Goal: Task Accomplishment & Management: Use online tool/utility

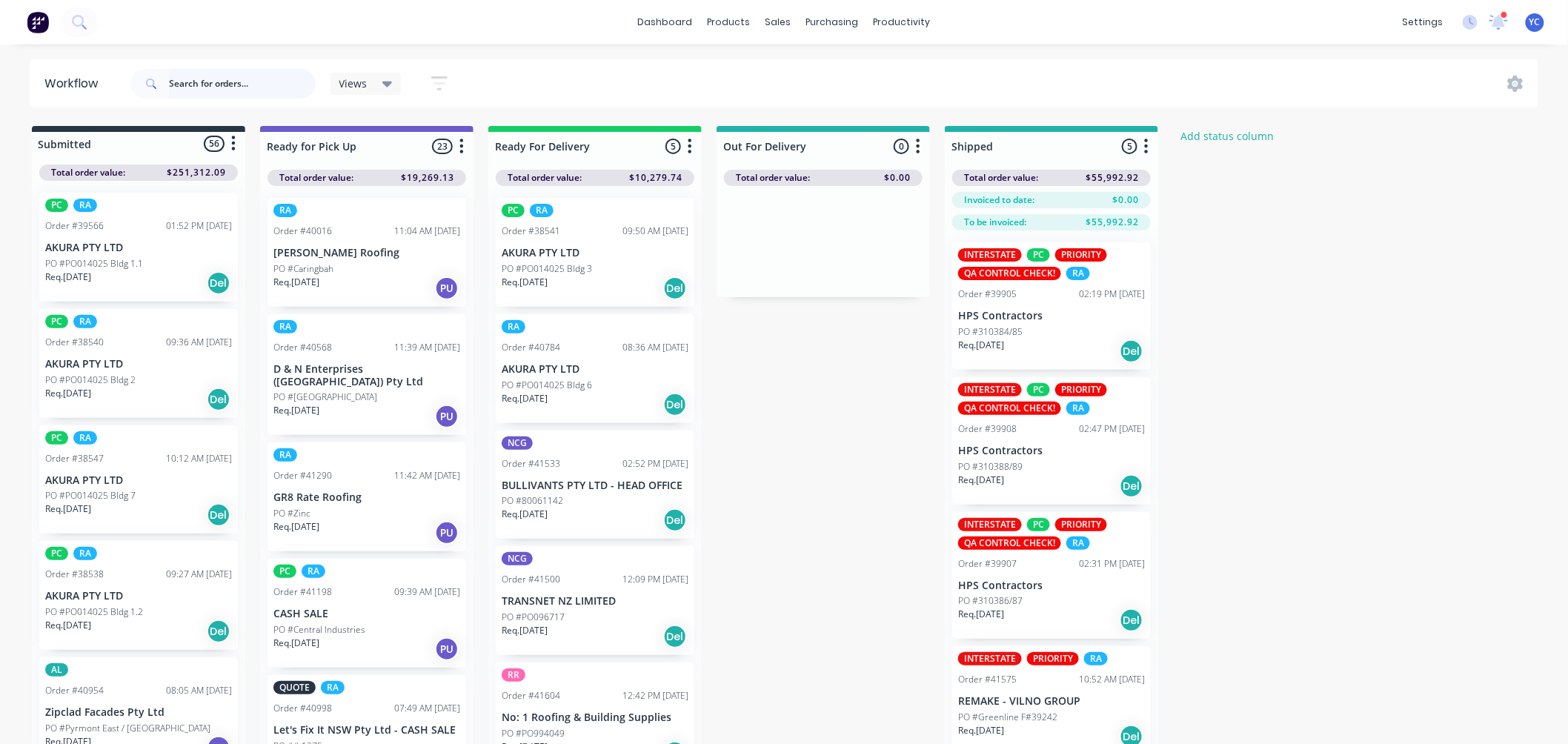
click at [206, 96] on input "text" at bounding box center [243, 84] width 147 height 30
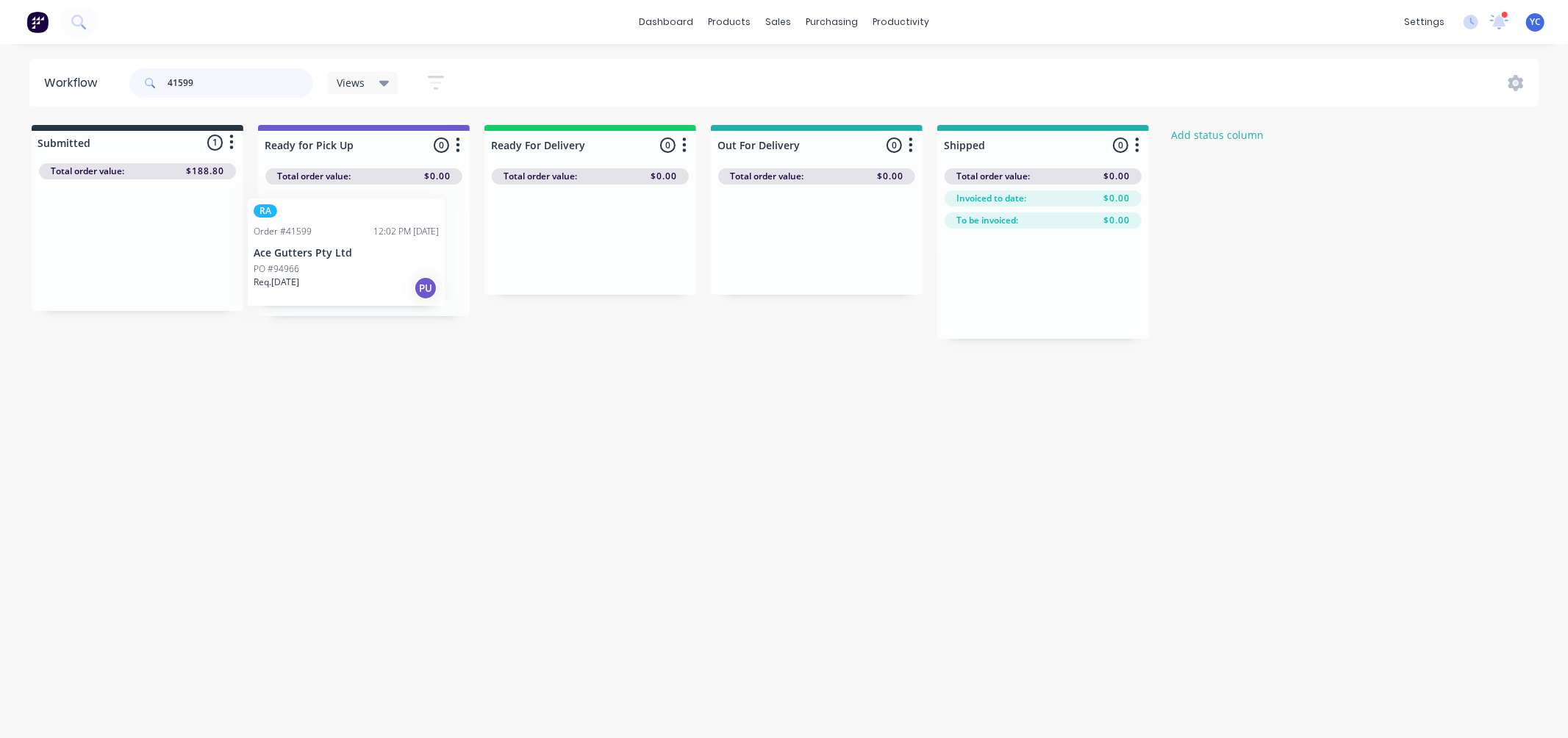
drag, startPoint x: 135, startPoint y: 254, endPoint x: 388, endPoint y: 266, distance: 253.3
click at [388, 266] on div "Submitted 1 Status colour #273444 hex #273444 Save Cancel Summaries Total order…" at bounding box center [789, 232] width 1599 height 214
click at [268, 391] on div "Workflow 41599 Views Save new view None (Default) edit AL edit ALL edit BB & TH…" at bounding box center [784, 383] width 1568 height 649
click at [286, 74] on input "41599" at bounding box center [241, 84] width 146 height 30
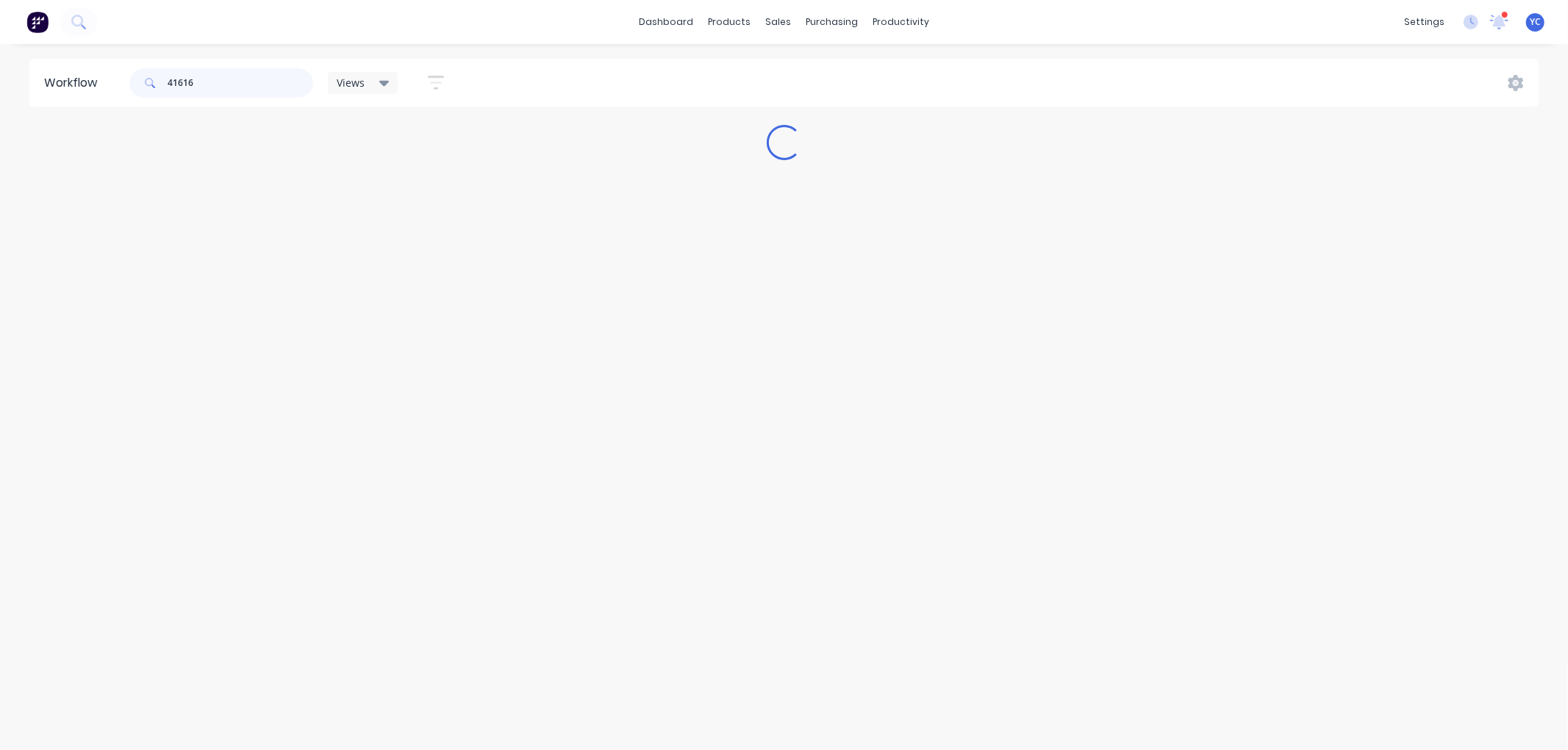
type input "41616"
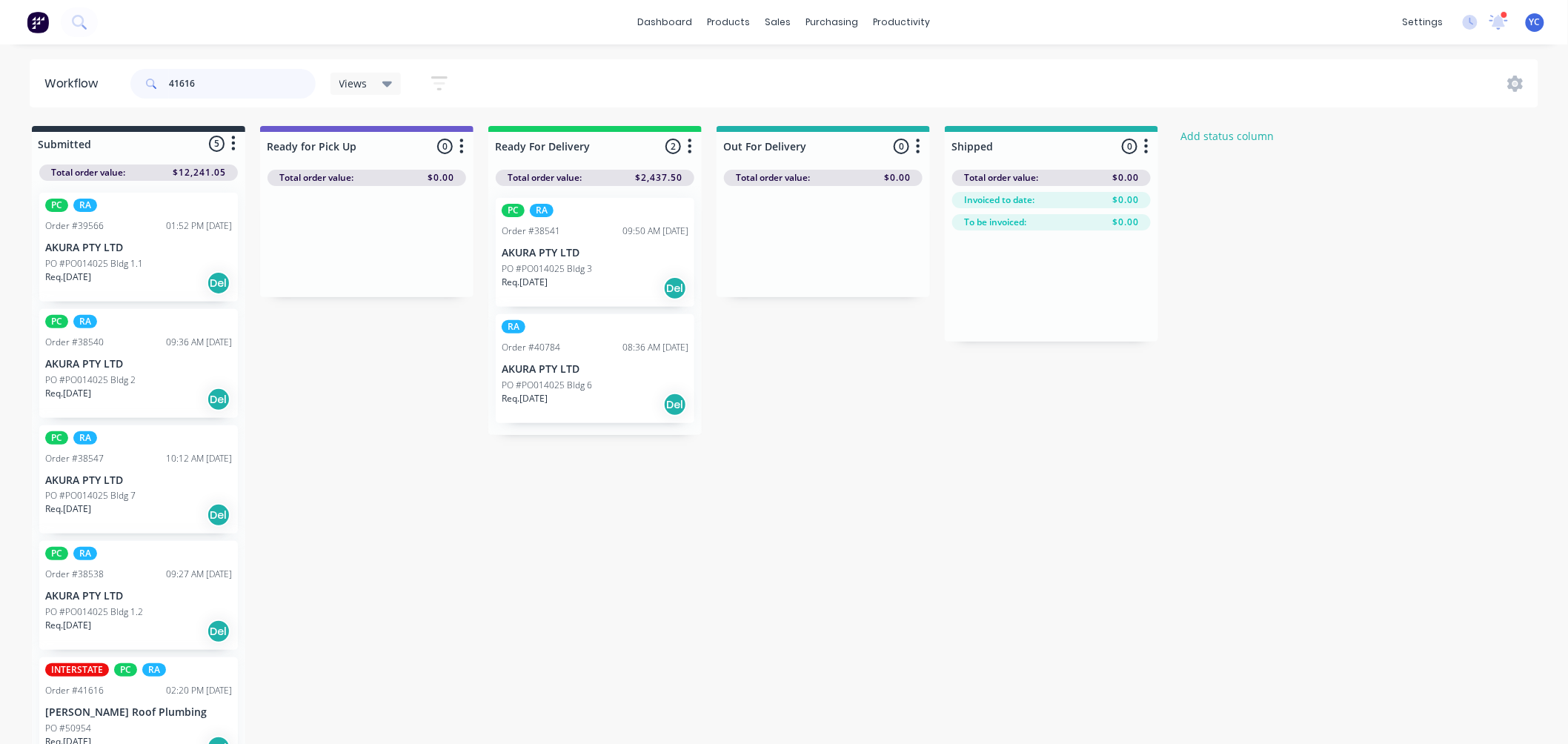
click at [240, 78] on input "41616" at bounding box center [243, 84] width 147 height 30
click at [224, 78] on input "41616" at bounding box center [243, 84] width 147 height 30
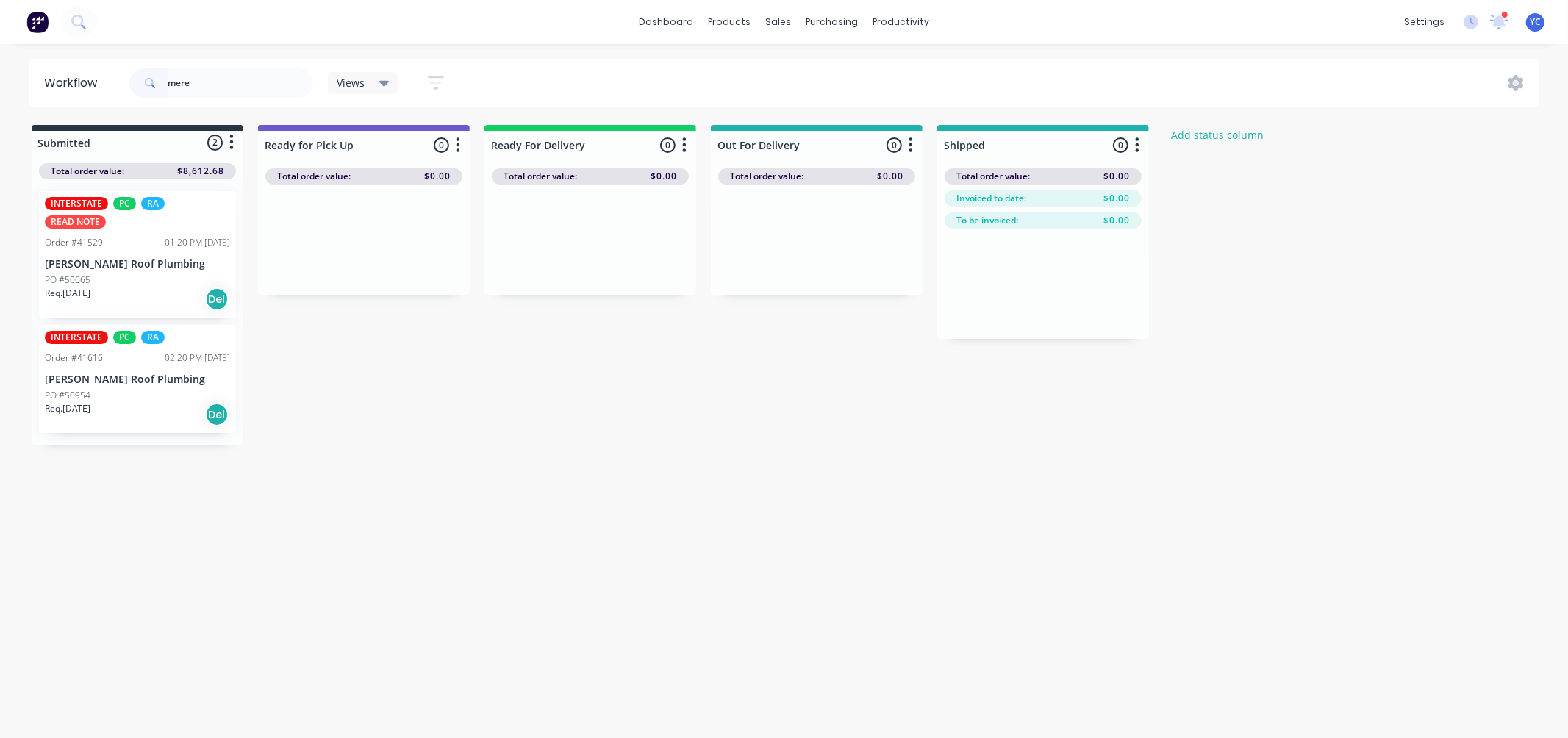
click at [94, 368] on div "INTERSTATE PC RA Order #41616 02:20 PM 09/09/25 Meredith Roof Plumbing PO #5095…" at bounding box center [137, 379] width 197 height 108
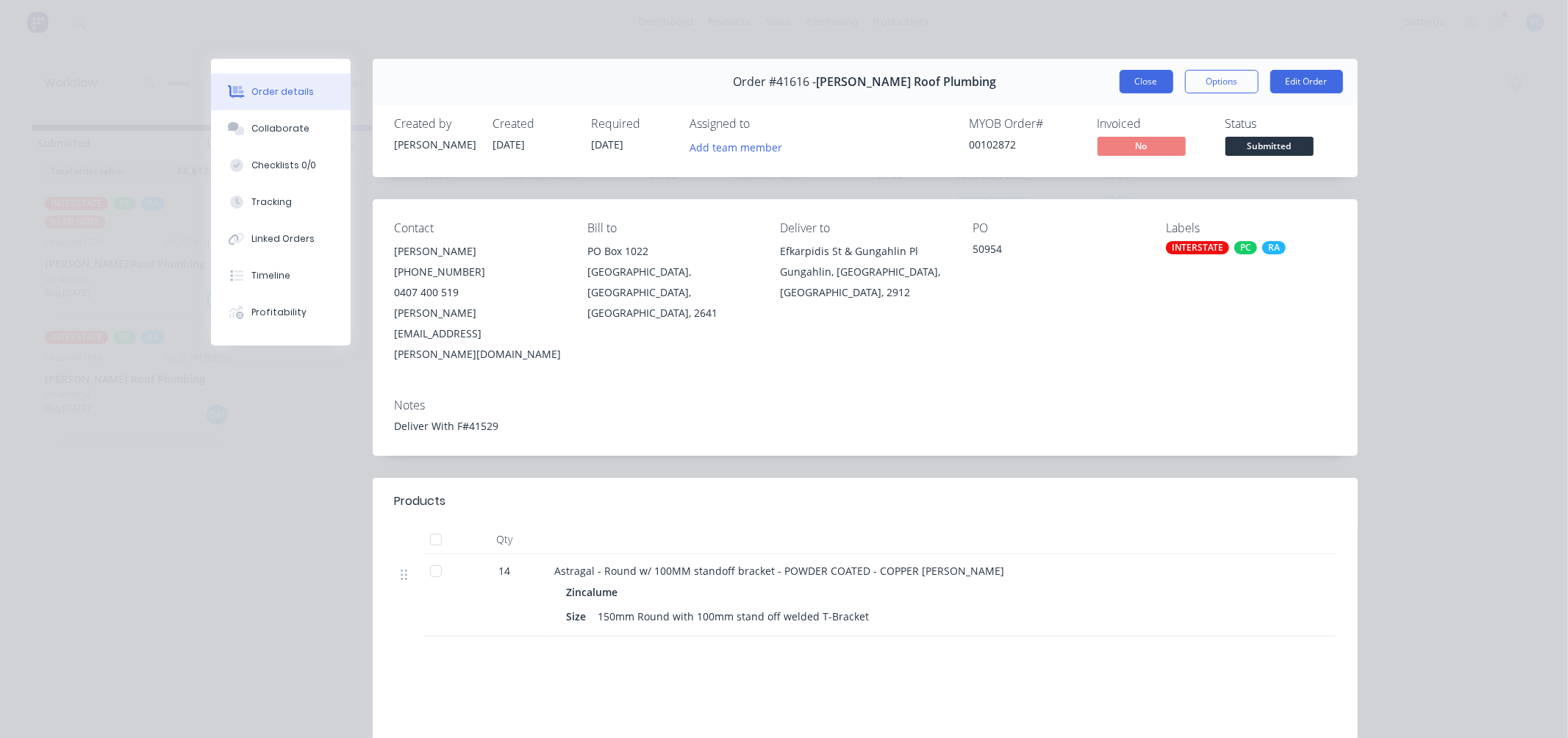
click at [1136, 79] on button "Close" at bounding box center [1146, 81] width 54 height 23
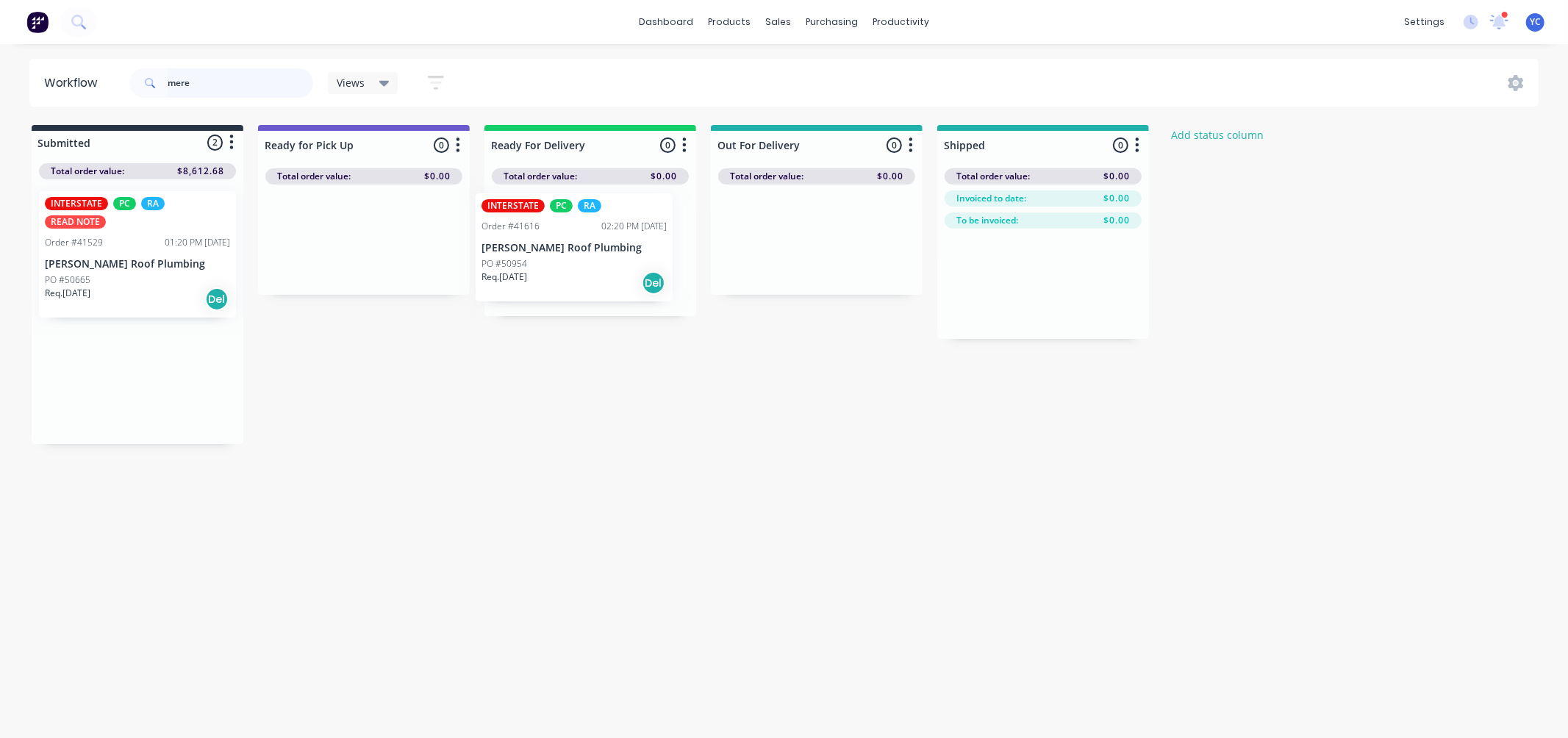
drag, startPoint x: 145, startPoint y: 371, endPoint x: 599, endPoint y: 252, distance: 469.3
click at [599, 252] on div "Submitted 2 Status colour #273444 hex #273444 Save Cancel Summaries Total order…" at bounding box center [789, 285] width 1599 height 319
click at [147, 273] on div "PO #50665" at bounding box center [137, 280] width 185 height 13
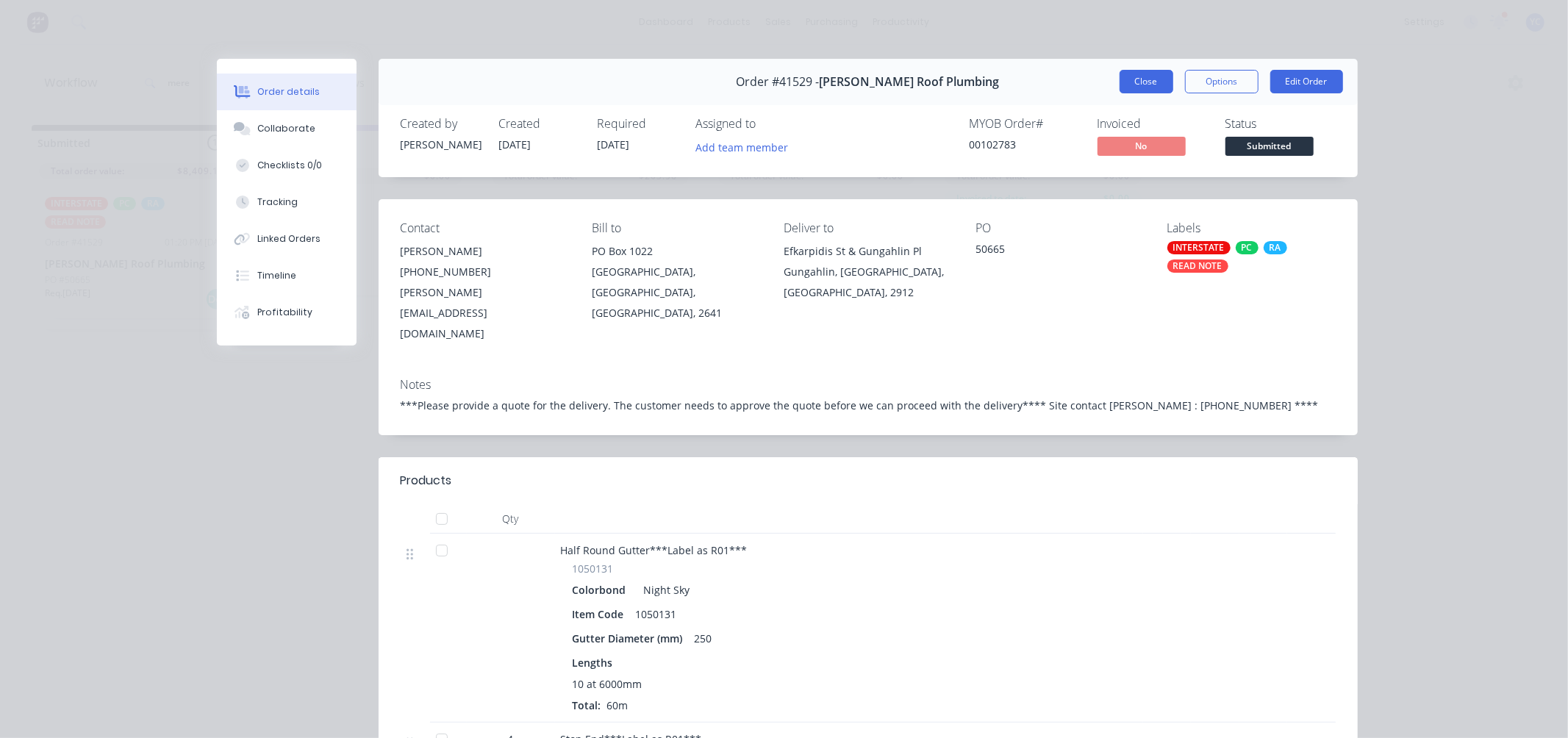
click at [1151, 79] on button "Close" at bounding box center [1146, 81] width 54 height 23
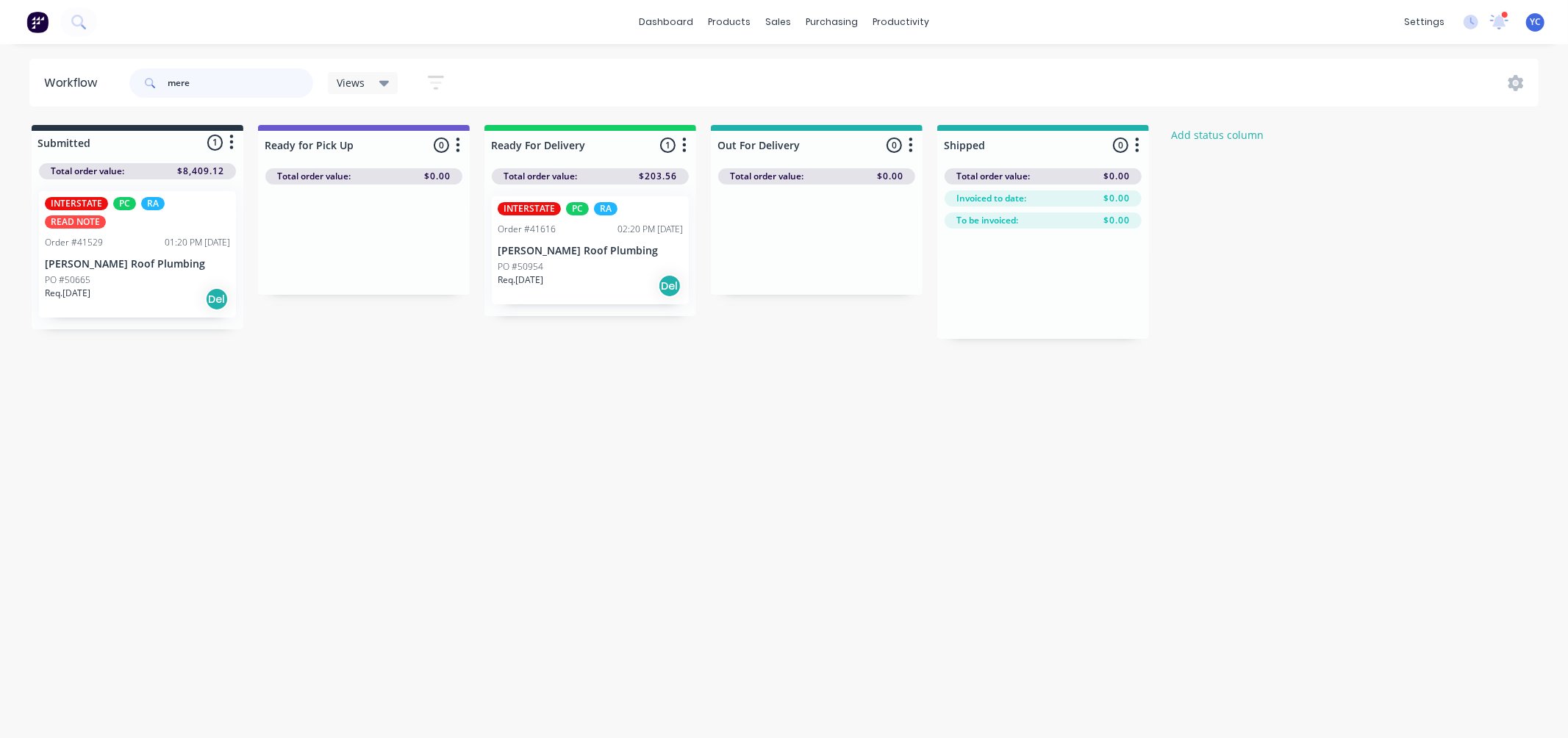
click at [212, 93] on input "mere" at bounding box center [241, 84] width 146 height 30
type input "41591"
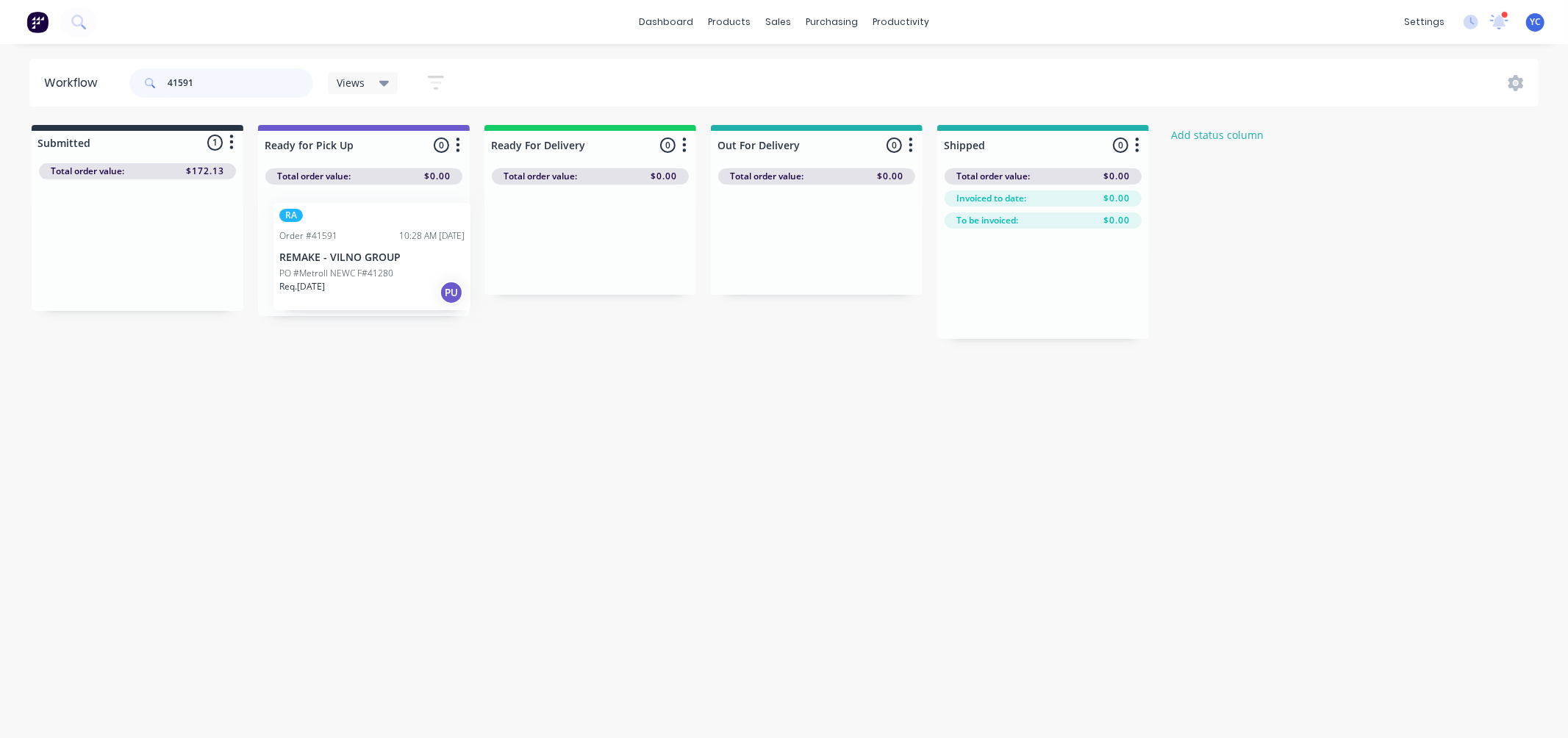
drag, startPoint x: 107, startPoint y: 256, endPoint x: 348, endPoint y: 268, distance: 241.3
click at [348, 267] on div "Submitted 1 Status colour #273444 hex #273444 Save Cancel Summaries Total order…" at bounding box center [789, 232] width 1599 height 214
click at [242, 95] on input "41591" at bounding box center [241, 84] width 146 height 30
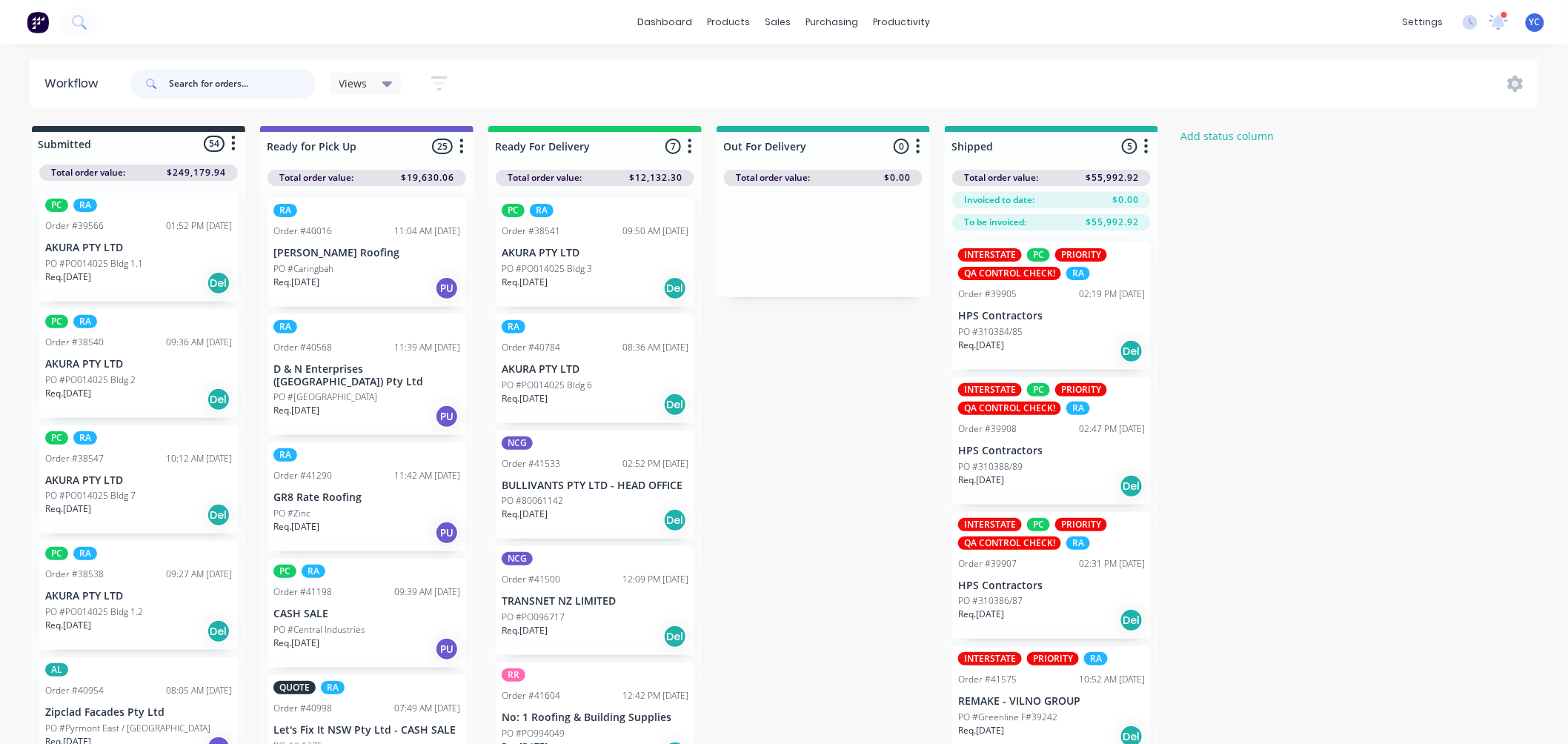
click at [283, 79] on input "text" at bounding box center [243, 84] width 147 height 30
type input "41600"
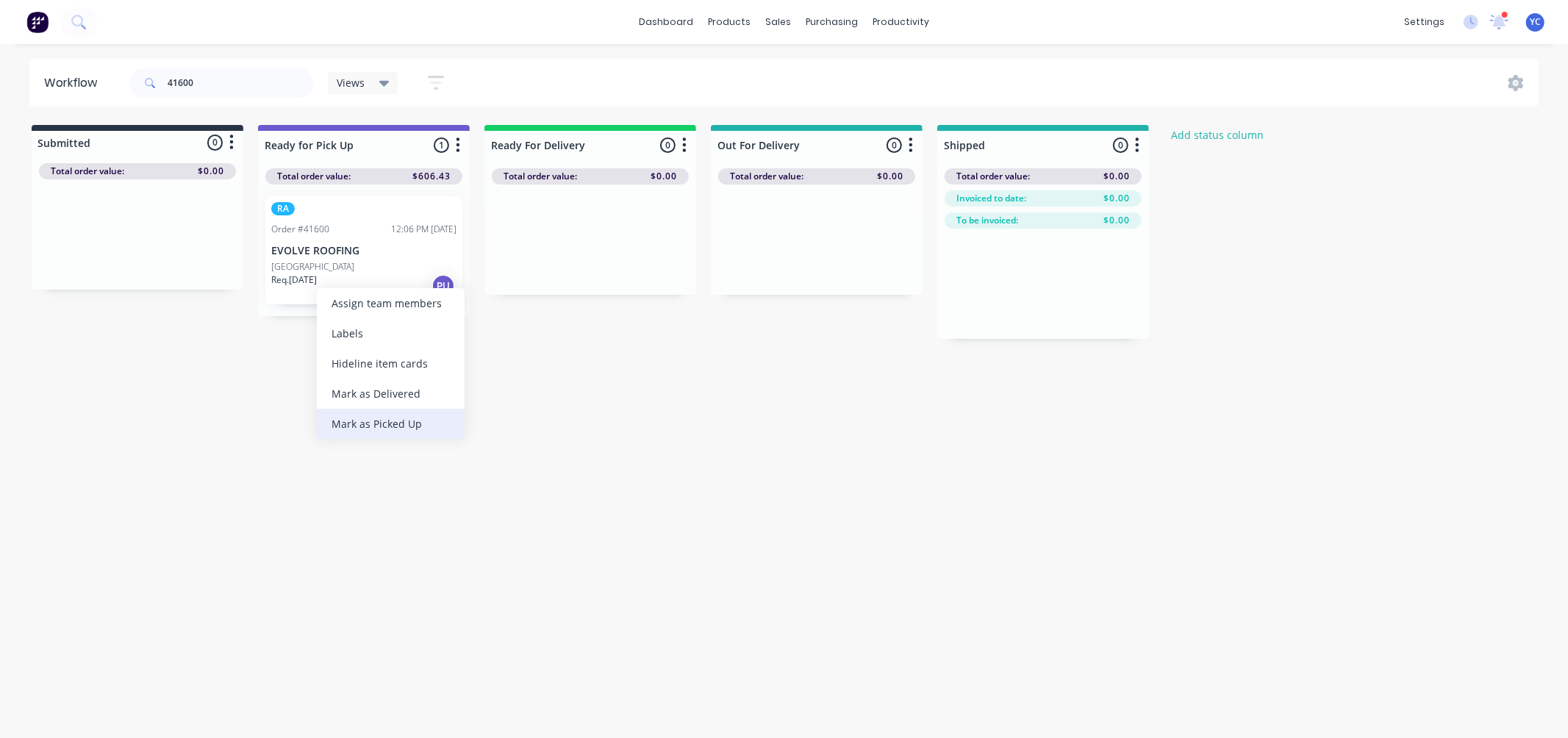
click at [362, 417] on div "Mark as Picked Up" at bounding box center [391, 424] width 148 height 30
click at [231, 84] on input "41600" at bounding box center [241, 84] width 146 height 30
click at [208, 84] on input "41600" at bounding box center [241, 84] width 146 height 30
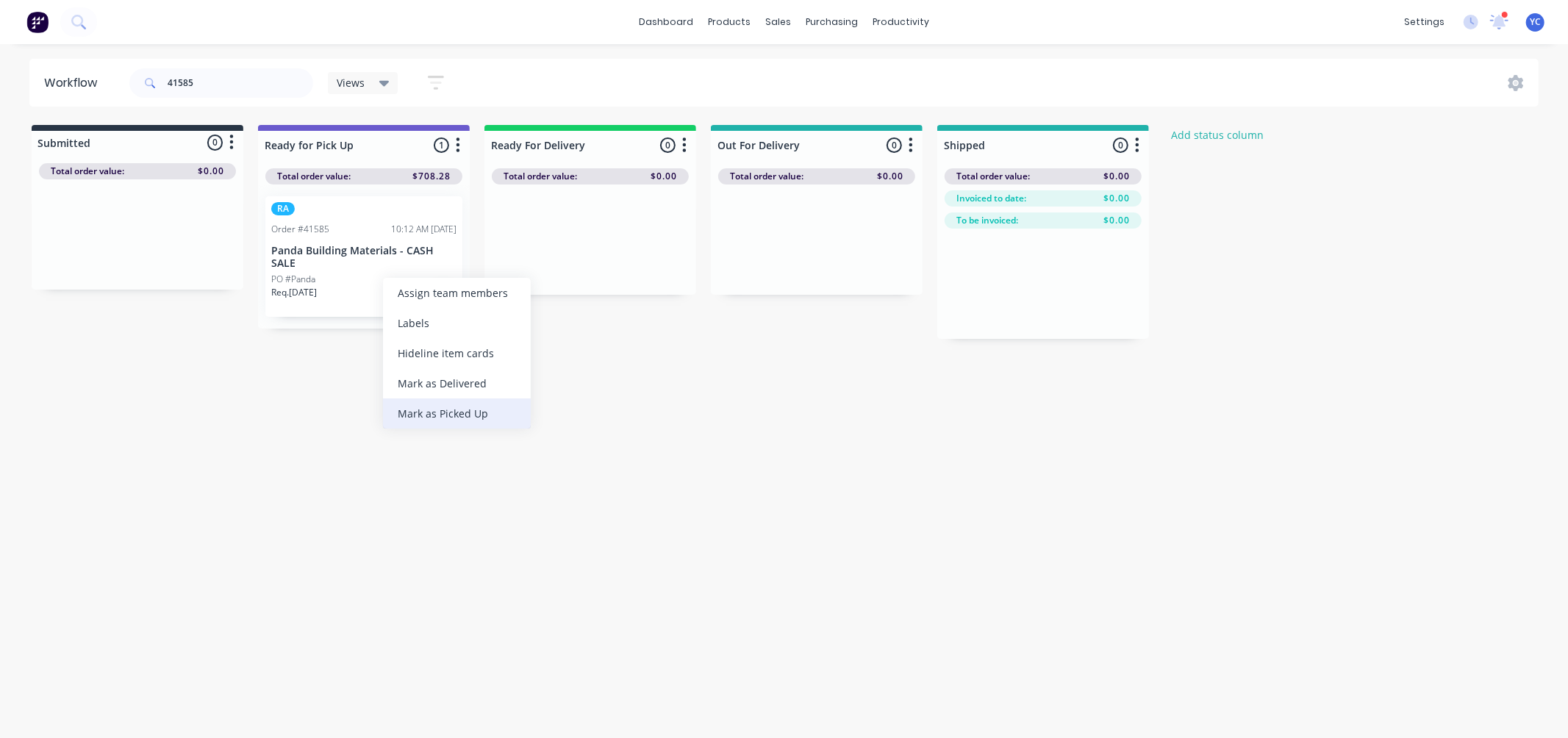
click at [463, 412] on div "Mark as Picked Up" at bounding box center [457, 414] width 148 height 30
click at [208, 71] on input "41585" at bounding box center [241, 84] width 146 height 30
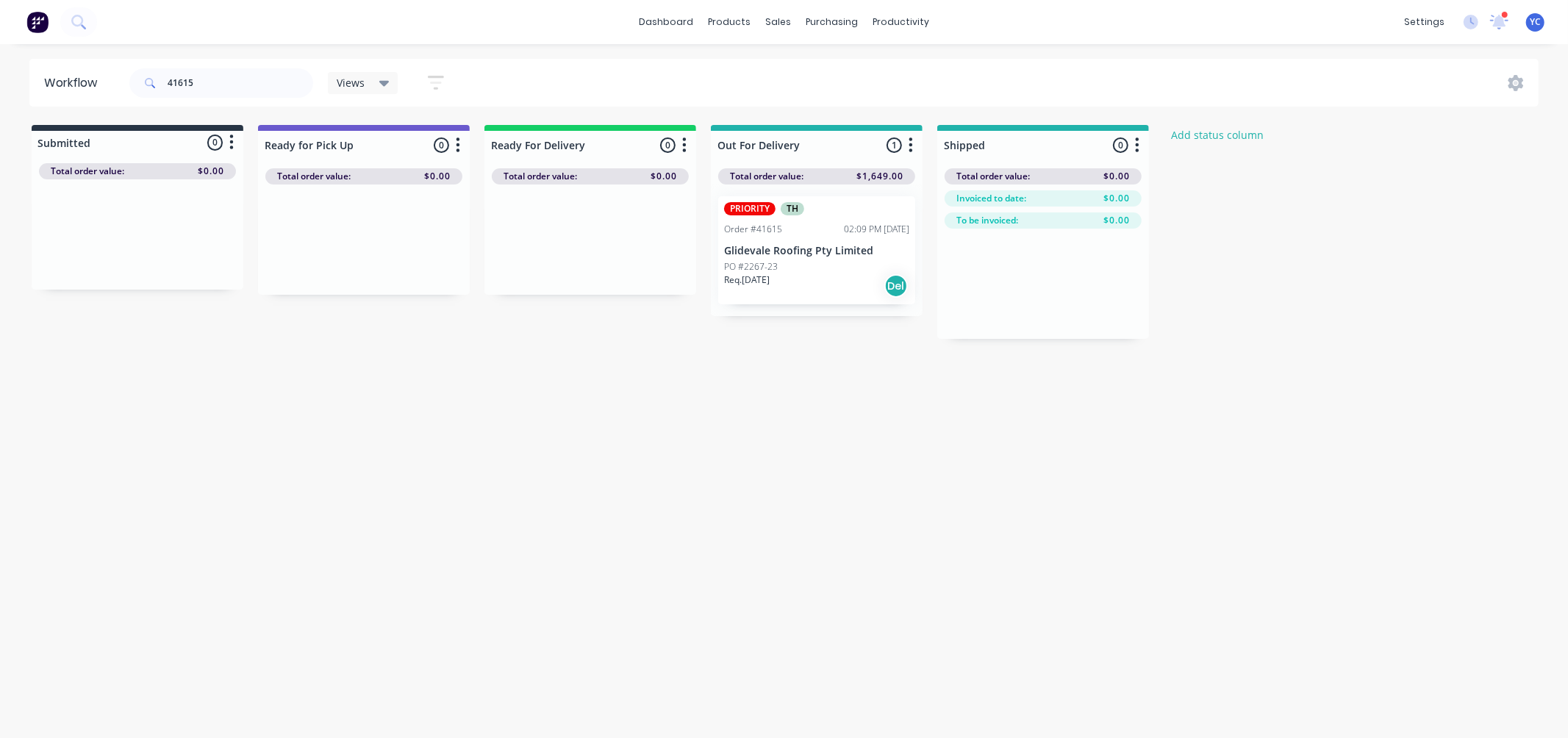
click at [767, 352] on div "Workflow 41615 Views Save new view None (Default) edit AL edit ALL edit BB & TH…" at bounding box center [784, 383] width 1568 height 649
click at [211, 89] on input "41615" at bounding box center [241, 84] width 146 height 30
type input "41597"
drag, startPoint x: 79, startPoint y: 261, endPoint x: 530, endPoint y: 270, distance: 451.1
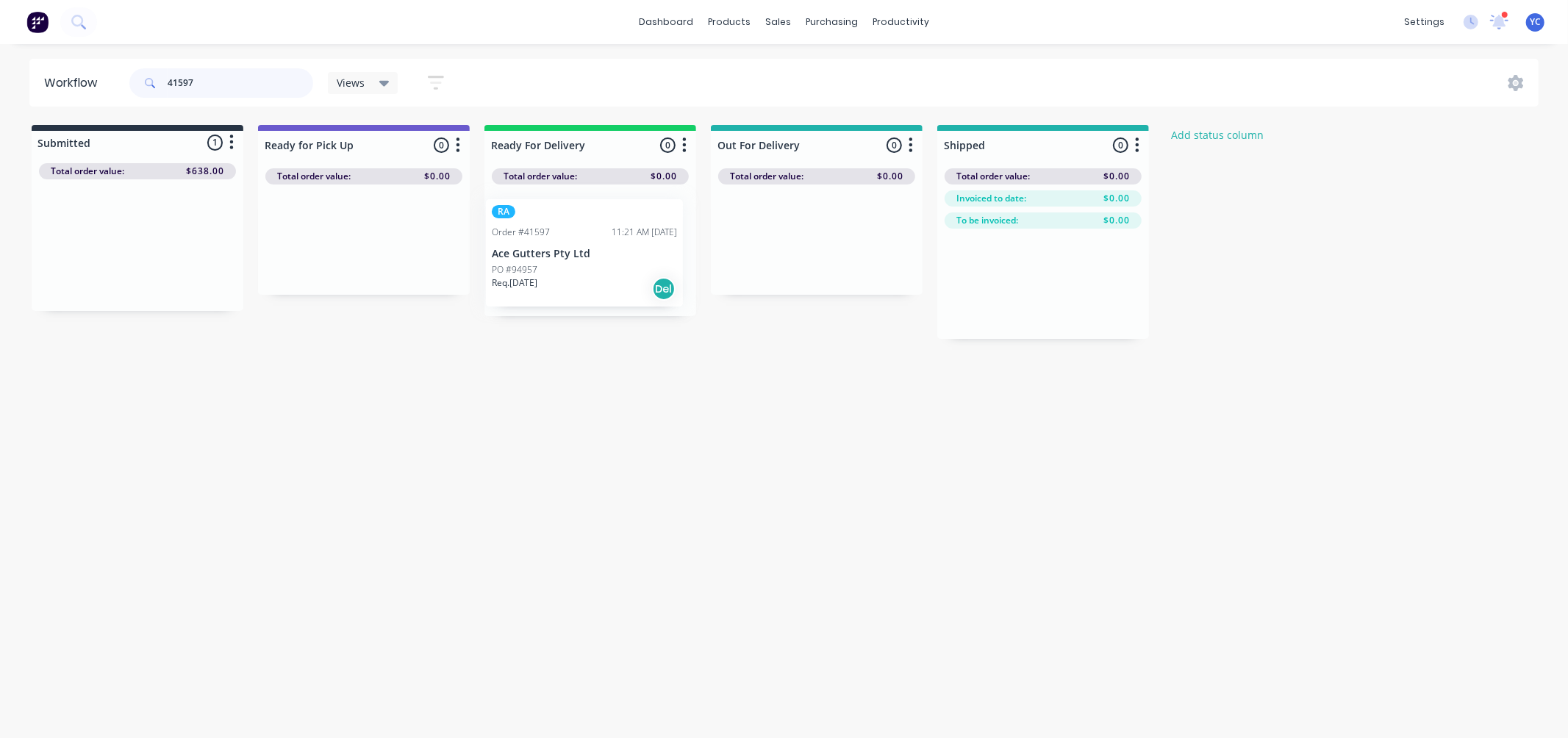
click at [530, 270] on div "Submitted 1 Status colour #273444 hex #273444 Save Cancel Summaries Total order…" at bounding box center [789, 232] width 1599 height 214
click at [559, 266] on div "PO #94957" at bounding box center [590, 266] width 185 height 13
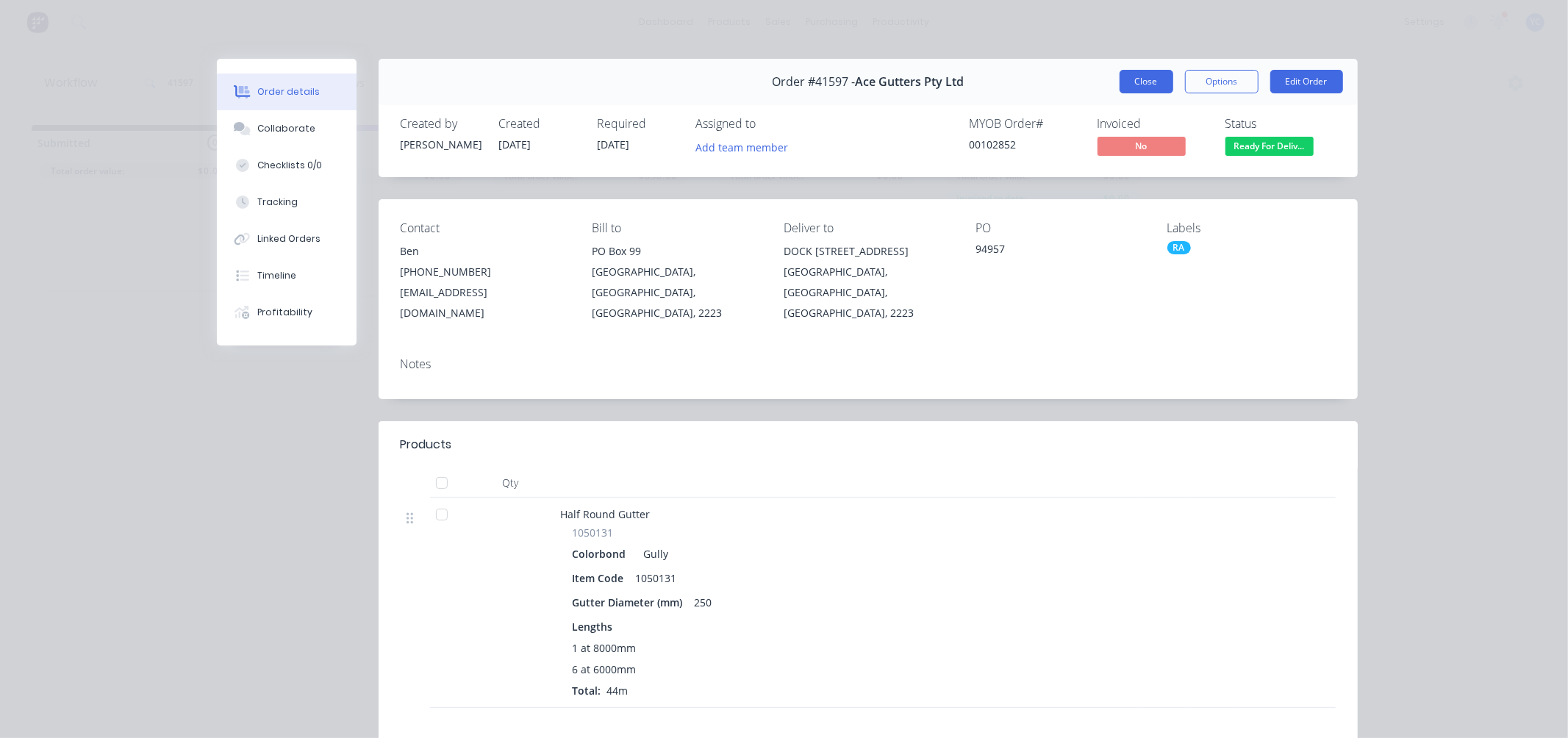
click at [1134, 89] on button "Close" at bounding box center [1146, 81] width 54 height 23
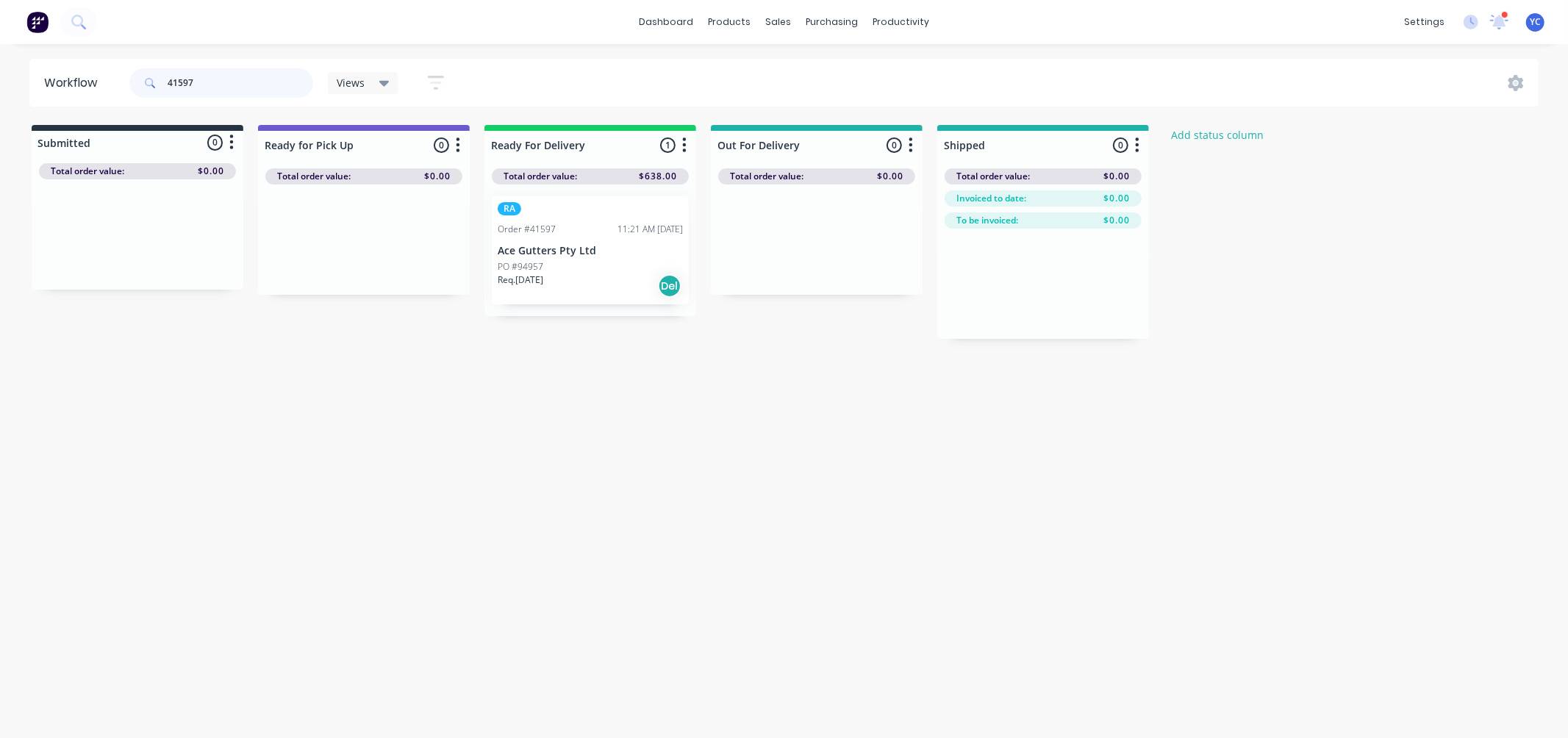
click at [232, 84] on input "41597" at bounding box center [241, 84] width 146 height 30
click at [443, 357] on div "Workflow 41597 Views Save new view None (Default) edit AL edit ALL edit BB & TH…" at bounding box center [784, 383] width 1568 height 649
click at [548, 379] on div "Workflow 41597 Views Save new view None (Default) edit AL edit ALL edit BB & TH…" at bounding box center [784, 383] width 1568 height 649
click at [221, 79] on input "41597" at bounding box center [241, 84] width 146 height 30
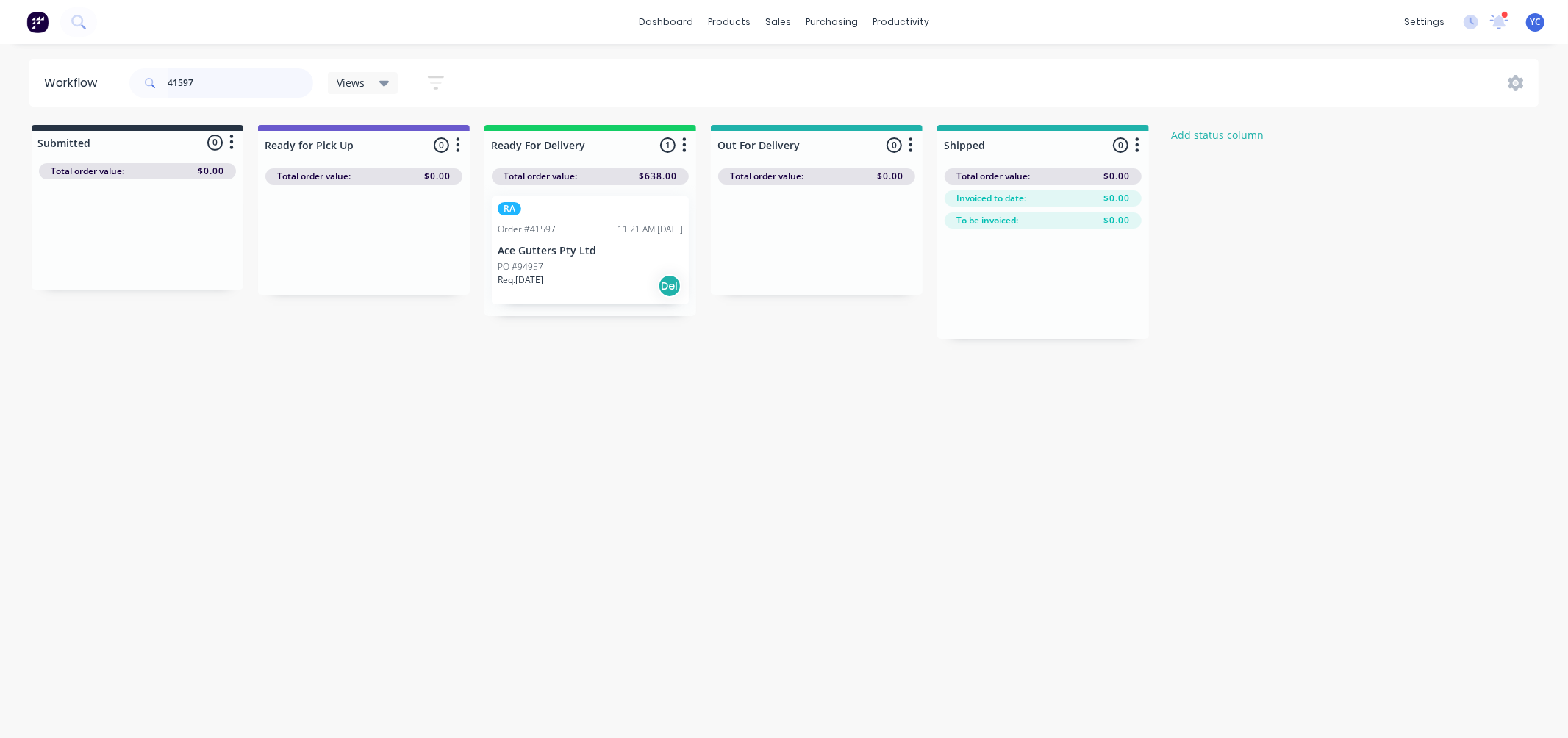
click at [221, 79] on input "41597" at bounding box center [241, 84] width 146 height 30
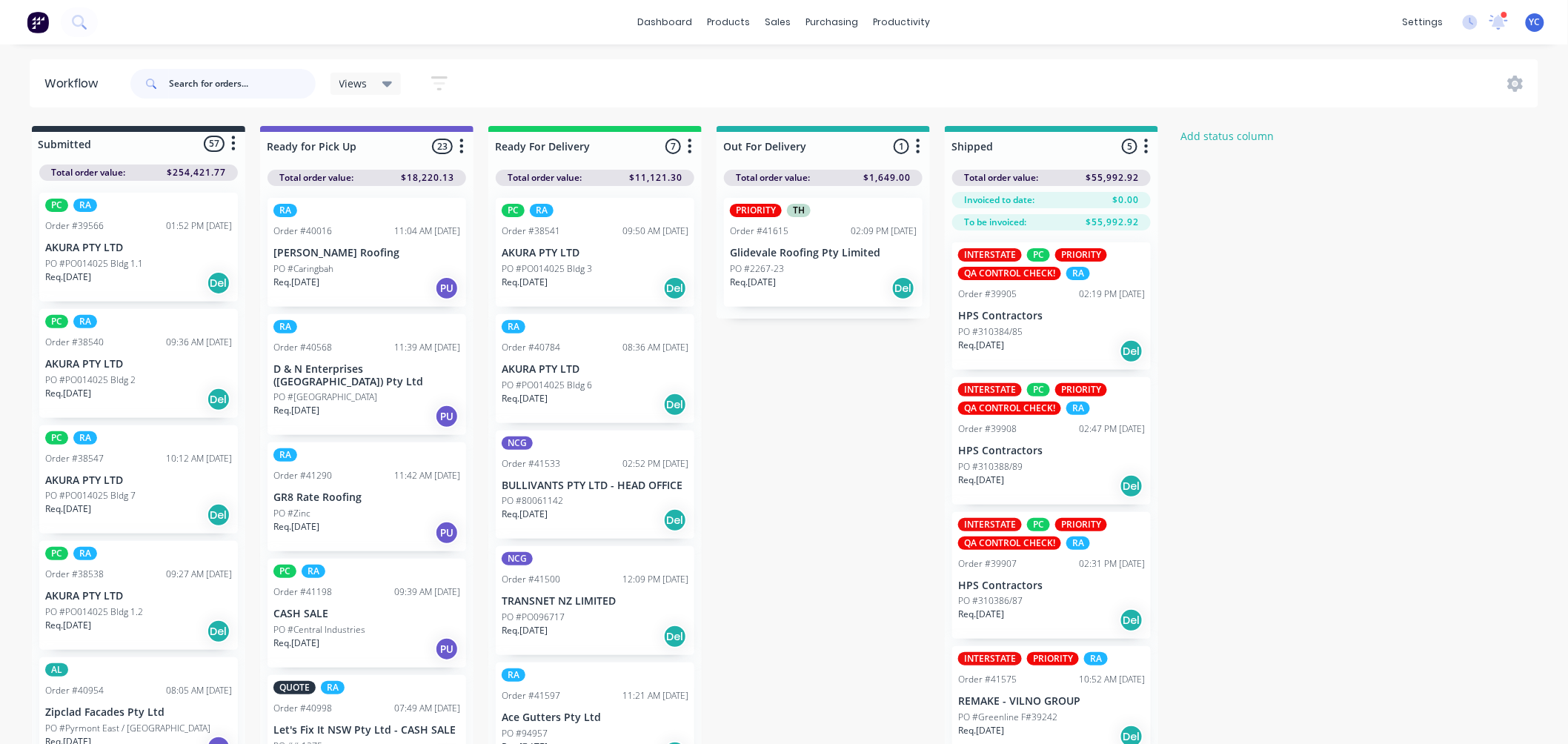
click at [254, 79] on input "text" at bounding box center [243, 84] width 147 height 30
type input "41341"
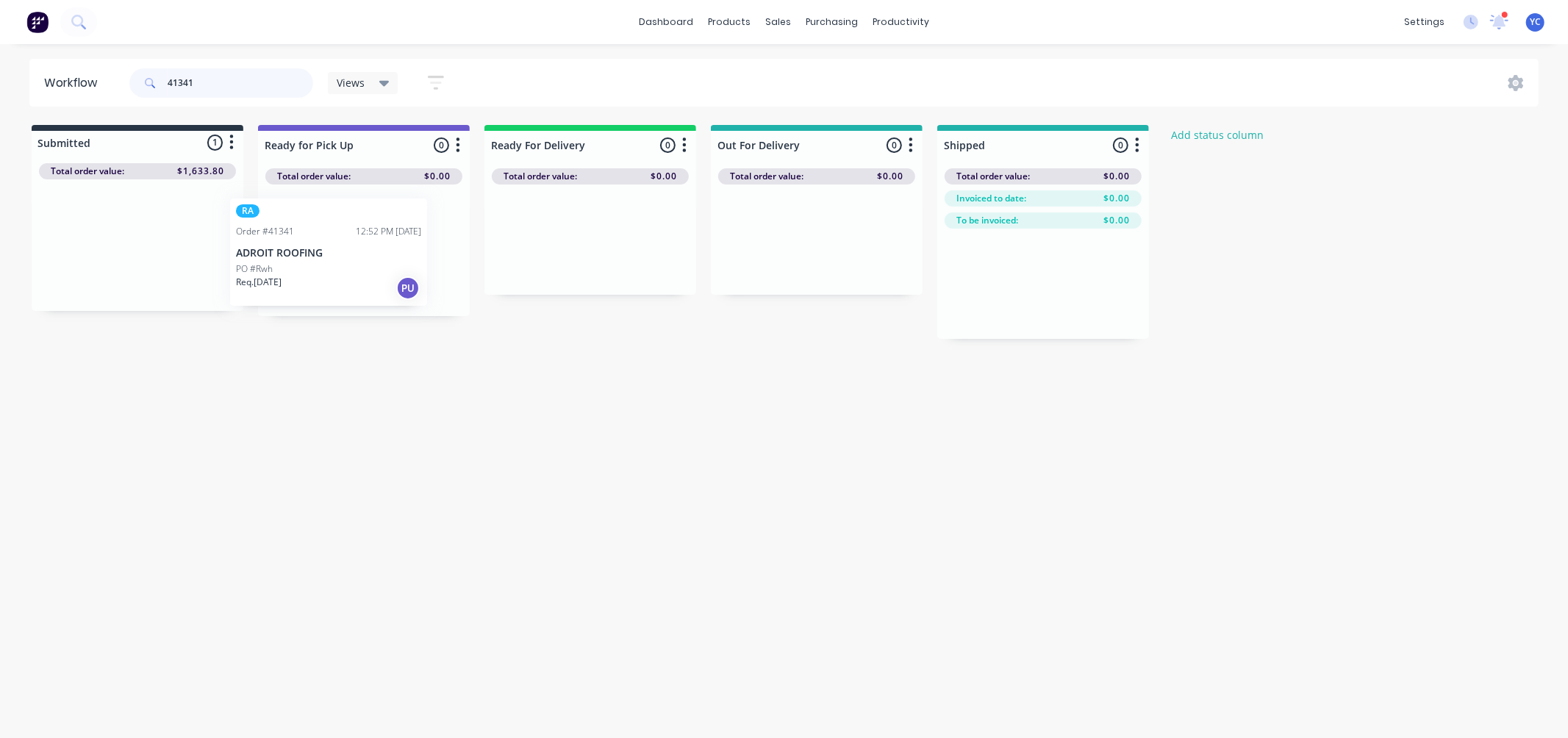
drag, startPoint x: 127, startPoint y: 263, endPoint x: 375, endPoint y: 267, distance: 248.0
click at [373, 267] on div "Submitted 1 Status colour #273444 hex #273444 Save Cancel Summaries Total order…" at bounding box center [789, 232] width 1599 height 214
click at [479, 439] on div "Workflow 41341 Views Save new view None (Default) edit AL edit ALL edit BB & TH…" at bounding box center [784, 383] width 1568 height 649
click at [251, 83] on input "41341" at bounding box center [241, 84] width 146 height 30
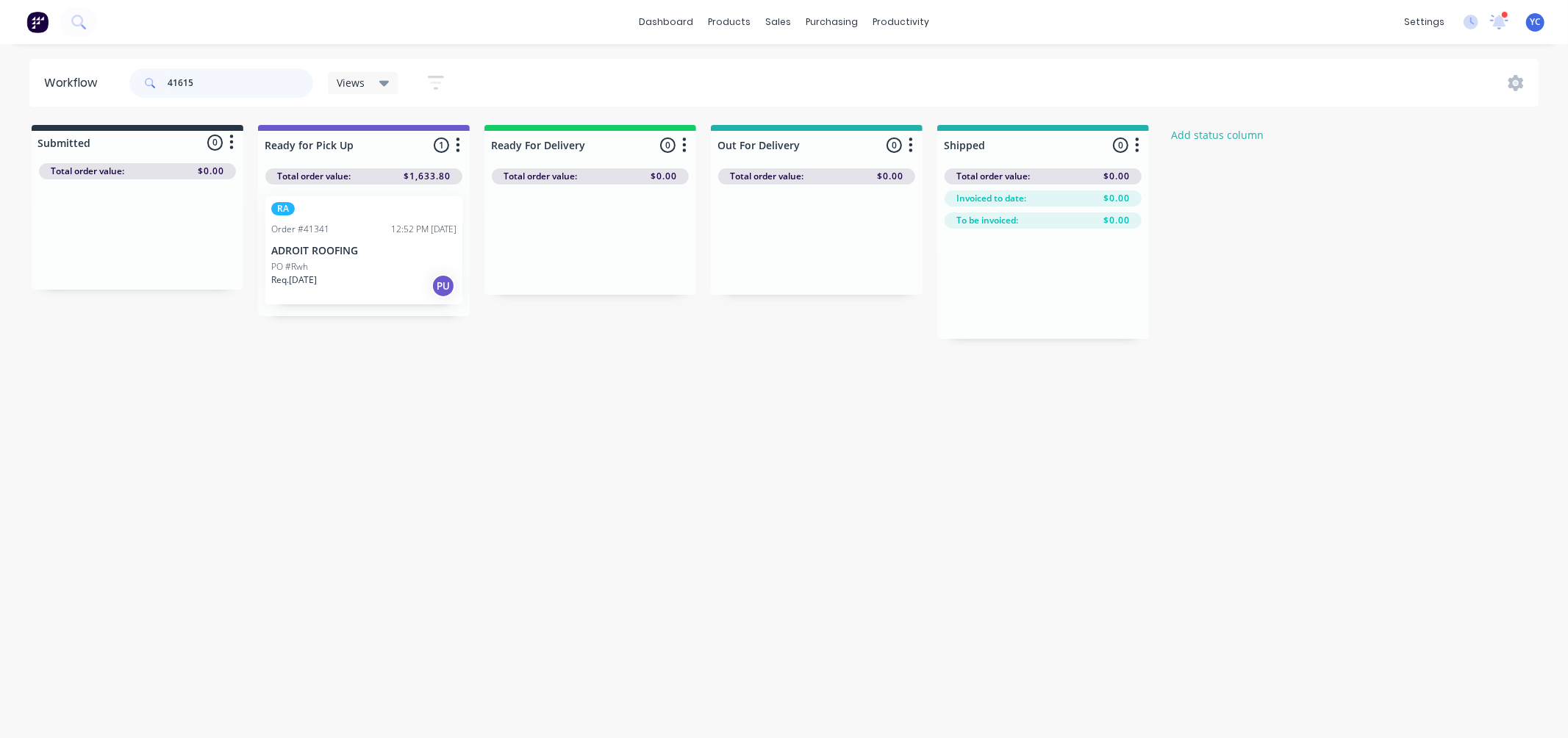
type input "41615"
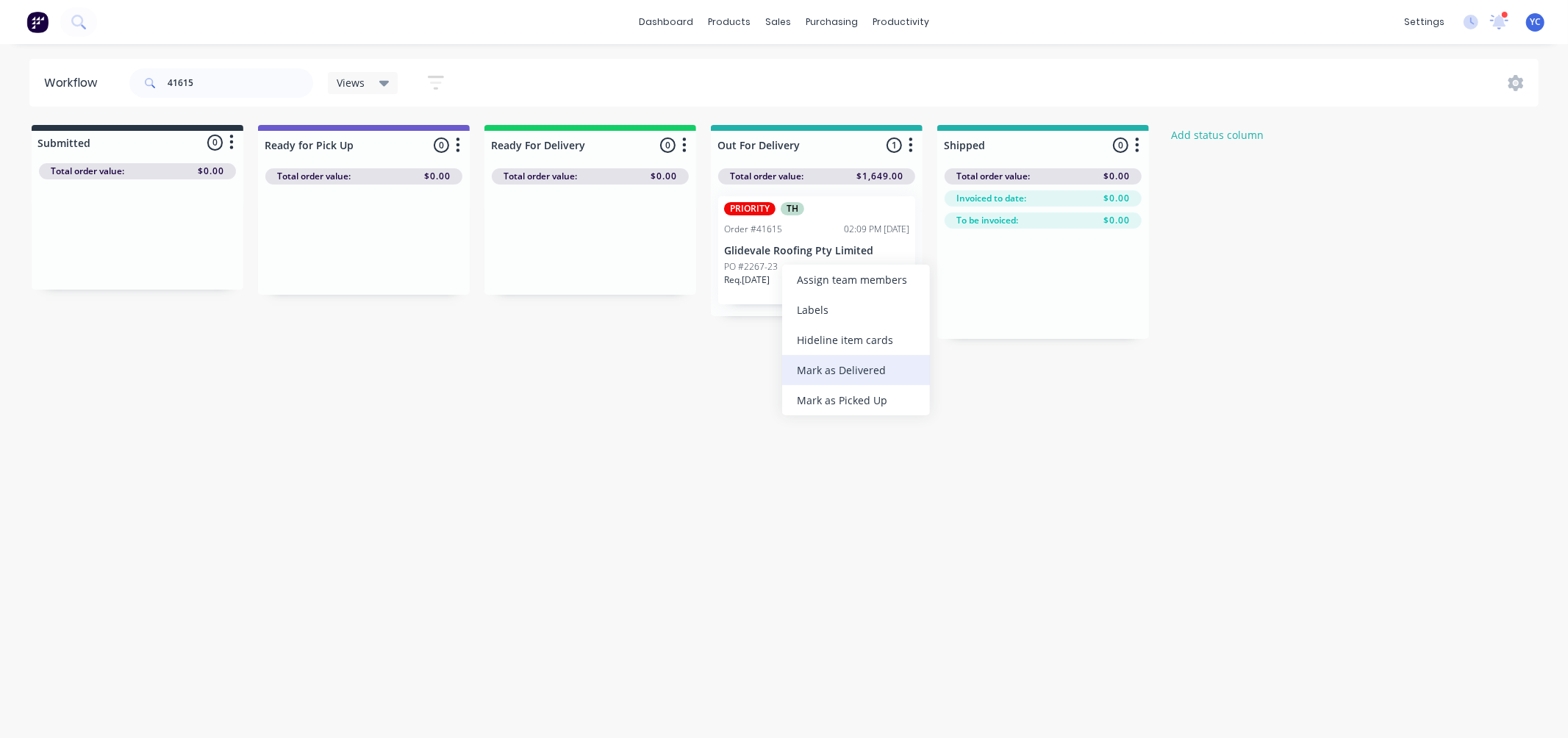
click at [861, 372] on div "Mark as Delivered" at bounding box center [856, 370] width 148 height 30
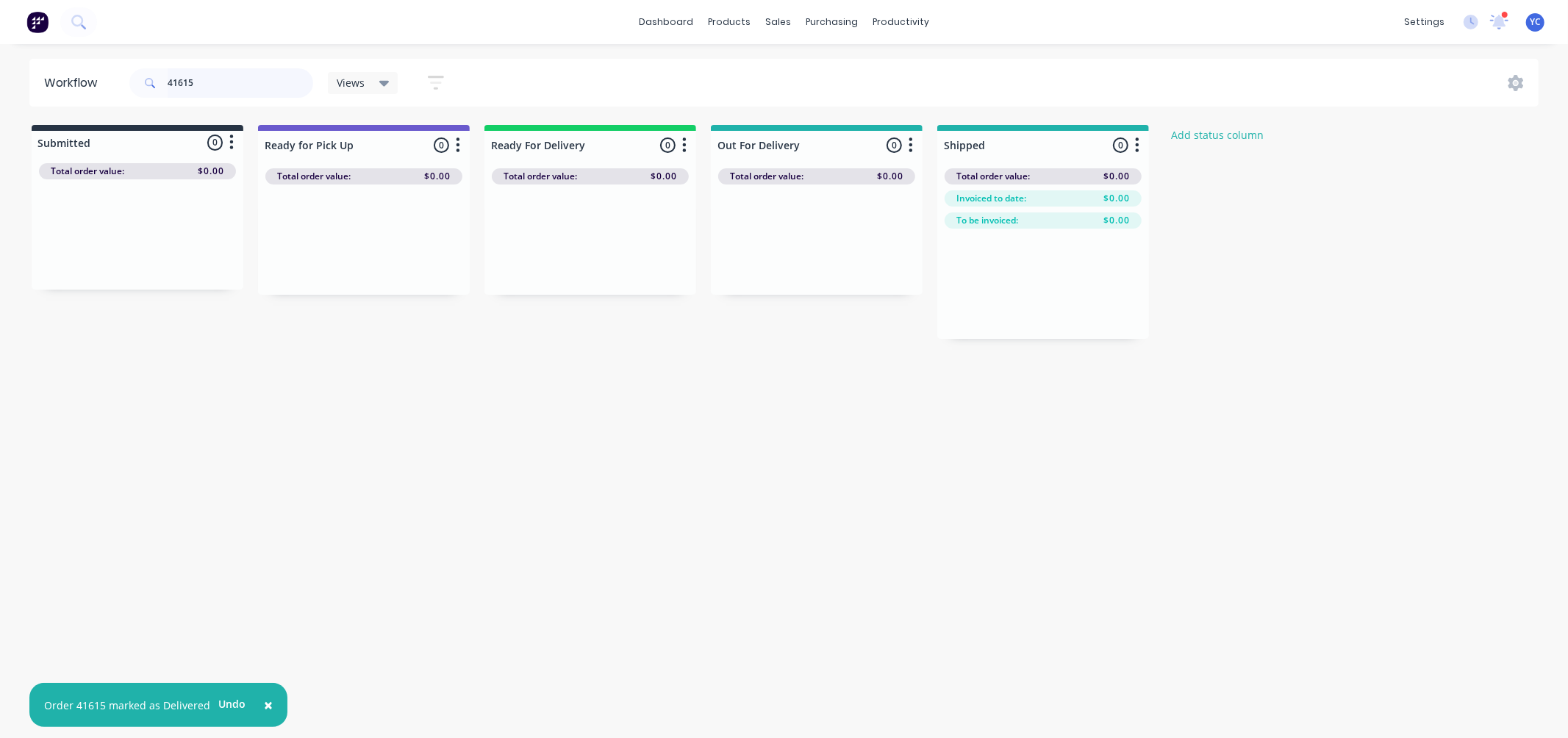
click at [254, 85] on input "41615" at bounding box center [241, 84] width 146 height 30
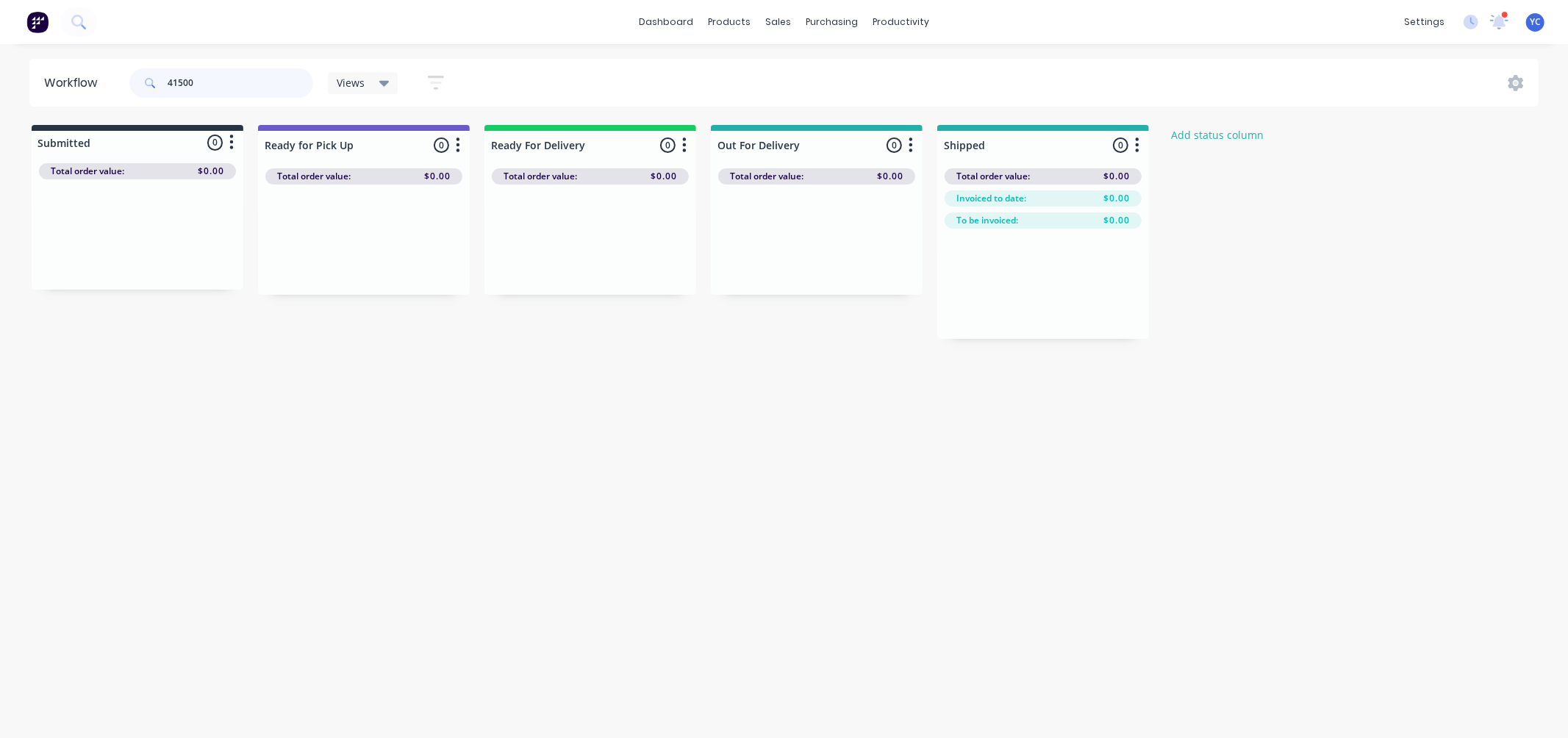
type input "41500"
drag, startPoint x: 542, startPoint y: 266, endPoint x: 1064, endPoint y: 333, distance: 526.3
click at [1066, 333] on div "Submitted 0 Status colour #273444 hex #273444 Save Cancel Summaries Total order…" at bounding box center [789, 242] width 1599 height 235
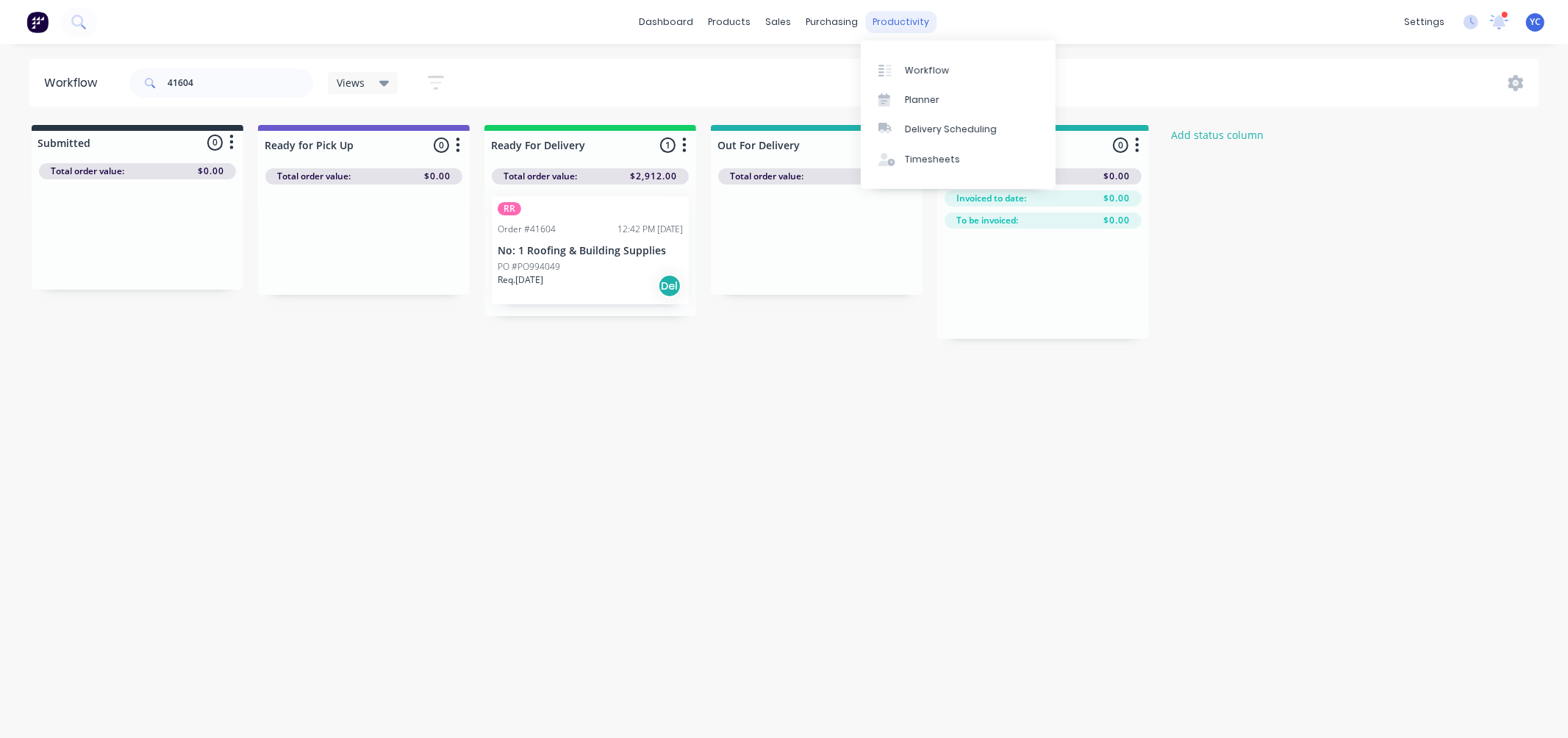
click at [906, 30] on div "productivity" at bounding box center [901, 22] width 71 height 22
click at [939, 122] on div "Delivery Scheduling" at bounding box center [951, 129] width 92 height 13
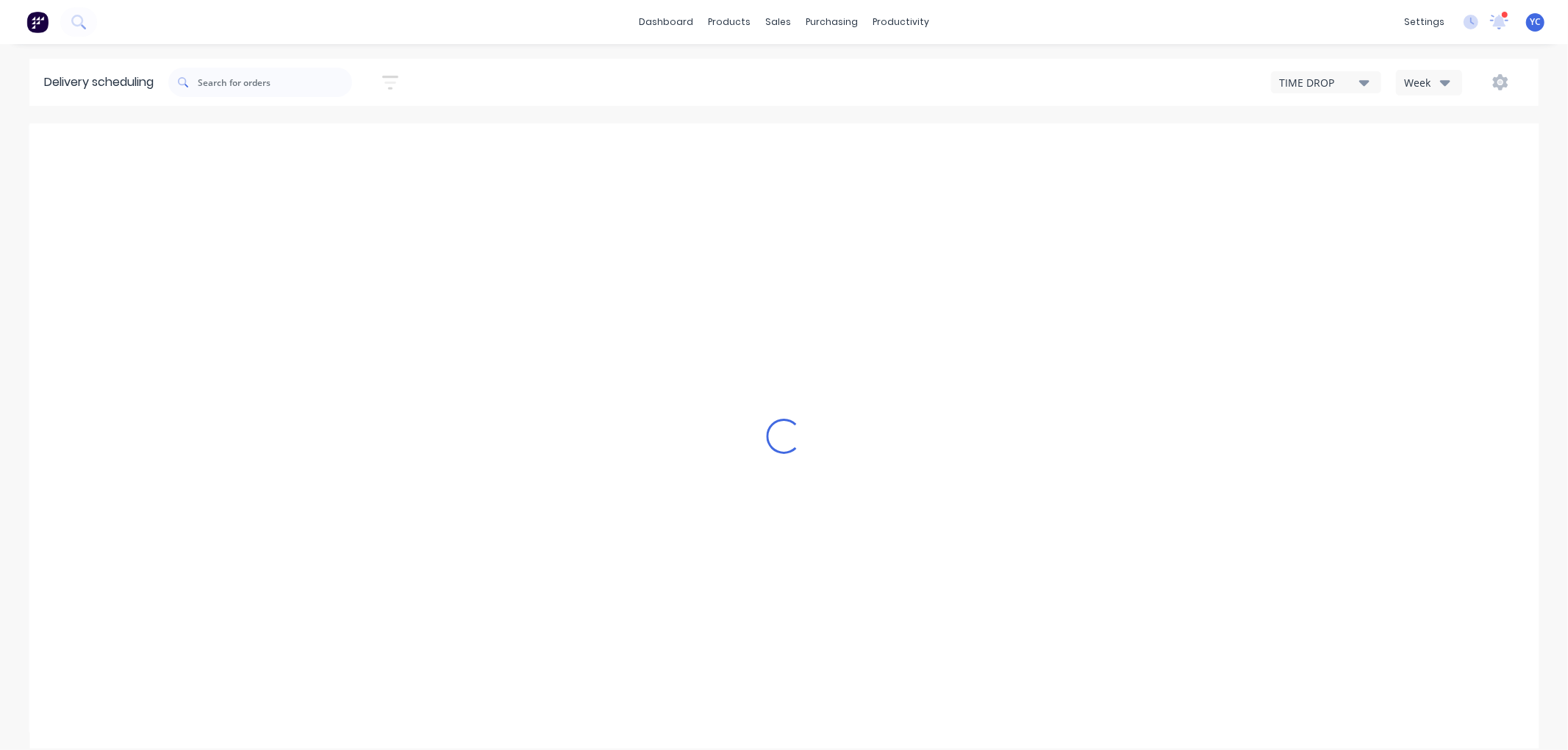
type input "Sep 7 - Sep 13"
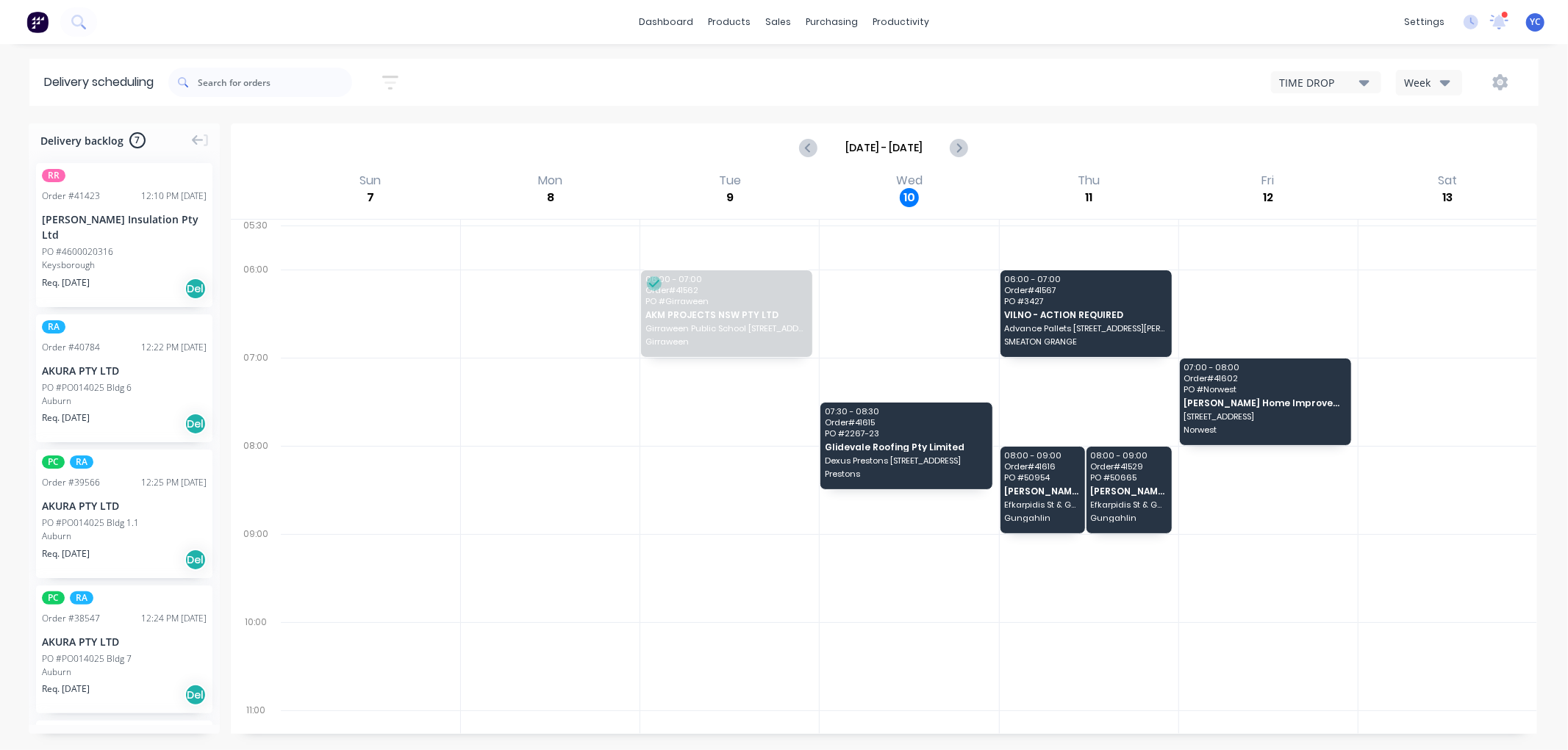
click at [1417, 81] on div "Week" at bounding box center [1426, 83] width 43 height 16
click at [1420, 149] on div "Vehicle" at bounding box center [1470, 150] width 146 height 30
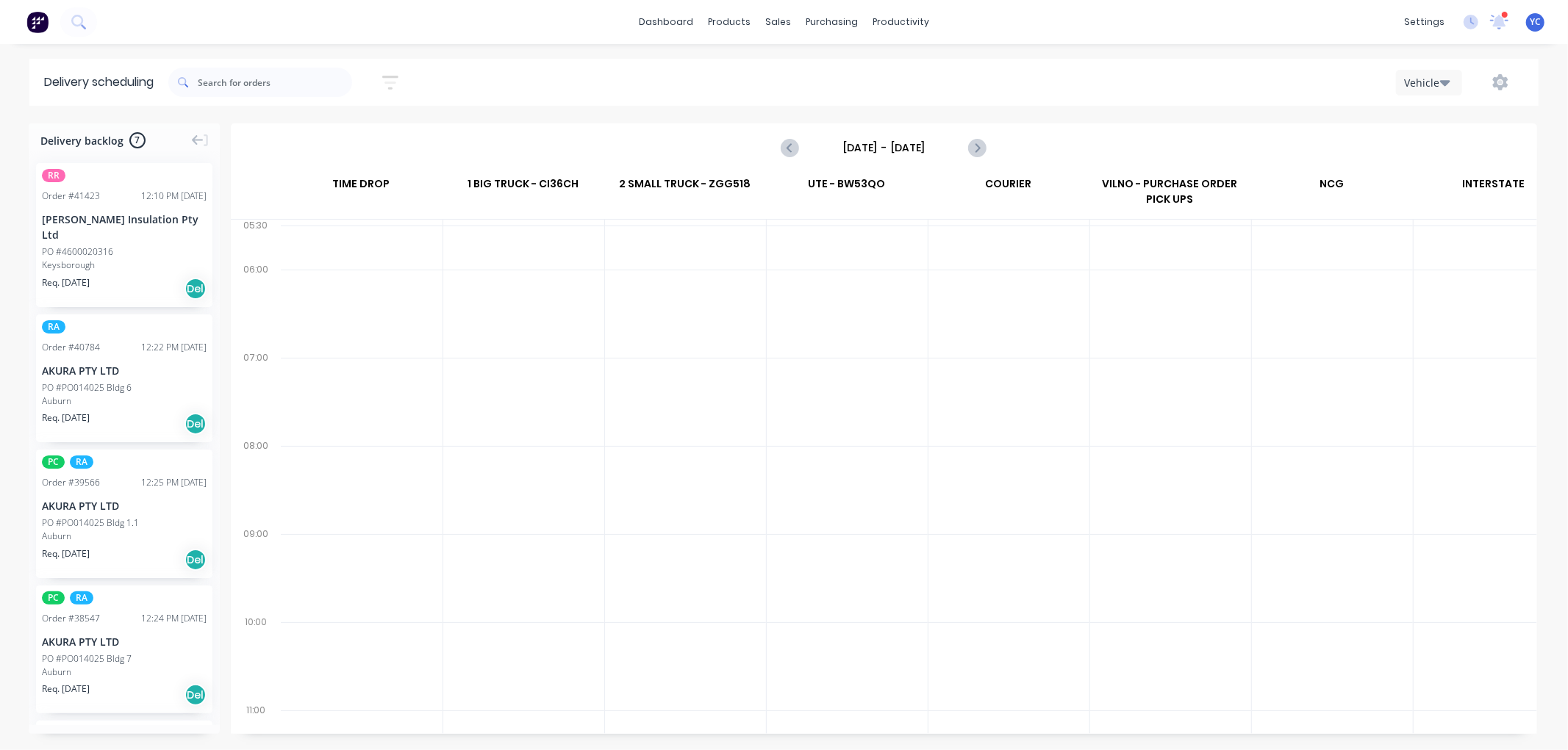
scroll to position [0, 1]
click at [982, 156] on button "Next page" at bounding box center [977, 148] width 30 height 30
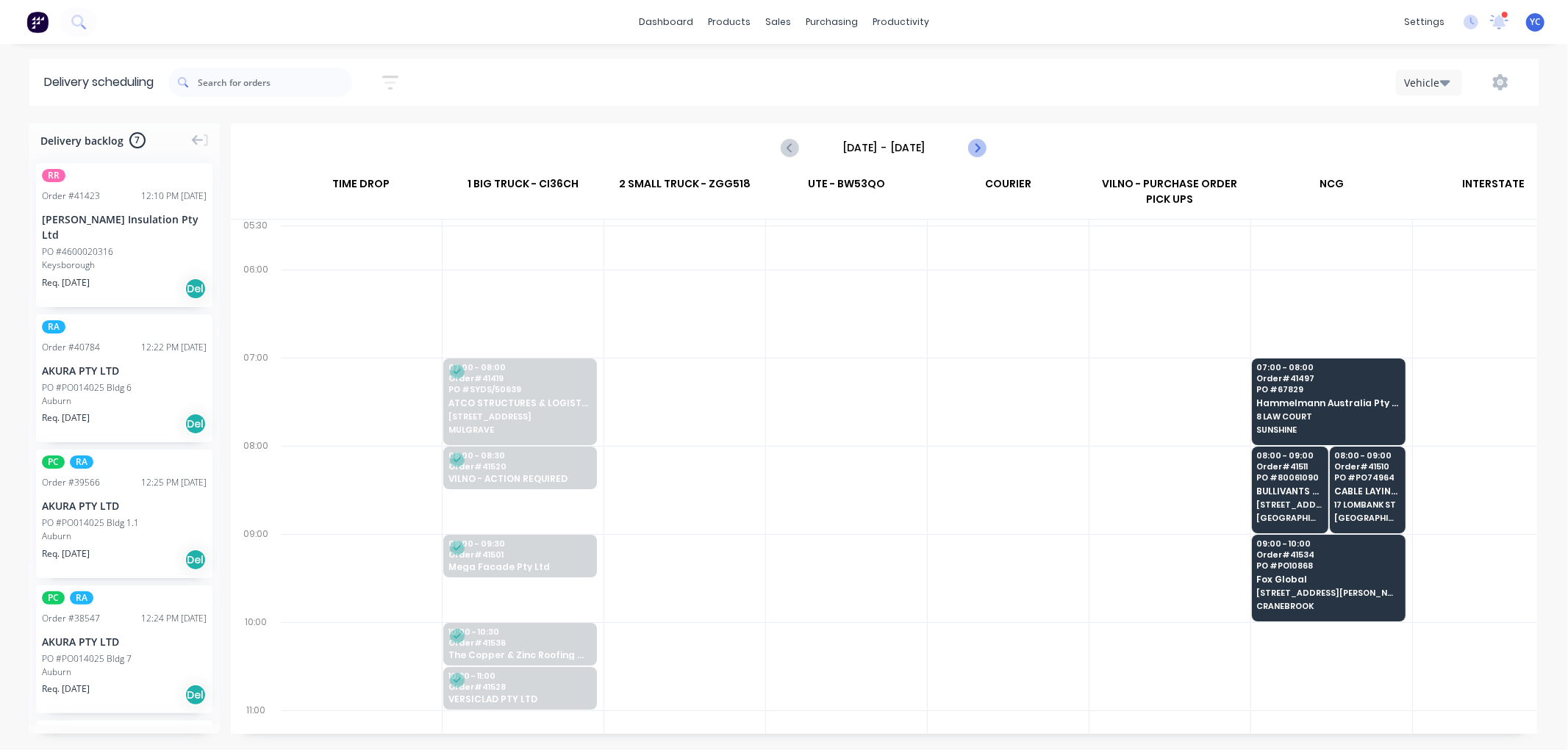
click at [982, 156] on button "Next page" at bounding box center [977, 148] width 30 height 30
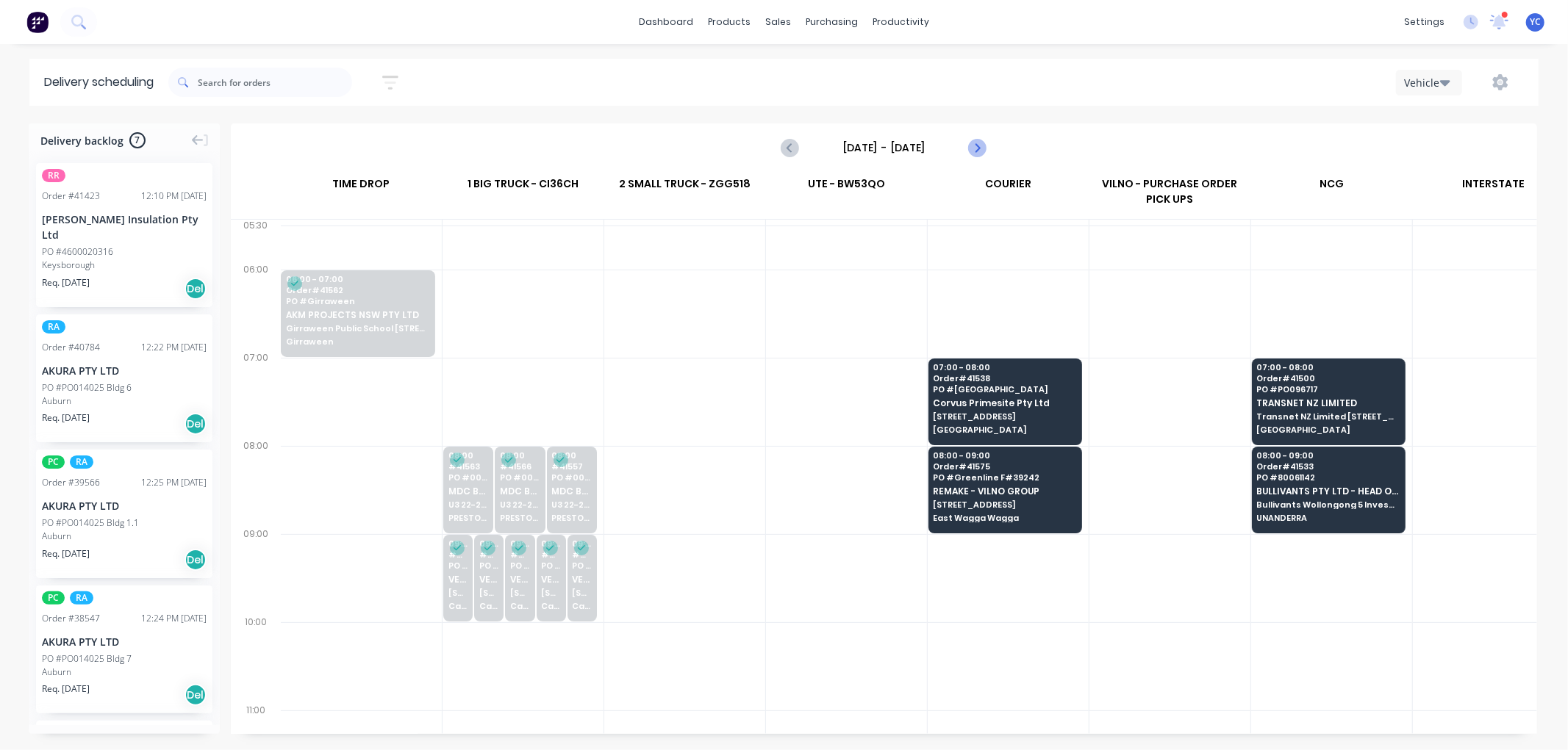
click at [982, 156] on button "Next page" at bounding box center [977, 148] width 30 height 30
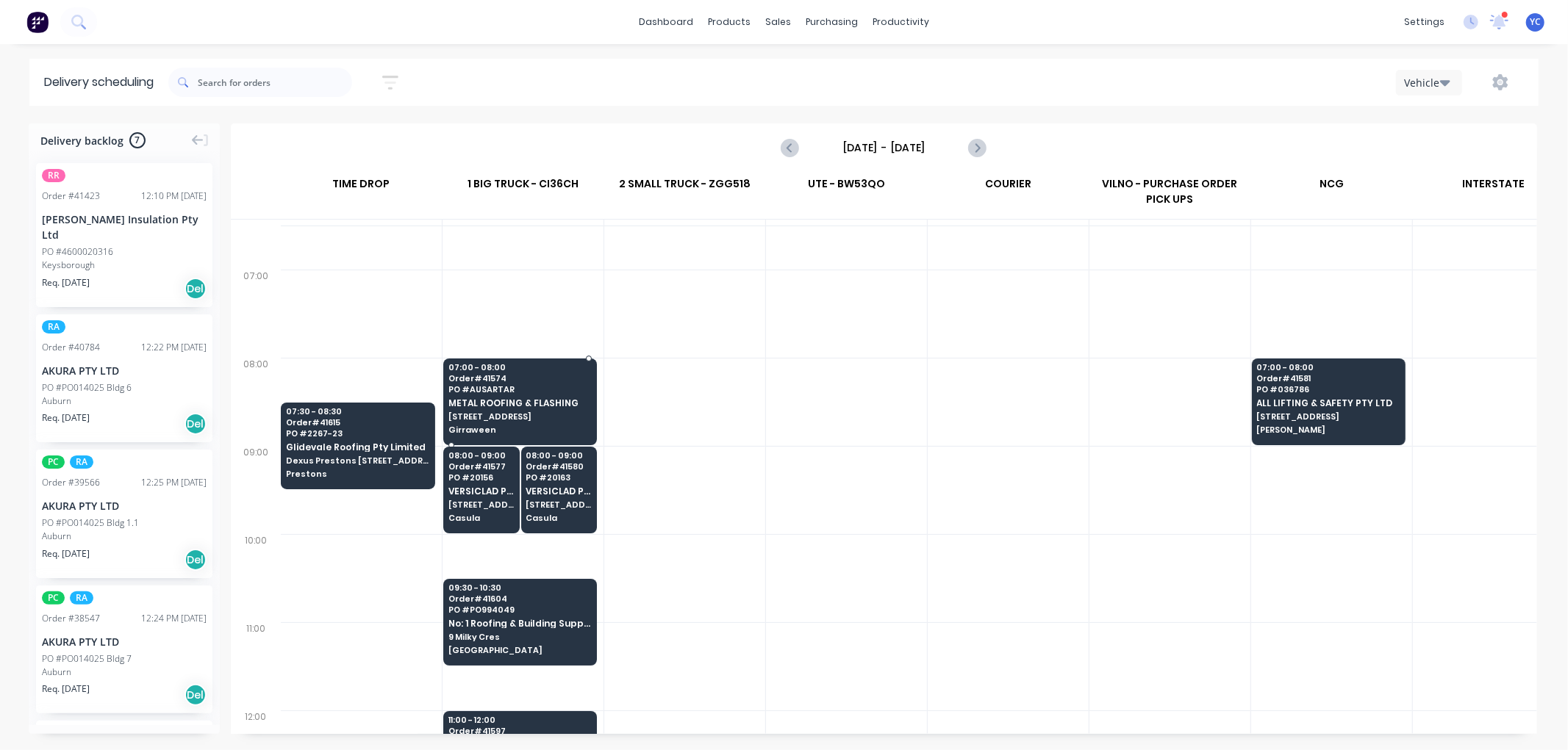
scroll to position [82, 1]
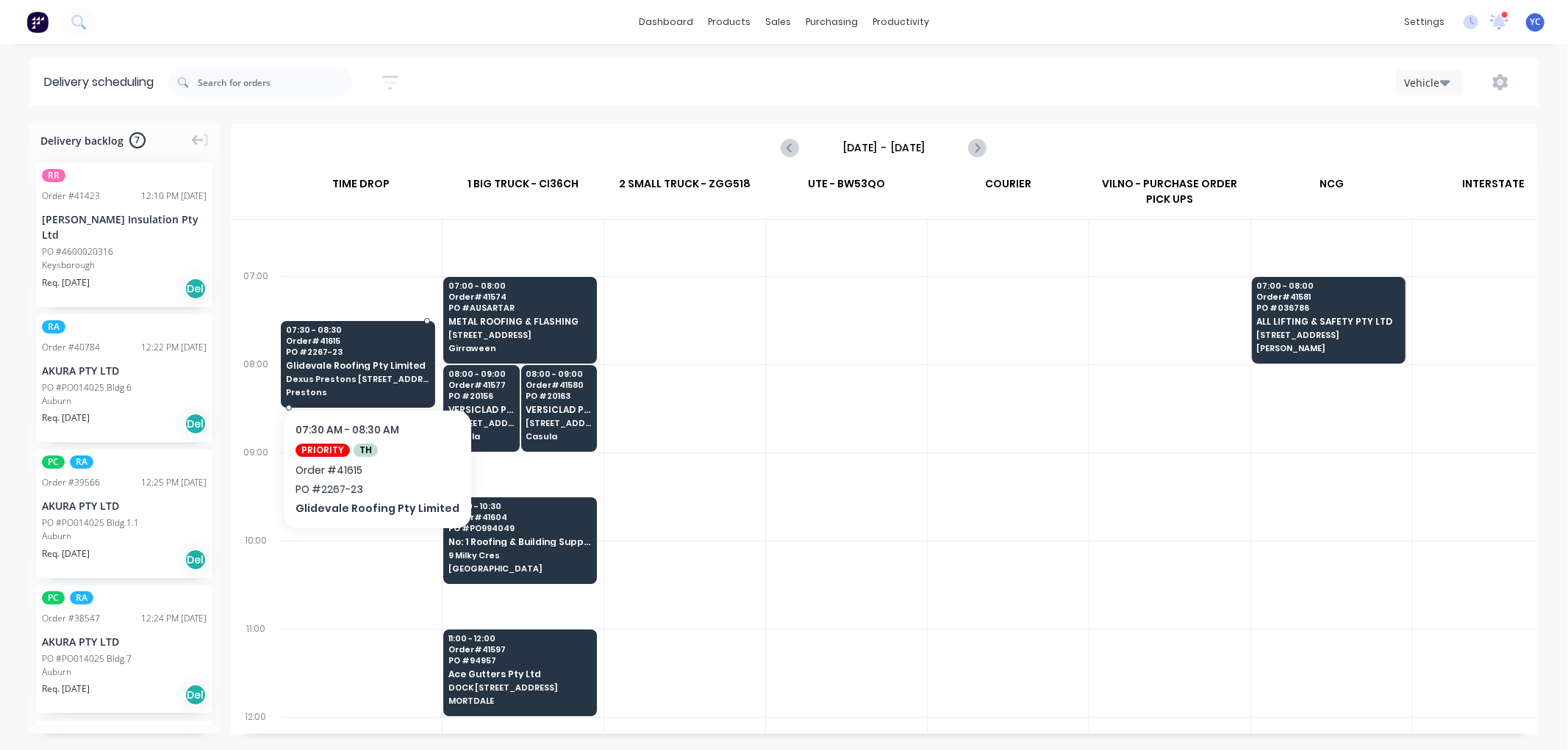
click at [381, 390] on span "Prestons" at bounding box center [357, 392] width 143 height 9
click at [381, 390] on body "dashboard products sales purchasing productivity dashboard products Product Cat…" at bounding box center [784, 375] width 1568 height 750
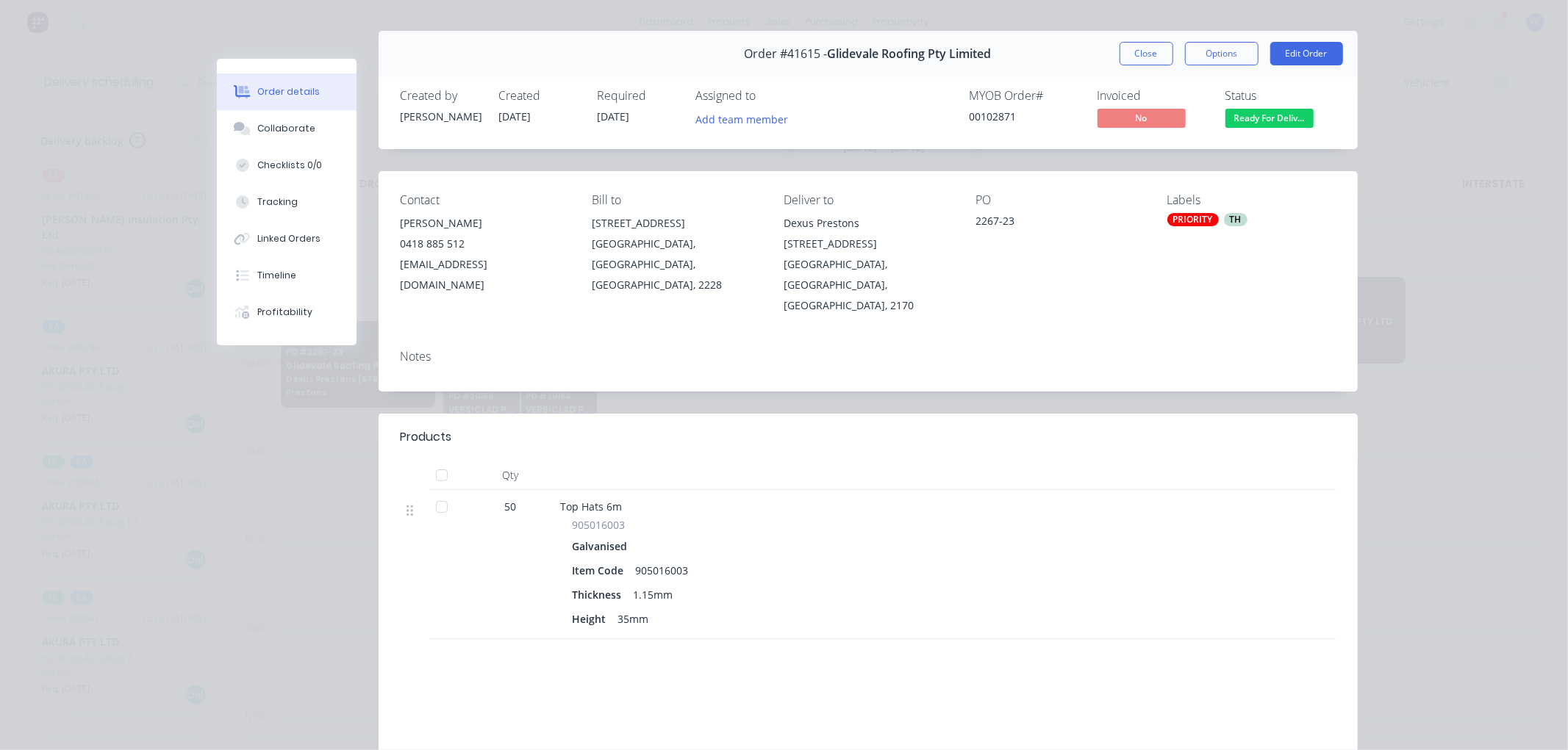
scroll to position [0, 0]
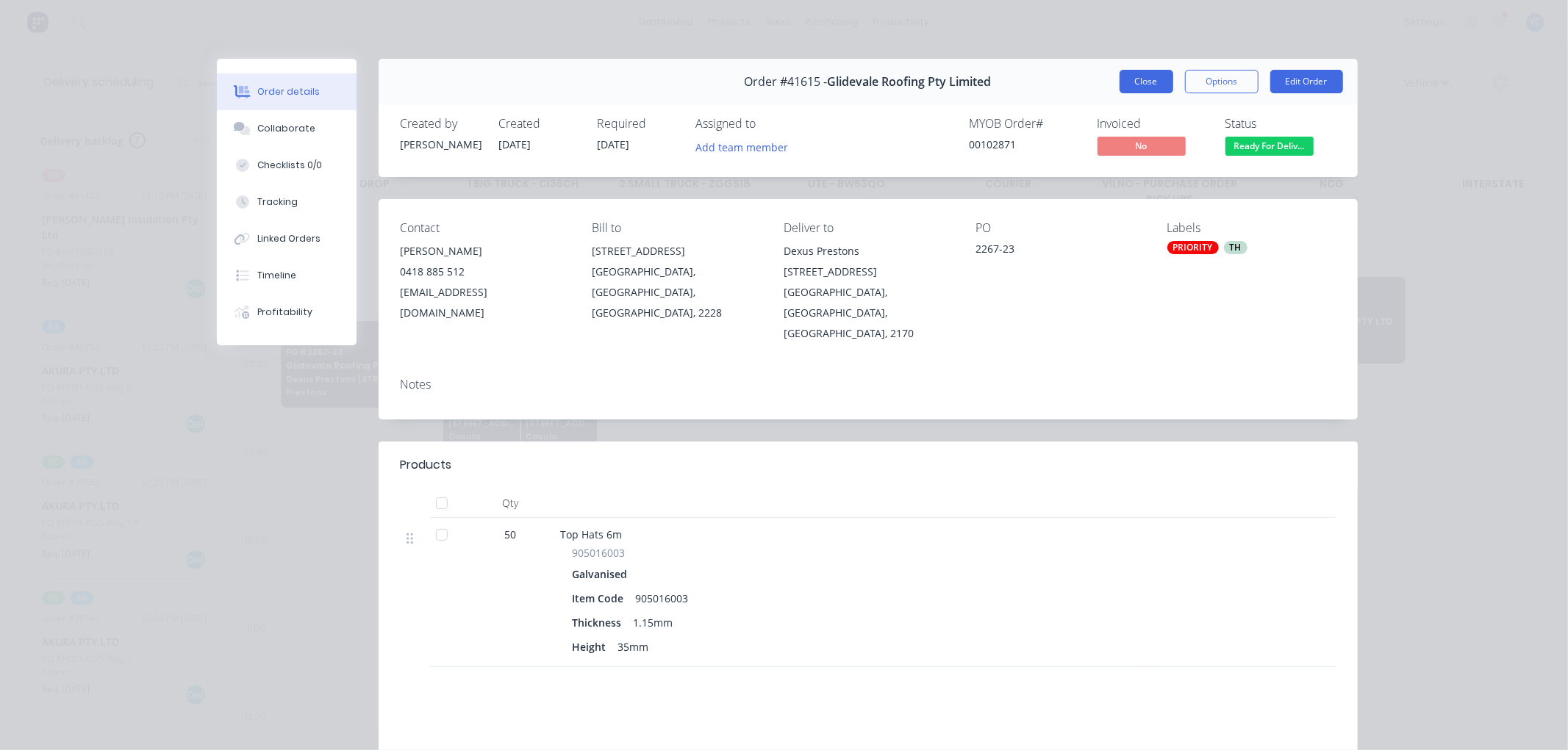
click at [1144, 84] on button "Close" at bounding box center [1146, 81] width 54 height 23
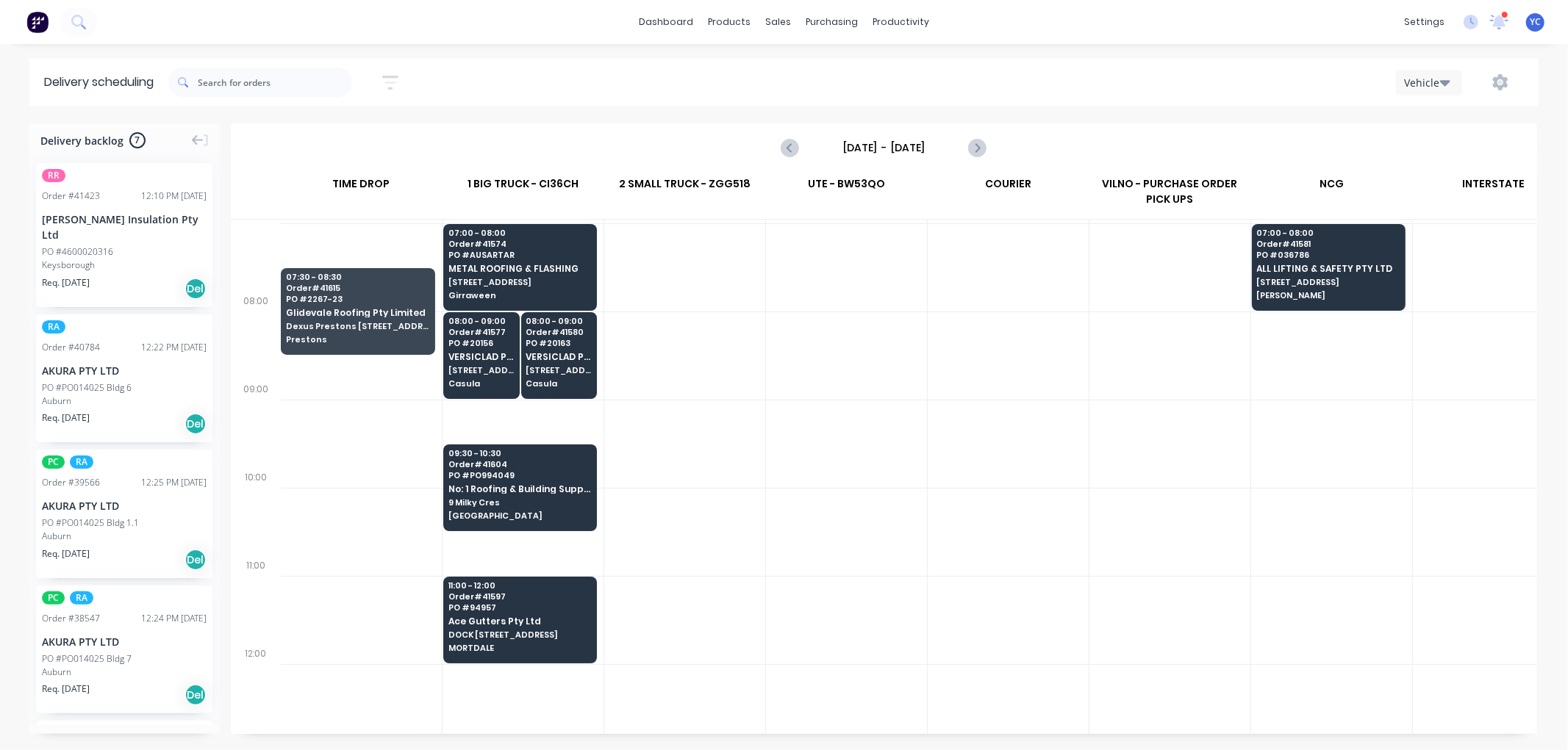
scroll to position [163, 1]
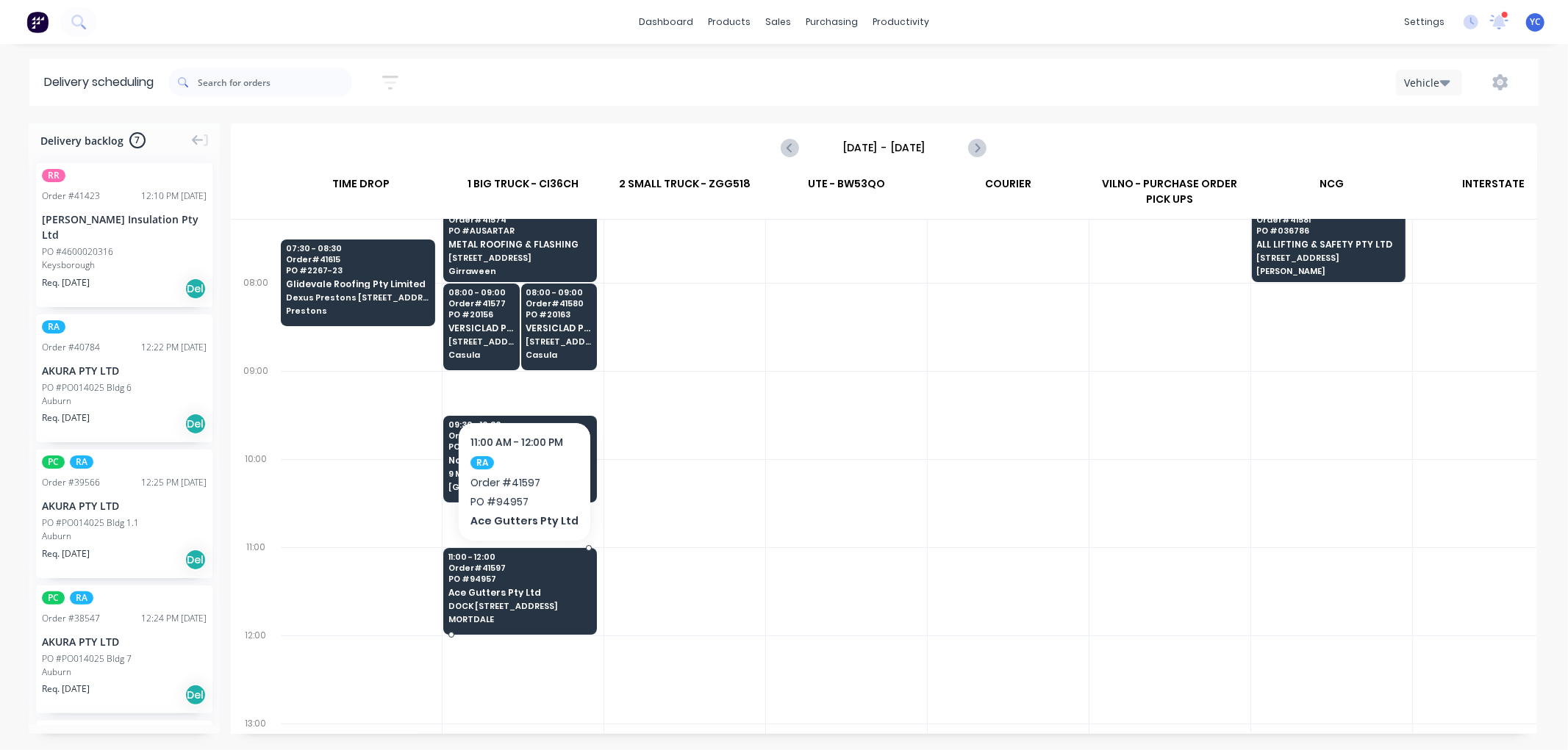
click at [530, 607] on span "DOCK [STREET_ADDRESS]" at bounding box center [520, 606] width 142 height 9
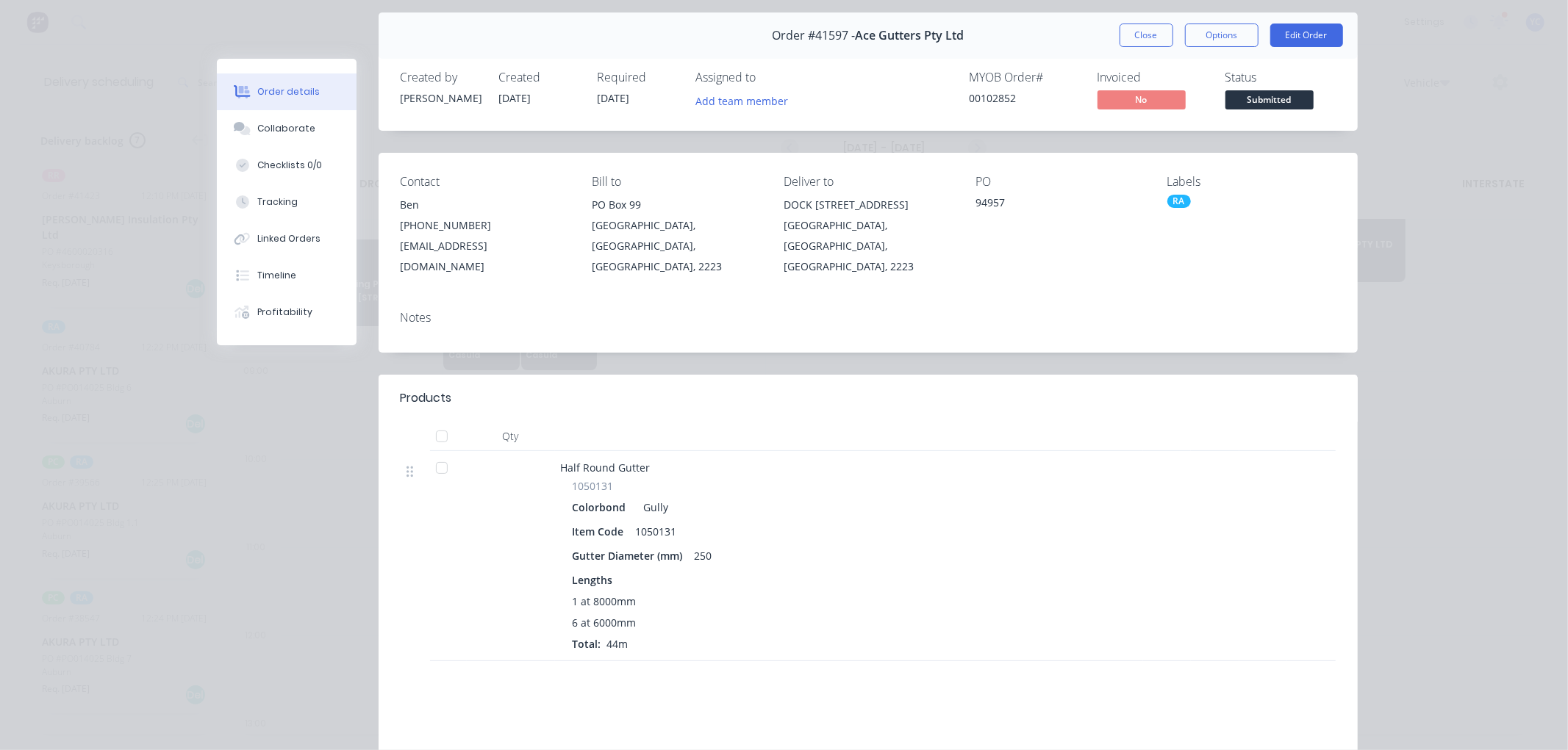
scroll to position [0, 0]
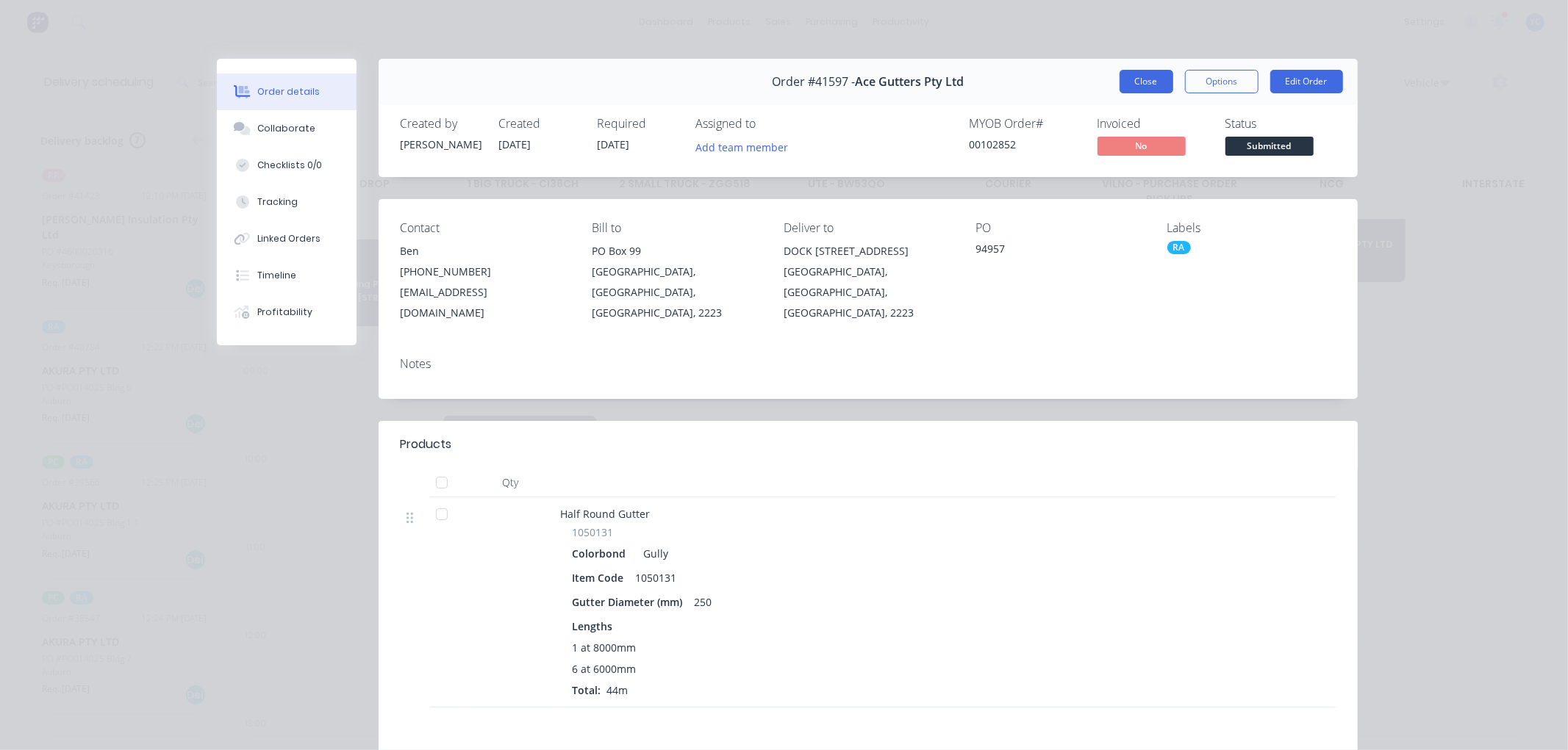
click at [1148, 83] on button "Close" at bounding box center [1146, 81] width 54 height 23
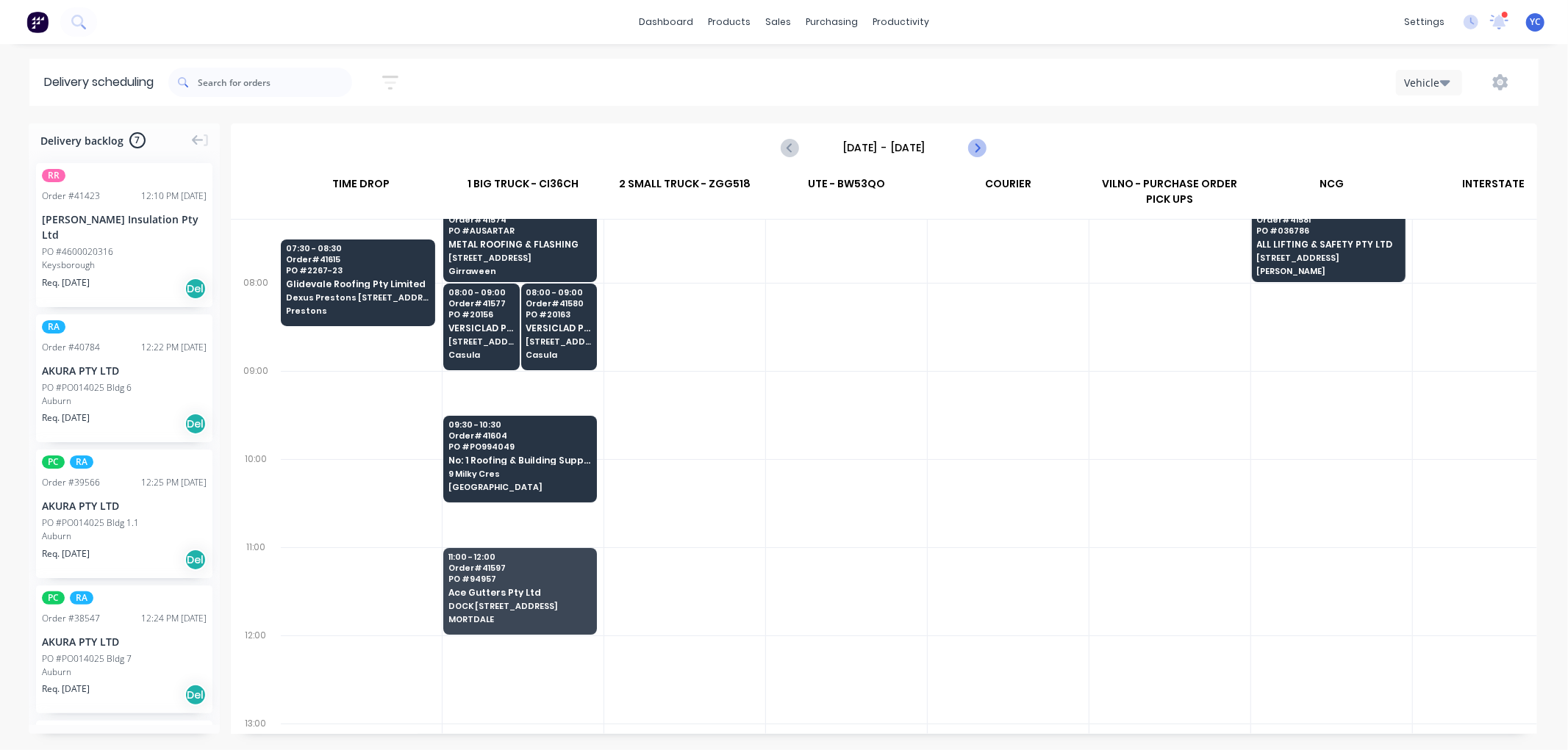
click at [975, 147] on icon "Next page" at bounding box center [976, 147] width 17 height 17
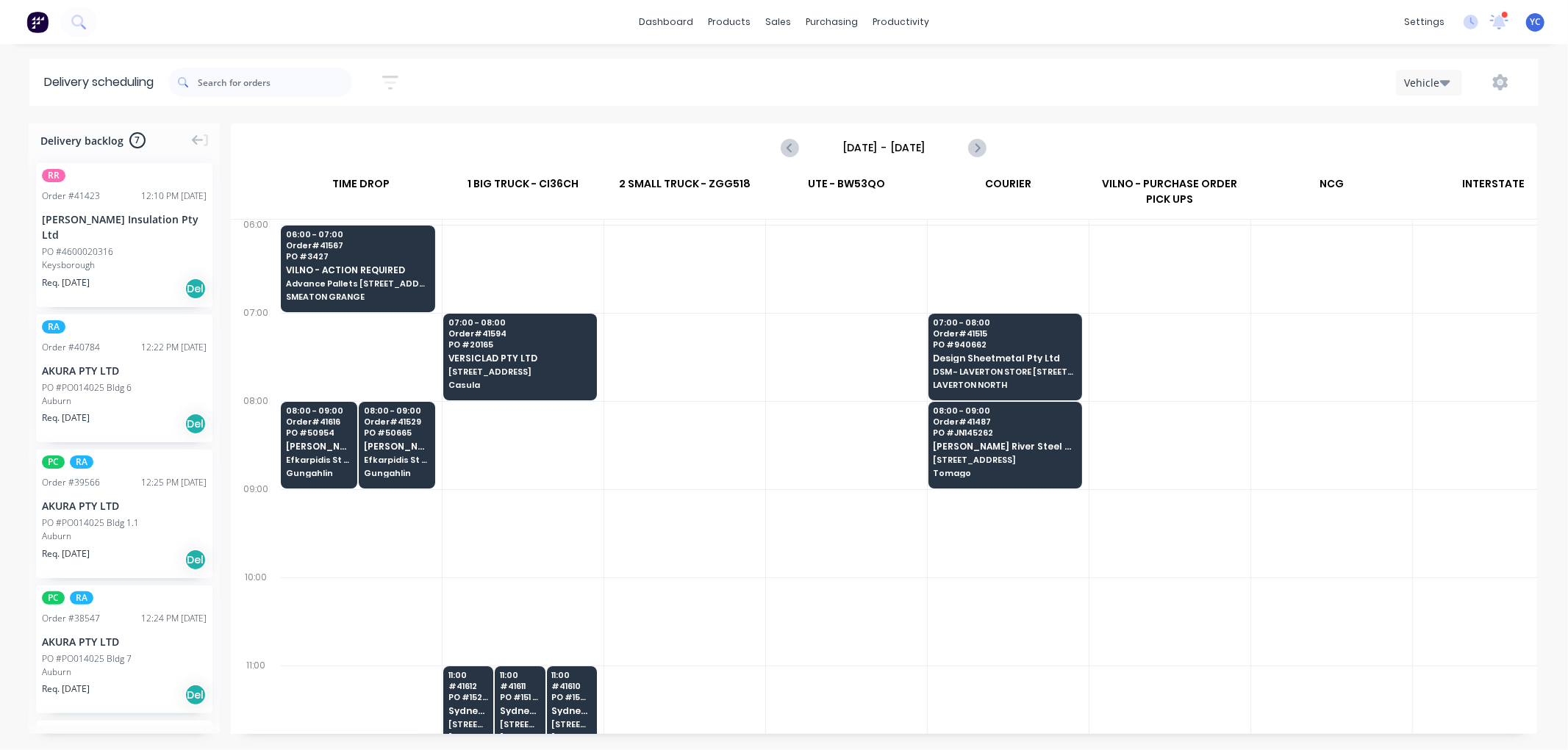
scroll to position [0, 1]
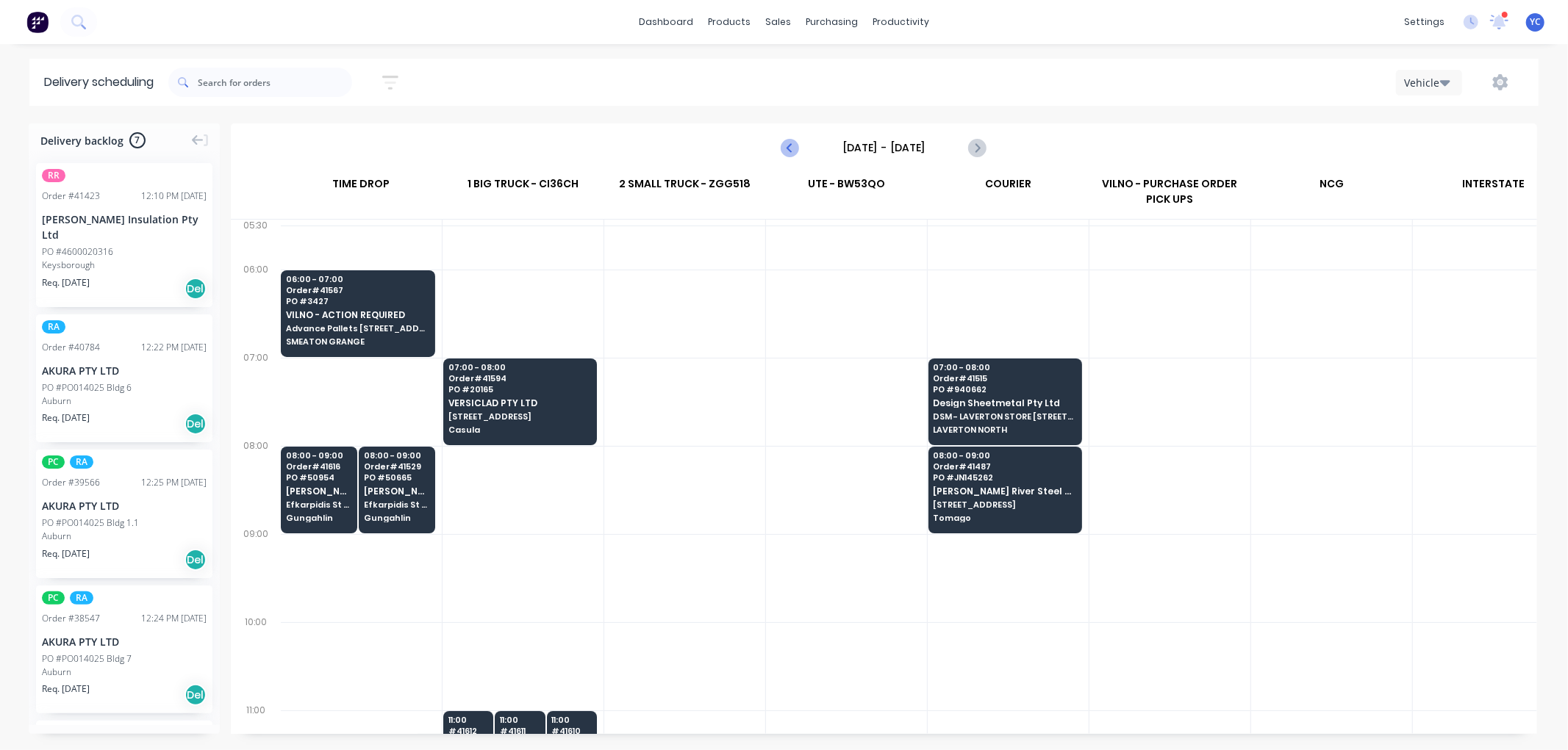
click at [790, 146] on icon "Previous page" at bounding box center [790, 147] width 7 height 12
type input "[DATE] - [DATE]"
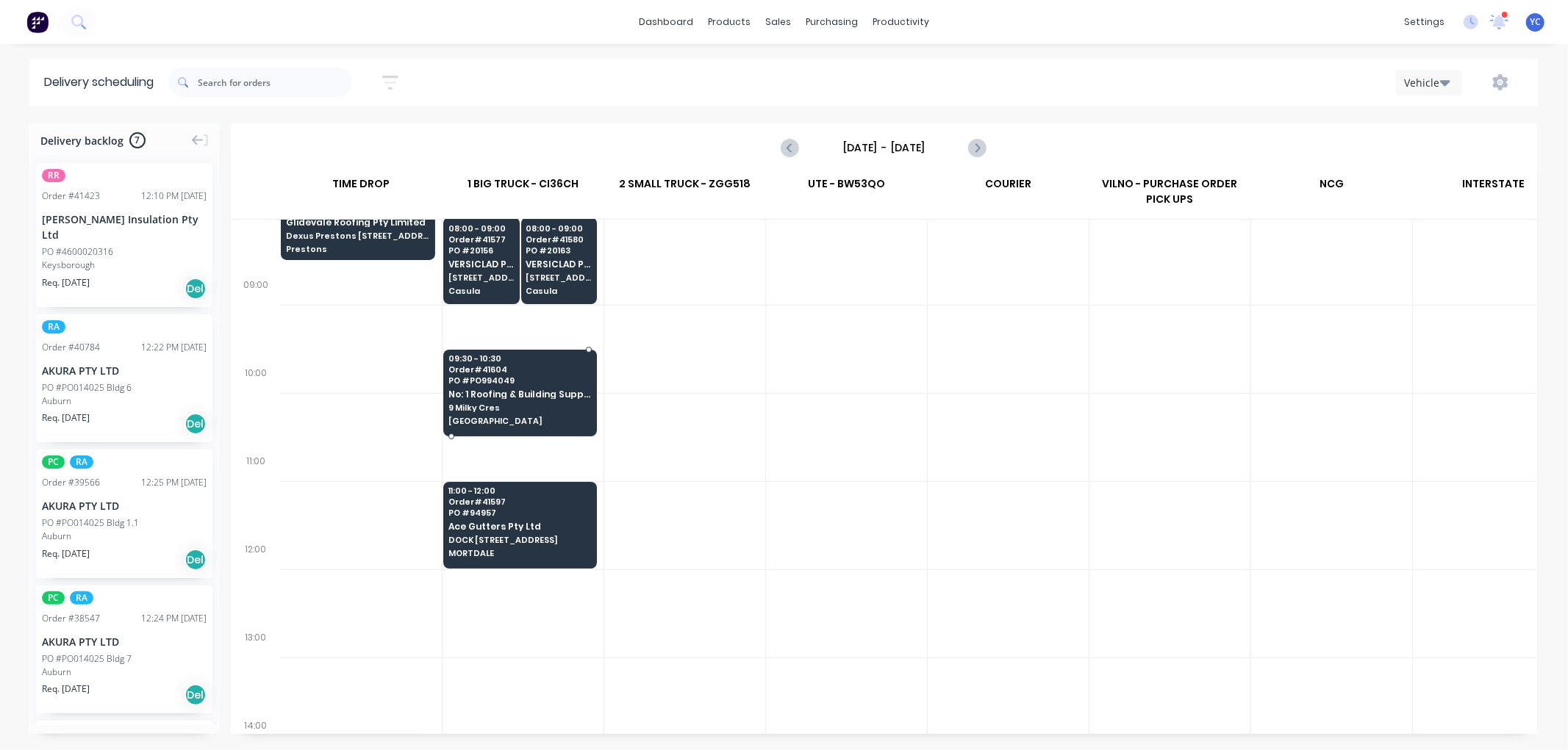
scroll to position [326, 1]
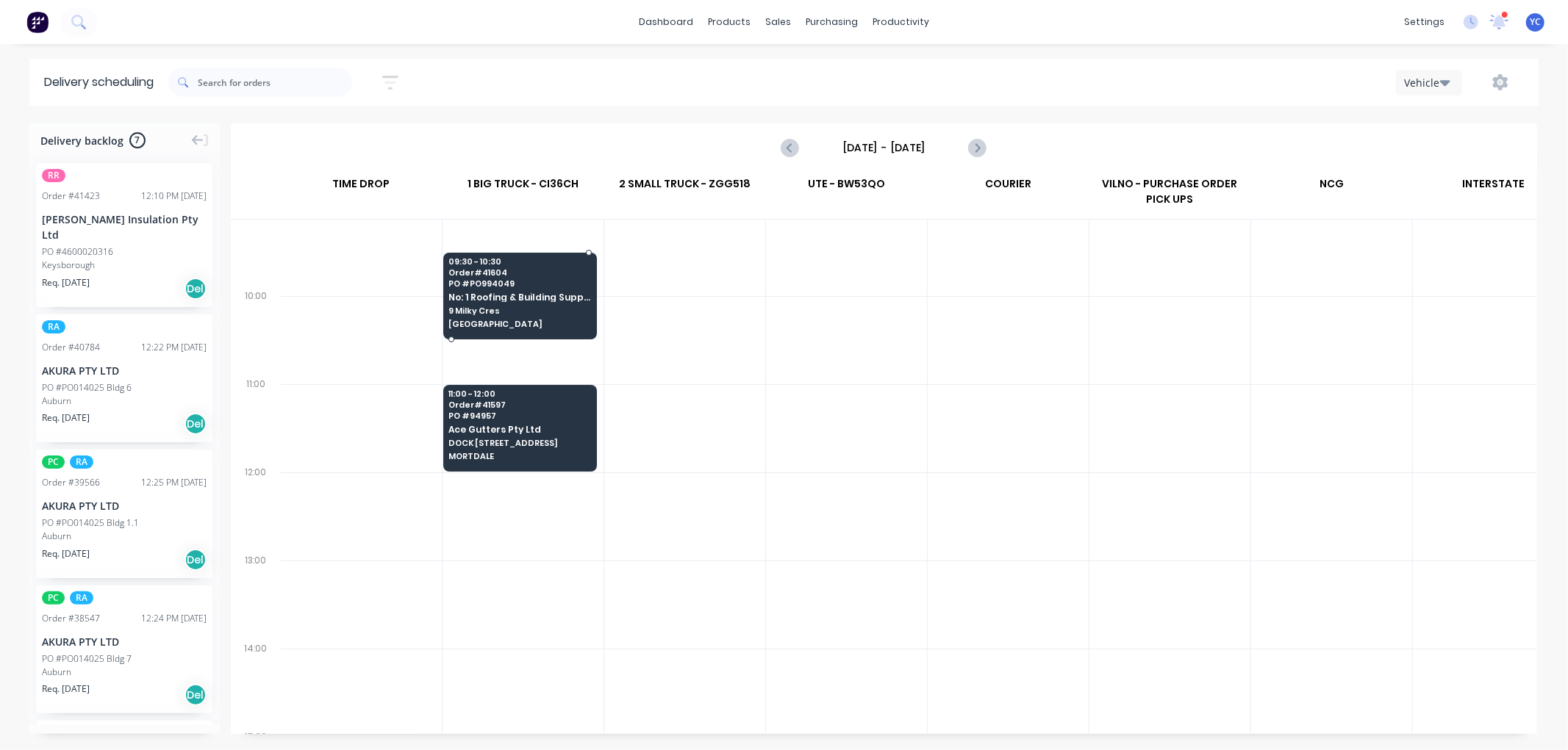
click at [528, 319] on span "[GEOGRAPHIC_DATA]" at bounding box center [520, 323] width 142 height 9
click at [528, 319] on body "dashboard products sales purchasing productivity dashboard products Product Cat…" at bounding box center [784, 375] width 1568 height 750
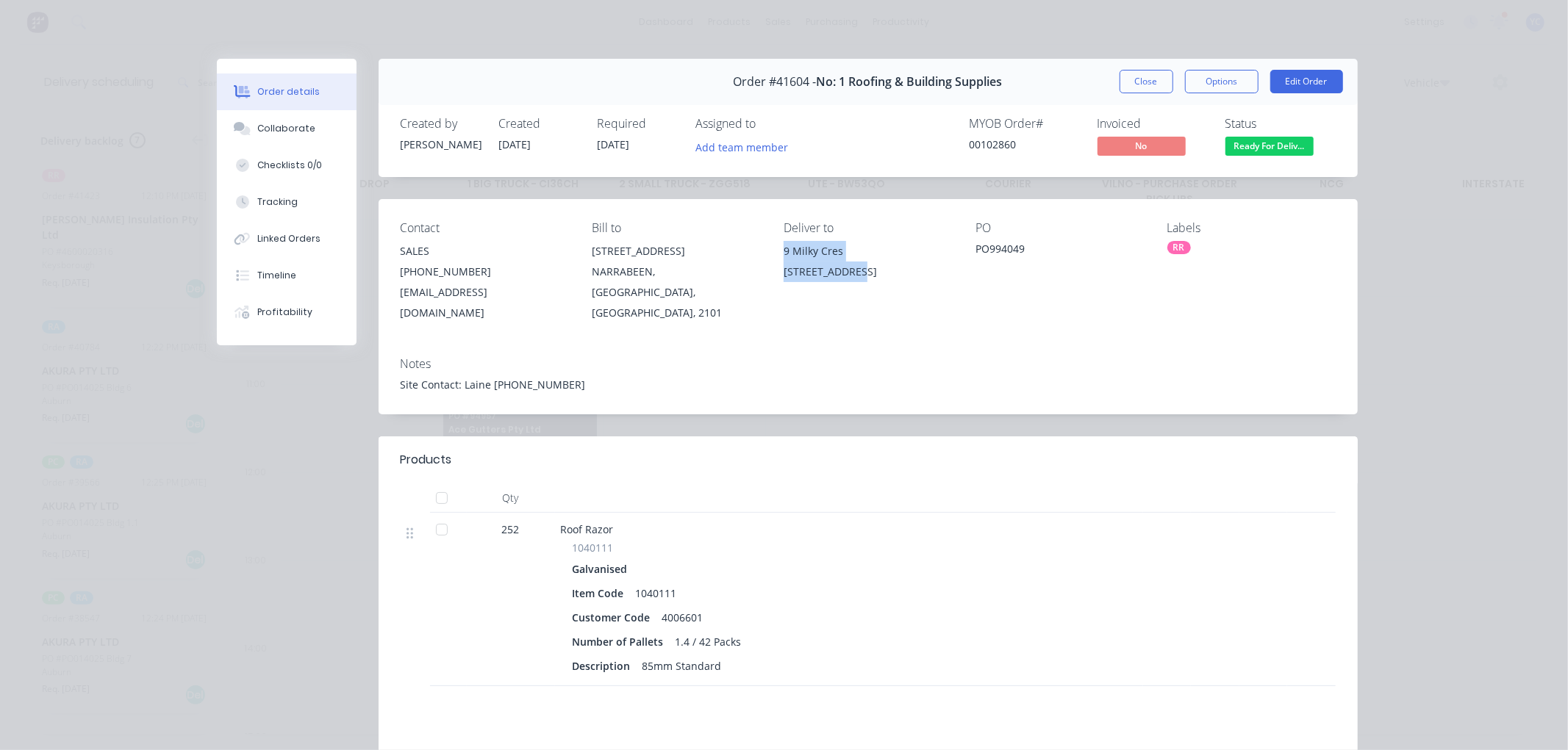
drag, startPoint x: 779, startPoint y: 248, endPoint x: 853, endPoint y: 270, distance: 77.2
click at [853, 270] on div "[STREET_ADDRESS]" at bounding box center [867, 264] width 168 height 47
copy div "[STREET_ADDRESS]"
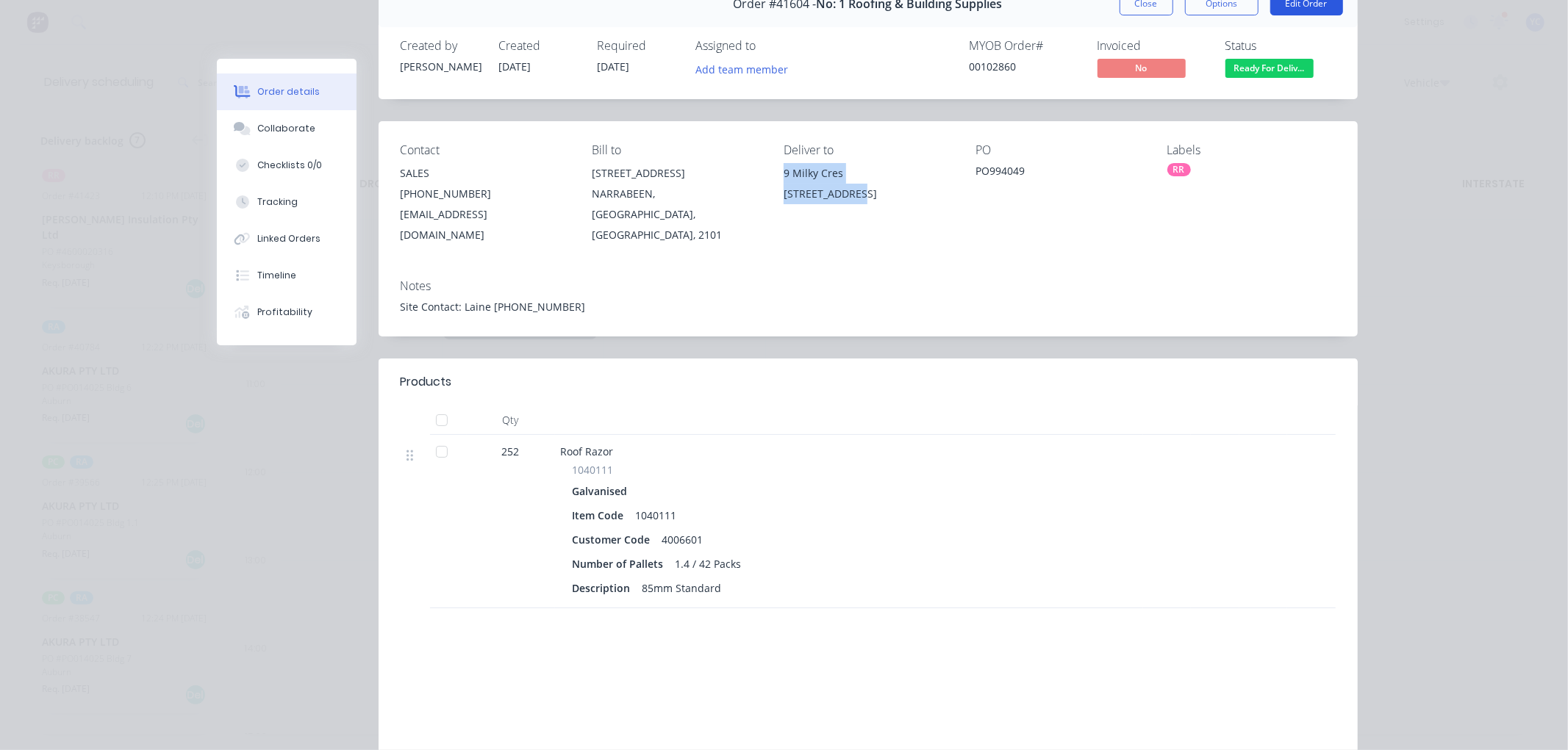
scroll to position [0, 0]
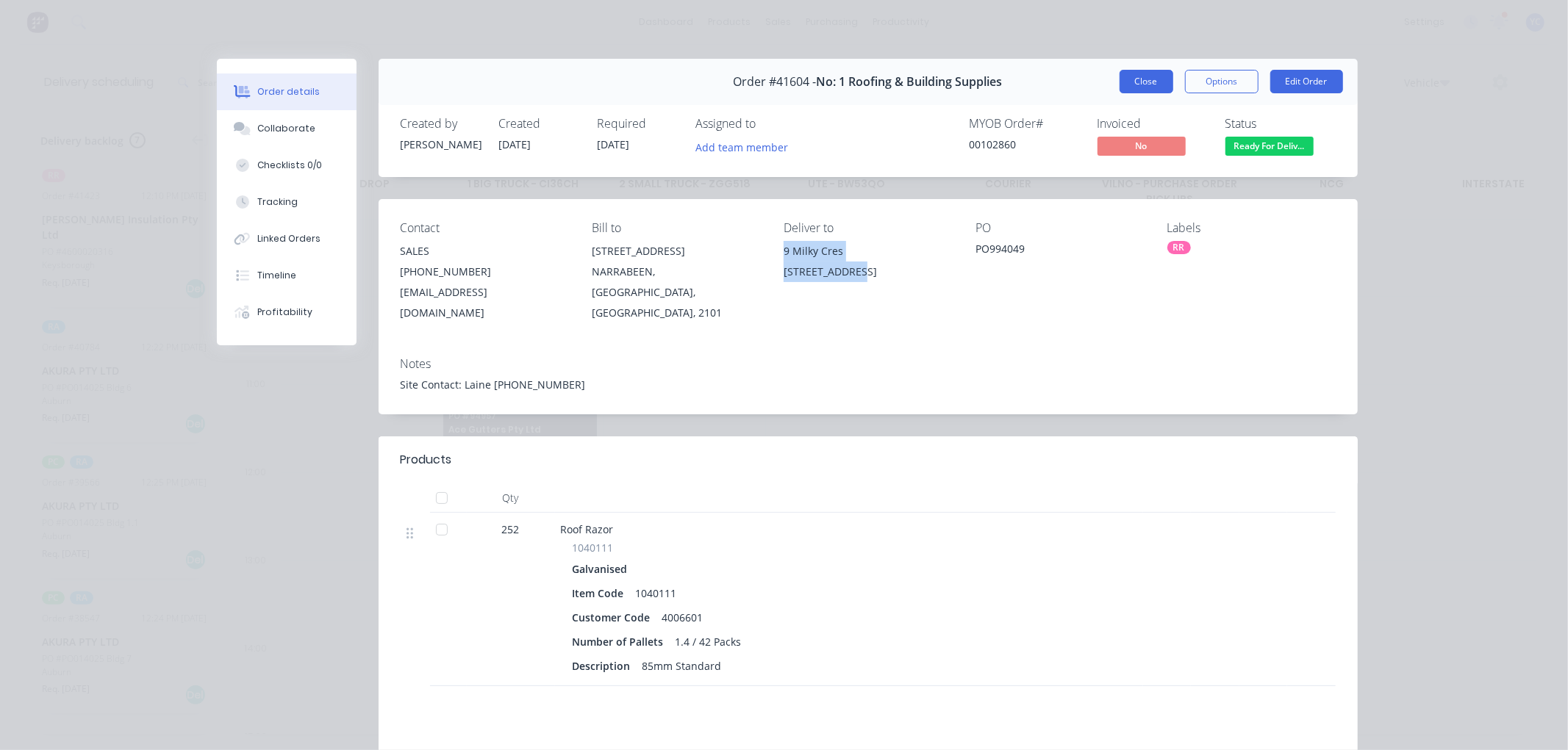
click at [1122, 89] on button "Close" at bounding box center [1146, 81] width 54 height 23
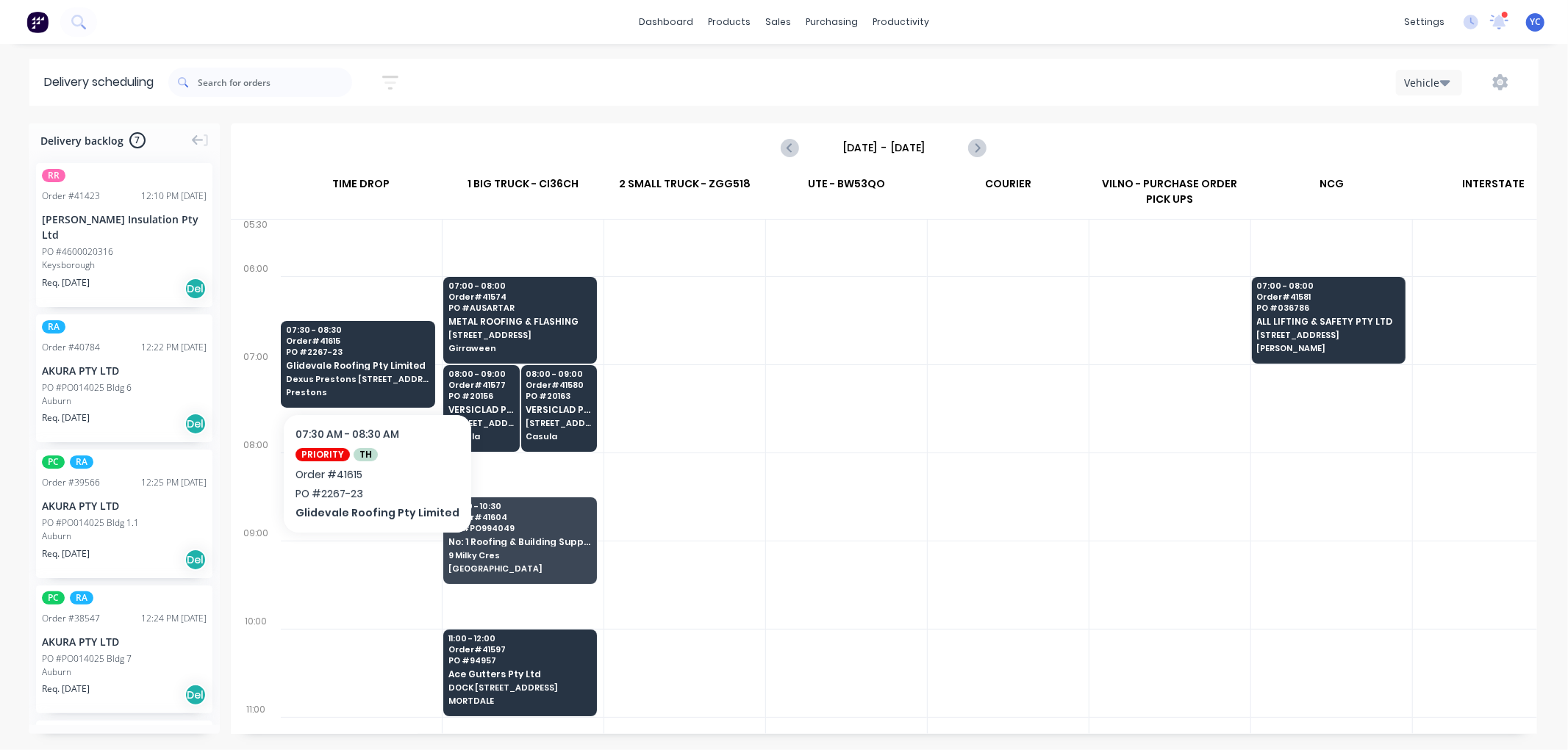
scroll to position [0, 1]
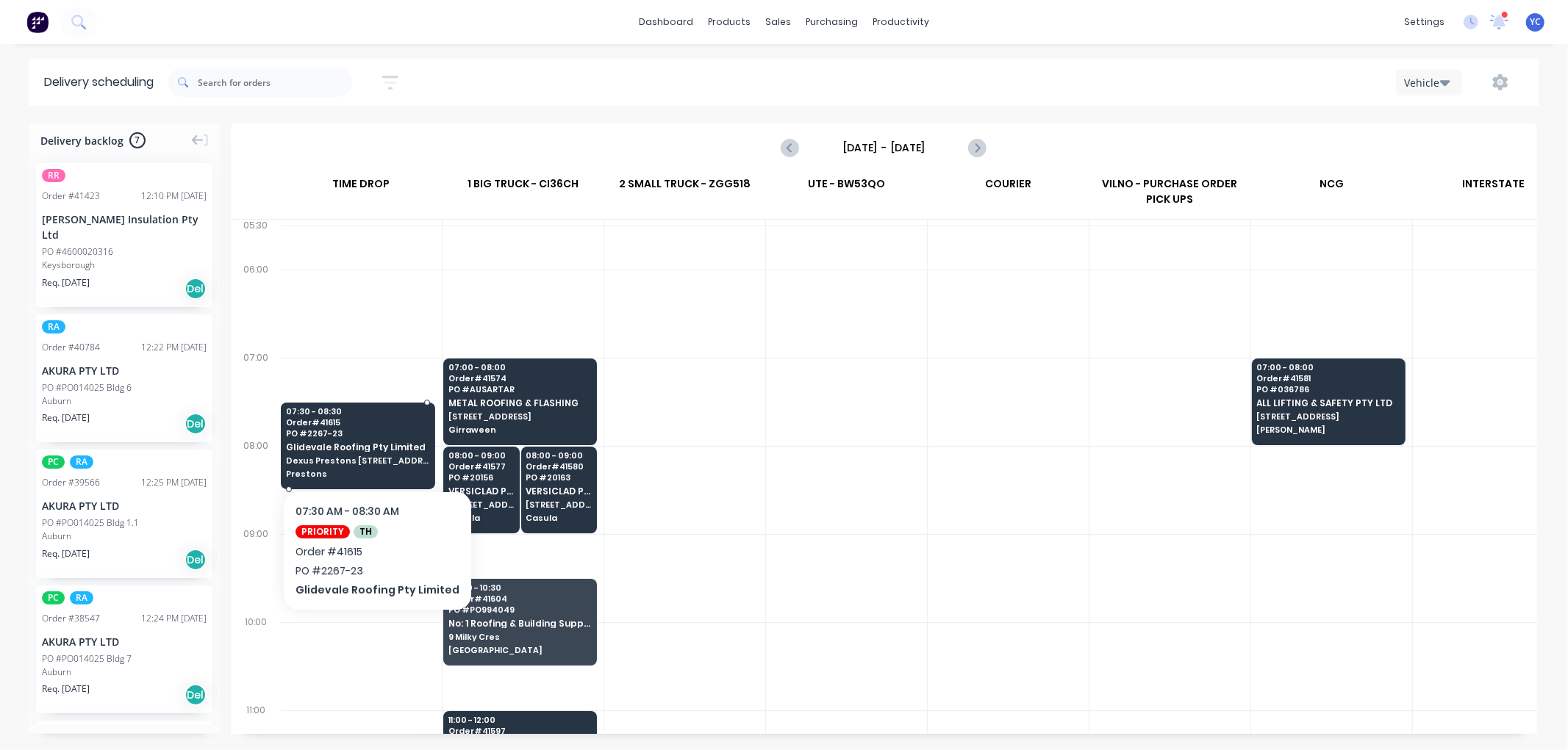
click at [355, 472] on span "Prestons" at bounding box center [357, 474] width 143 height 9
click at [355, 472] on body "dashboard products sales purchasing productivity dashboard products Product Cat…" at bounding box center [784, 375] width 1568 height 750
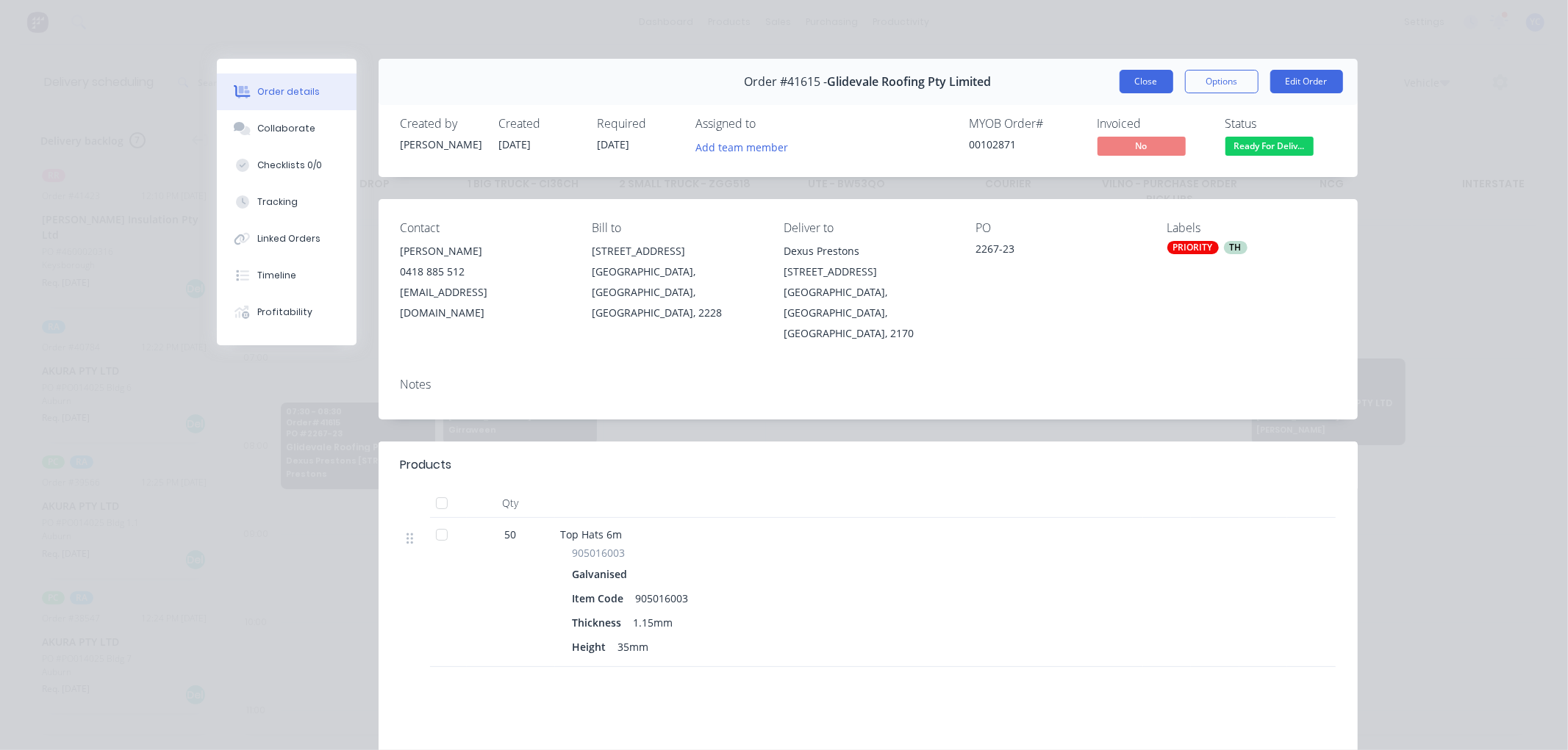
click at [1143, 76] on button "Close" at bounding box center [1146, 81] width 54 height 23
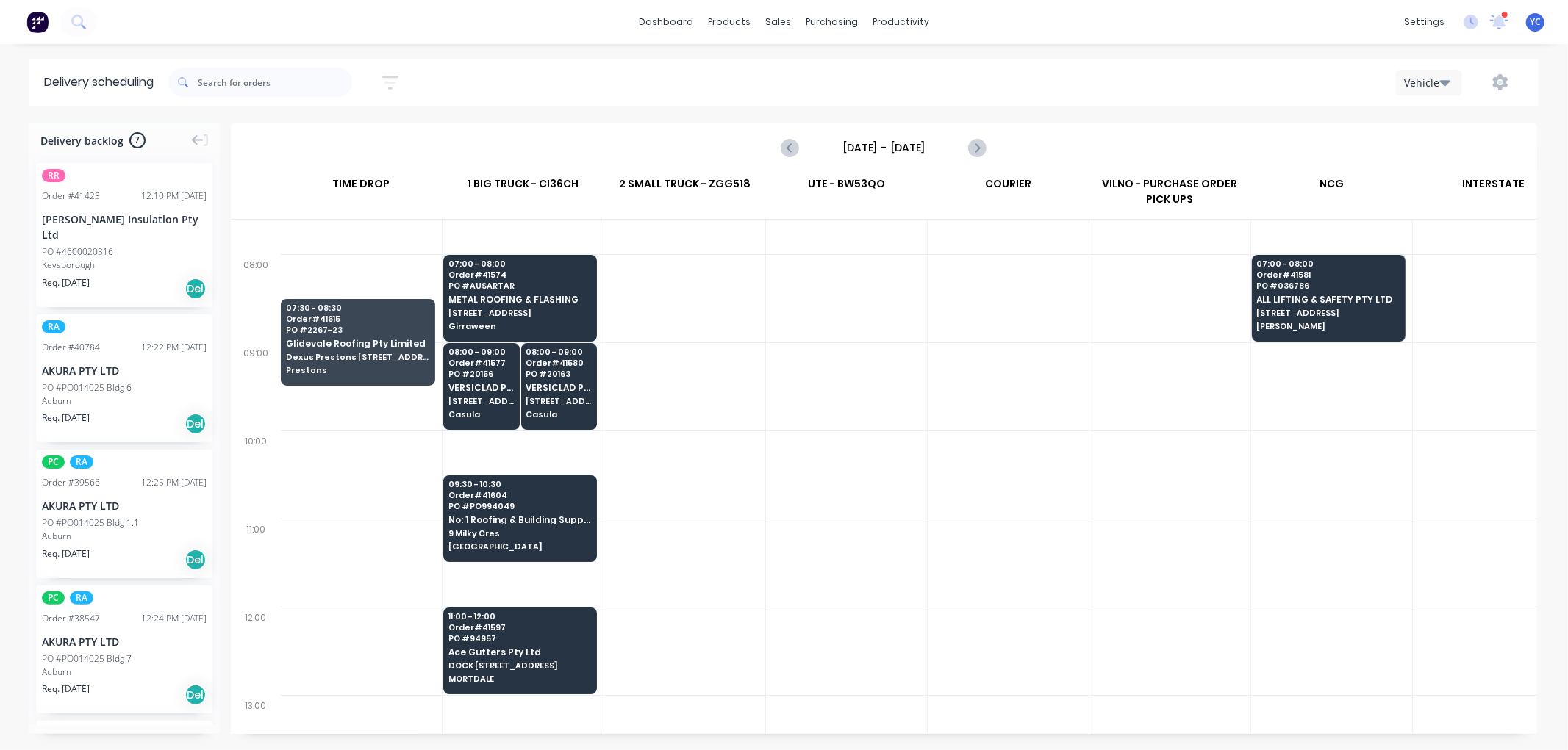
scroll to position [82, 1]
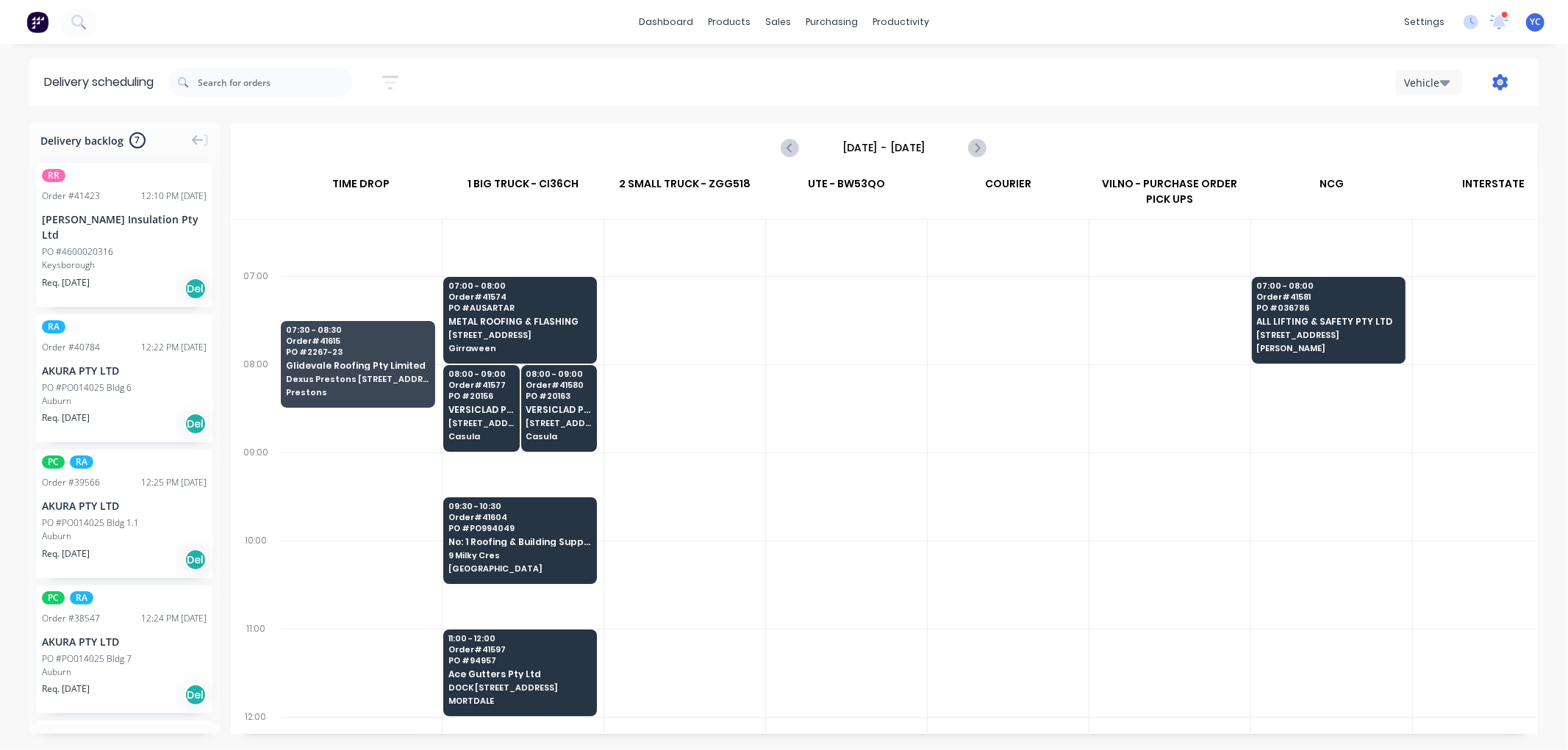
click at [1507, 88] on icon "button" at bounding box center [1500, 83] width 17 height 17
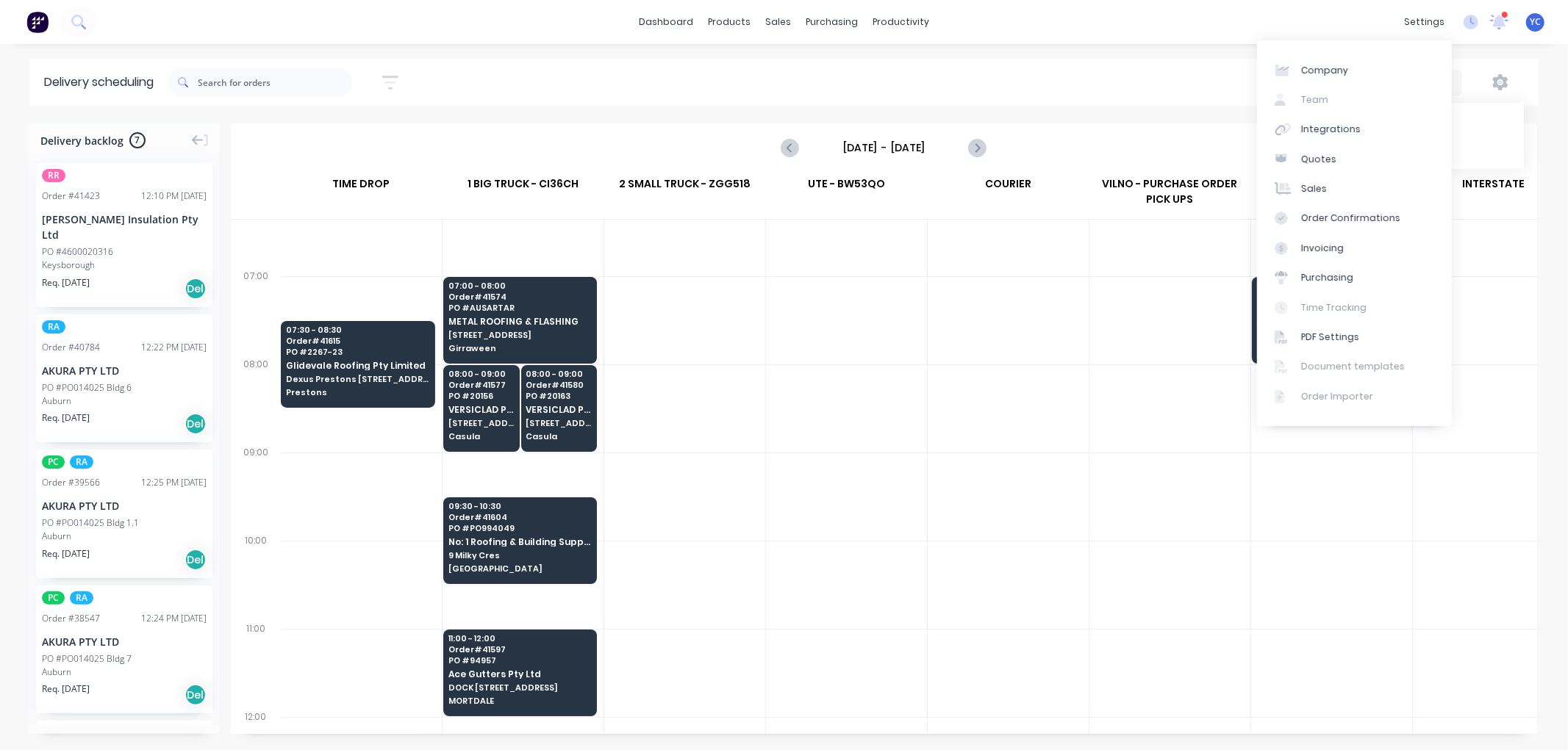
click at [1499, 84] on icon "button" at bounding box center [1500, 83] width 17 height 17
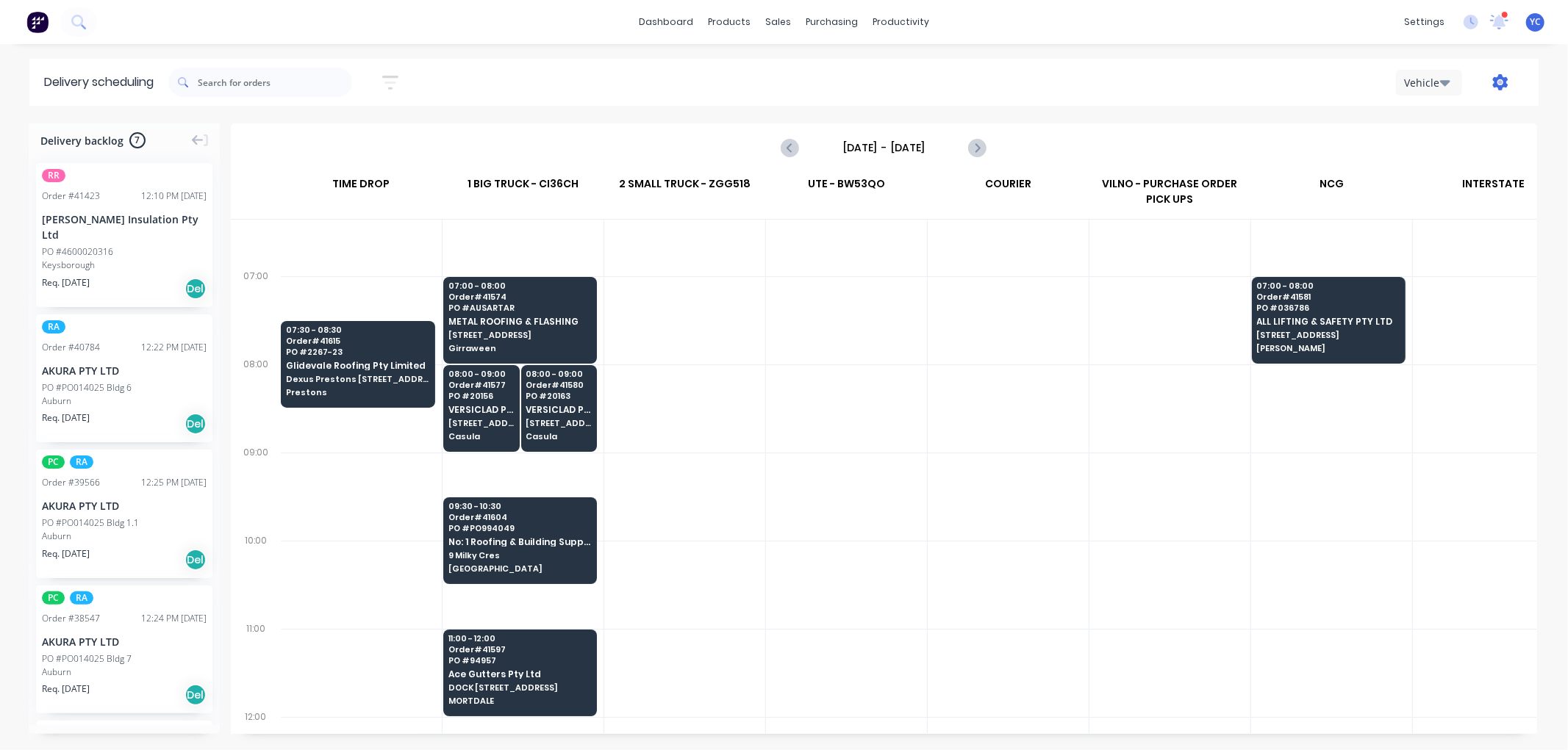
click at [1498, 79] on icon "button" at bounding box center [1500, 83] width 16 height 17
click at [1435, 128] on div "Run Sheet" at bounding box center [1454, 122] width 113 height 21
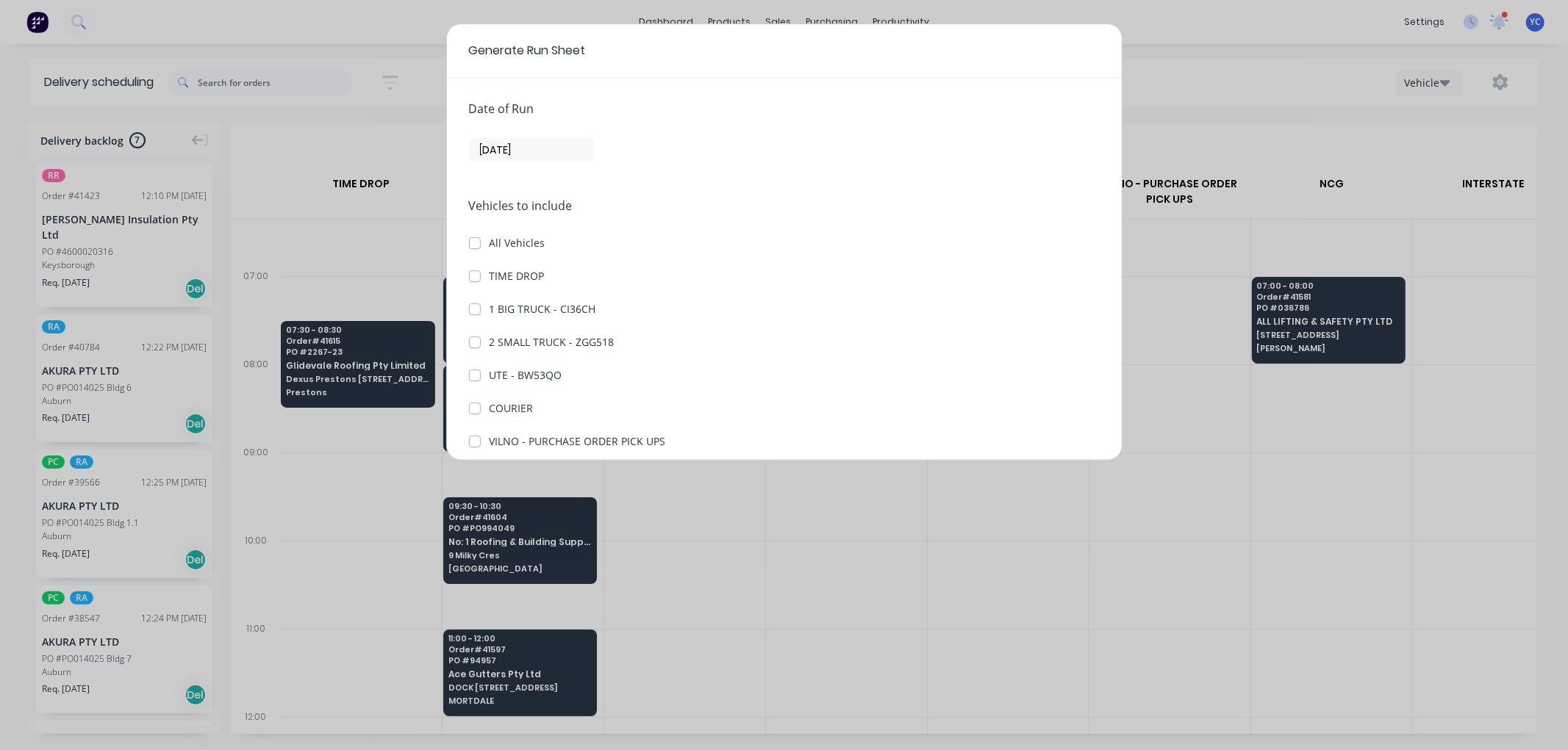
click at [490, 309] on label "1 BIG TRUCK - CI36CH" at bounding box center [543, 308] width 107 height 16
click at [472, 309] on CI36CH "1 BIG TRUCK - CI36CH" at bounding box center [475, 308] width 12 height 14
checkbox CI36CH "true"
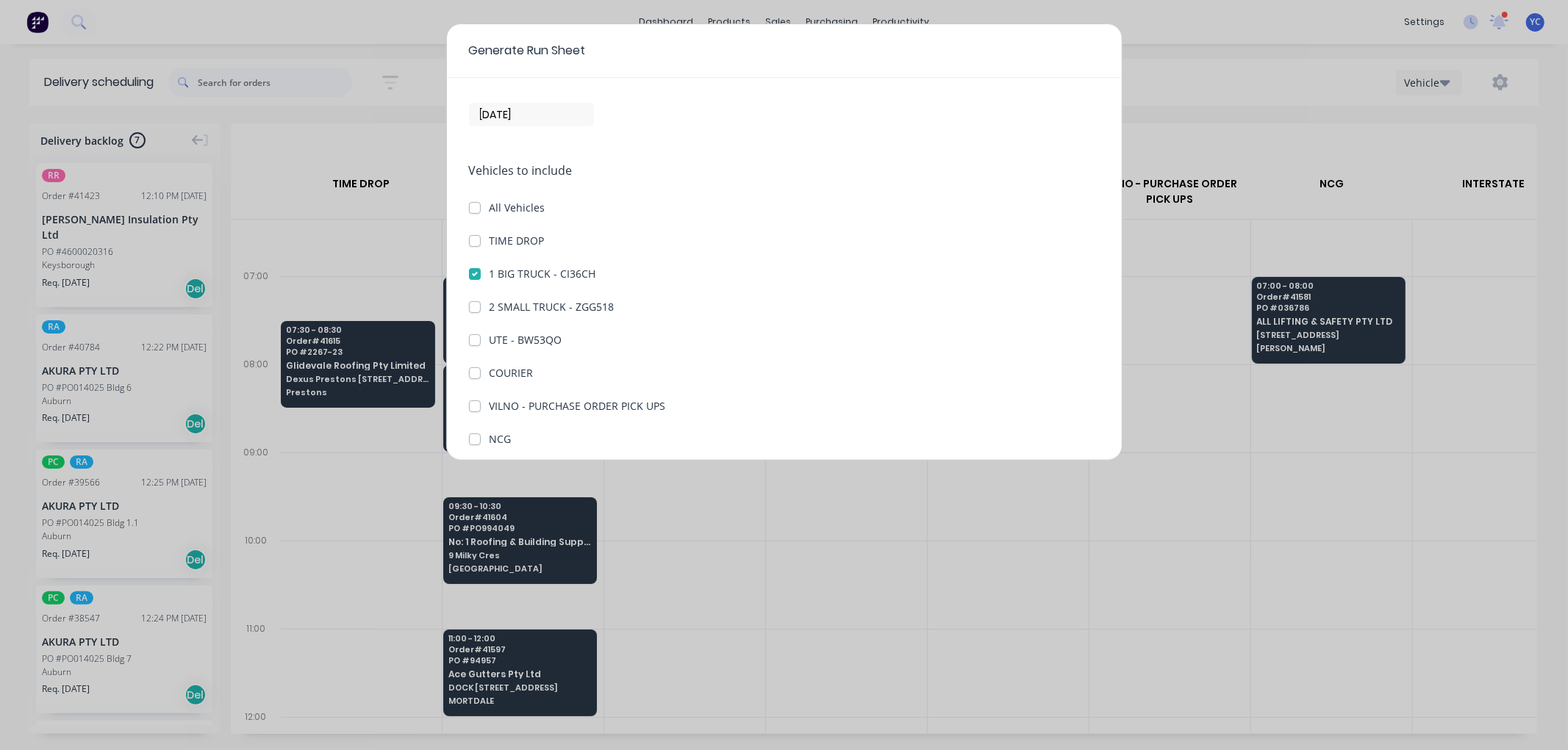
scroll to position [0, 0]
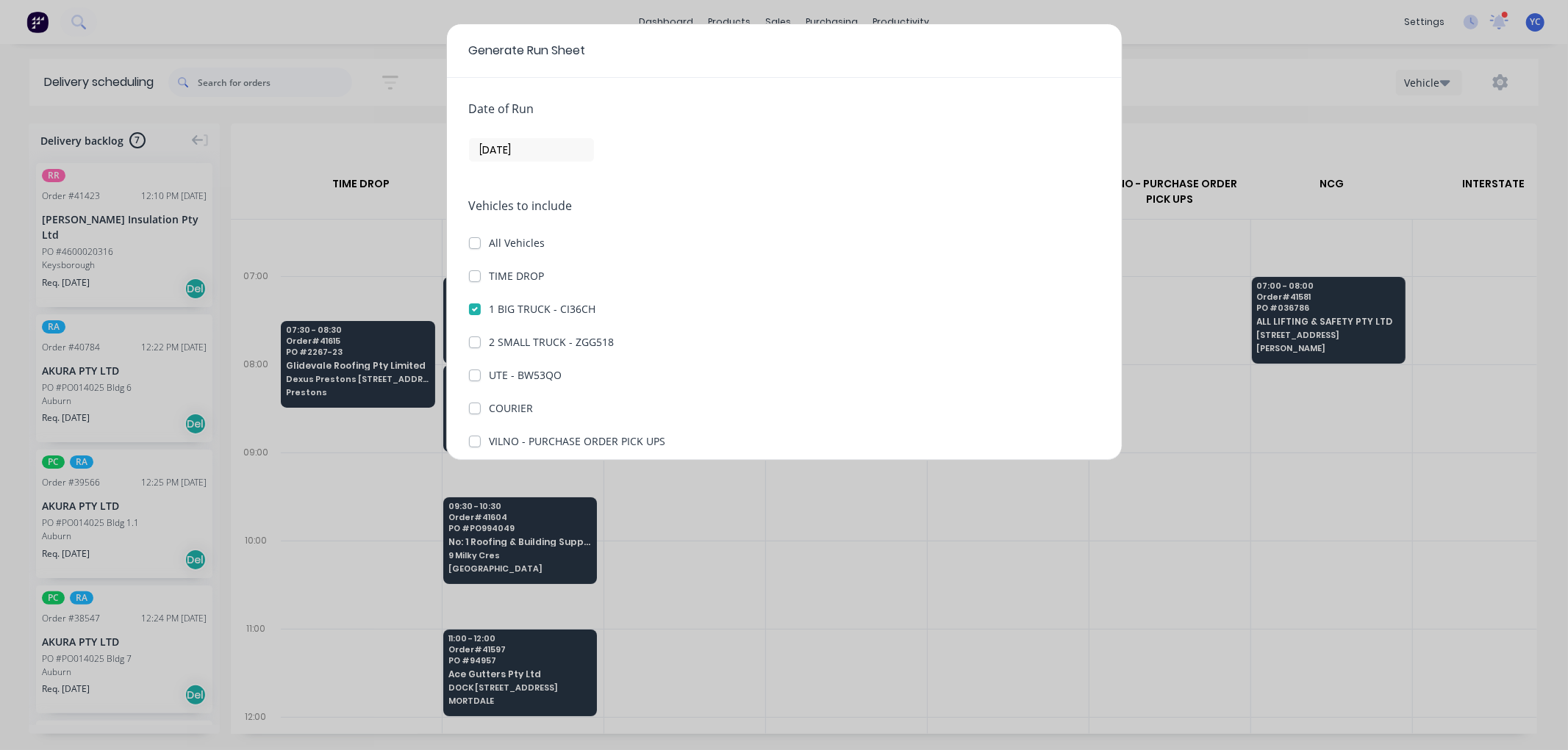
click at [490, 277] on label "TIME DROP" at bounding box center [517, 275] width 55 height 16
click at [477, 277] on DROP "TIME DROP" at bounding box center [475, 275] width 12 height 14
checkbox DROP "true"
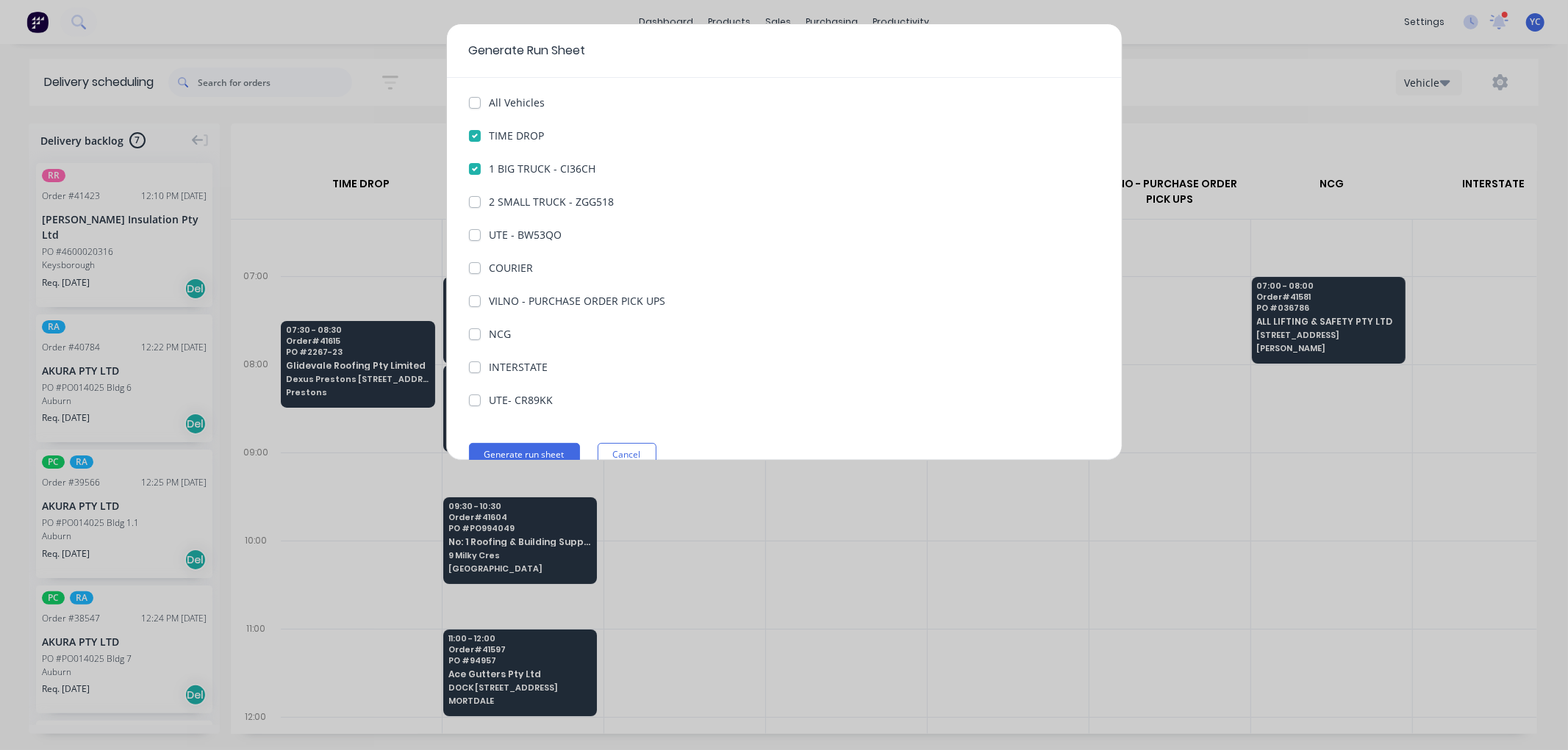
scroll to position [163, 0]
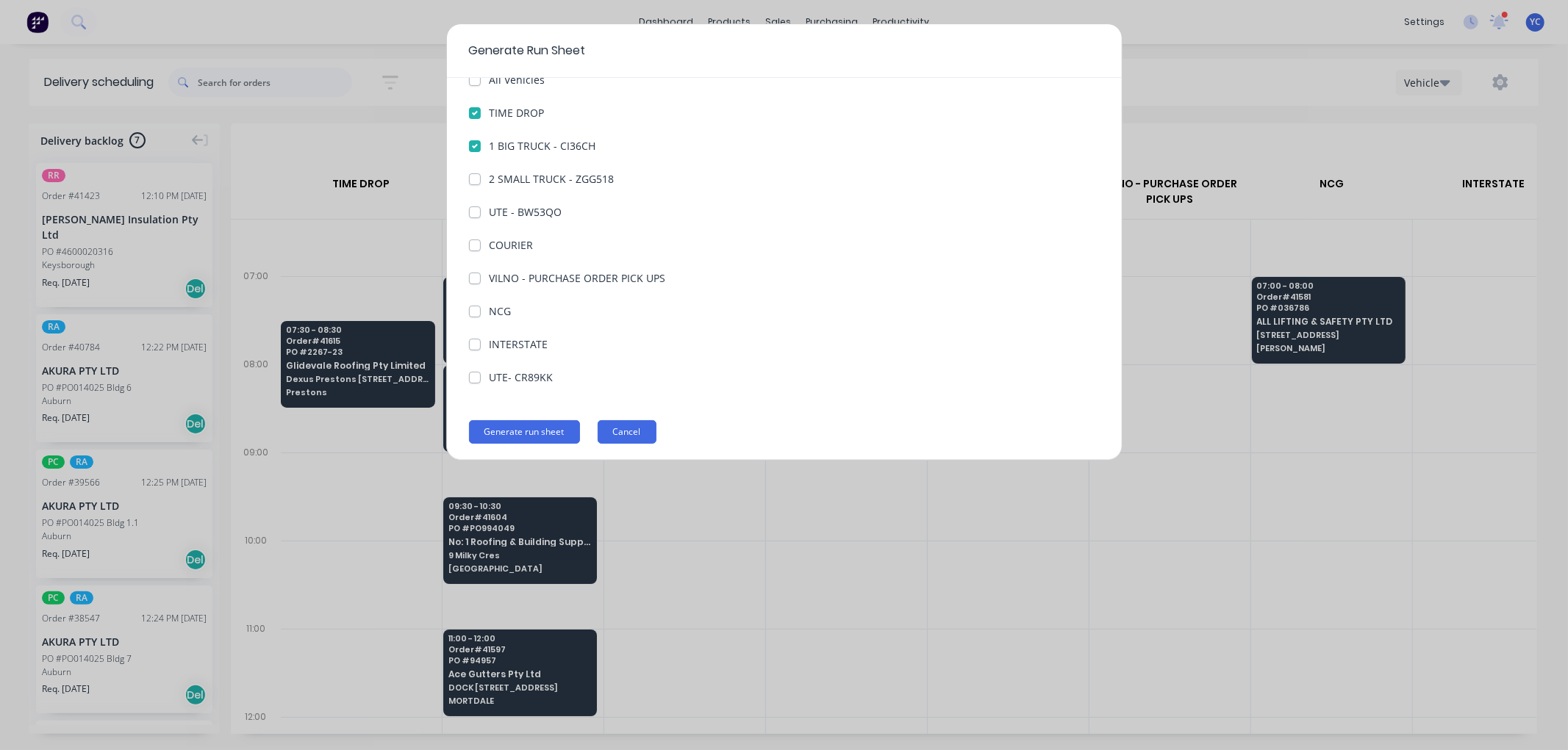
click at [629, 424] on button "Cancel" at bounding box center [626, 432] width 59 height 23
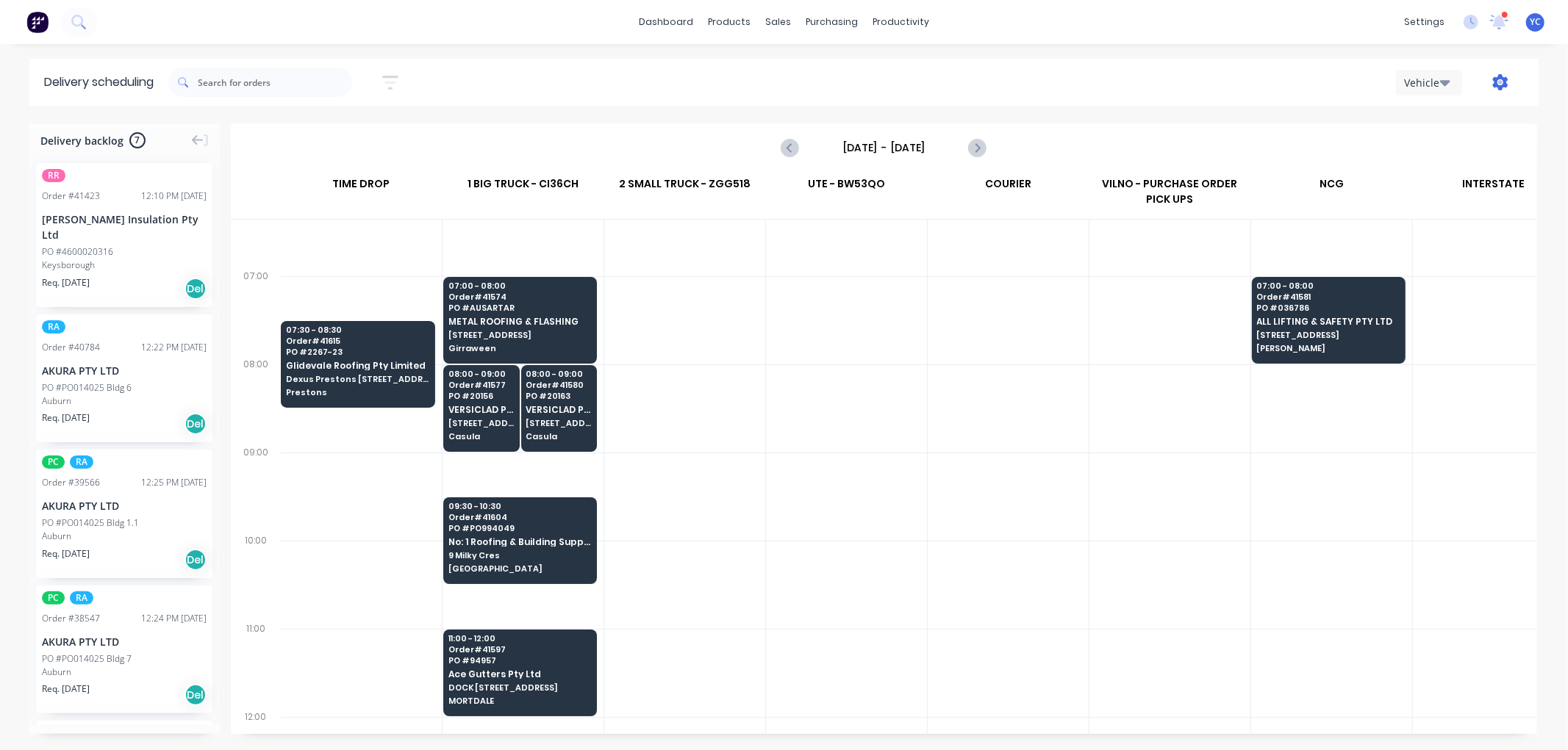
click at [1499, 75] on icon "button" at bounding box center [1500, 83] width 16 height 17
click at [1453, 122] on div "Run Sheet" at bounding box center [1454, 122] width 113 height 21
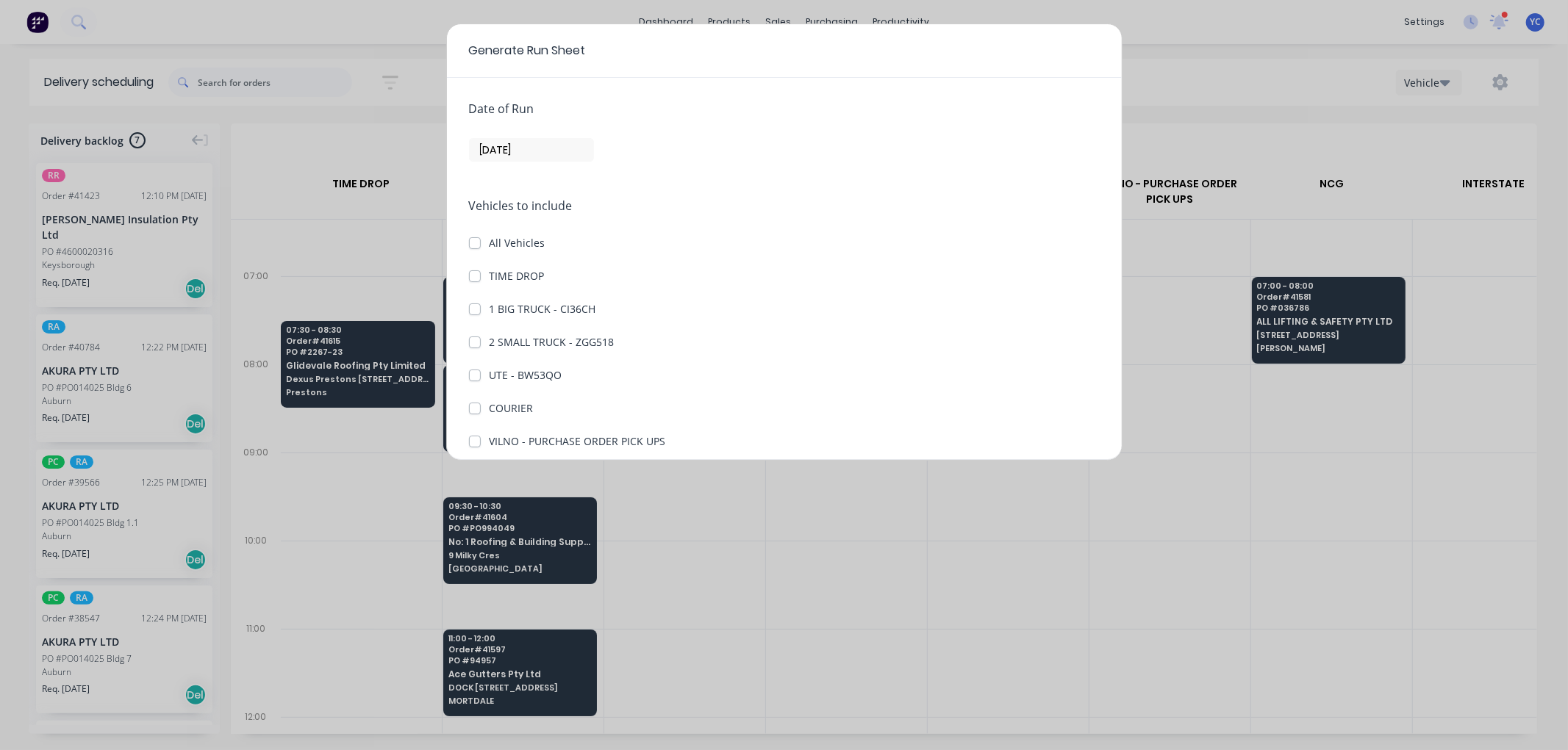
click at [481, 279] on div "TIME DROP" at bounding box center [784, 275] width 631 height 16
click at [490, 279] on label "TIME DROP" at bounding box center [517, 275] width 55 height 16
click at [474, 279] on DROP "TIME DROP" at bounding box center [475, 275] width 12 height 14
checkbox DROP "true"
click at [490, 308] on label "1 BIG TRUCK - CI36CH" at bounding box center [543, 308] width 107 height 16
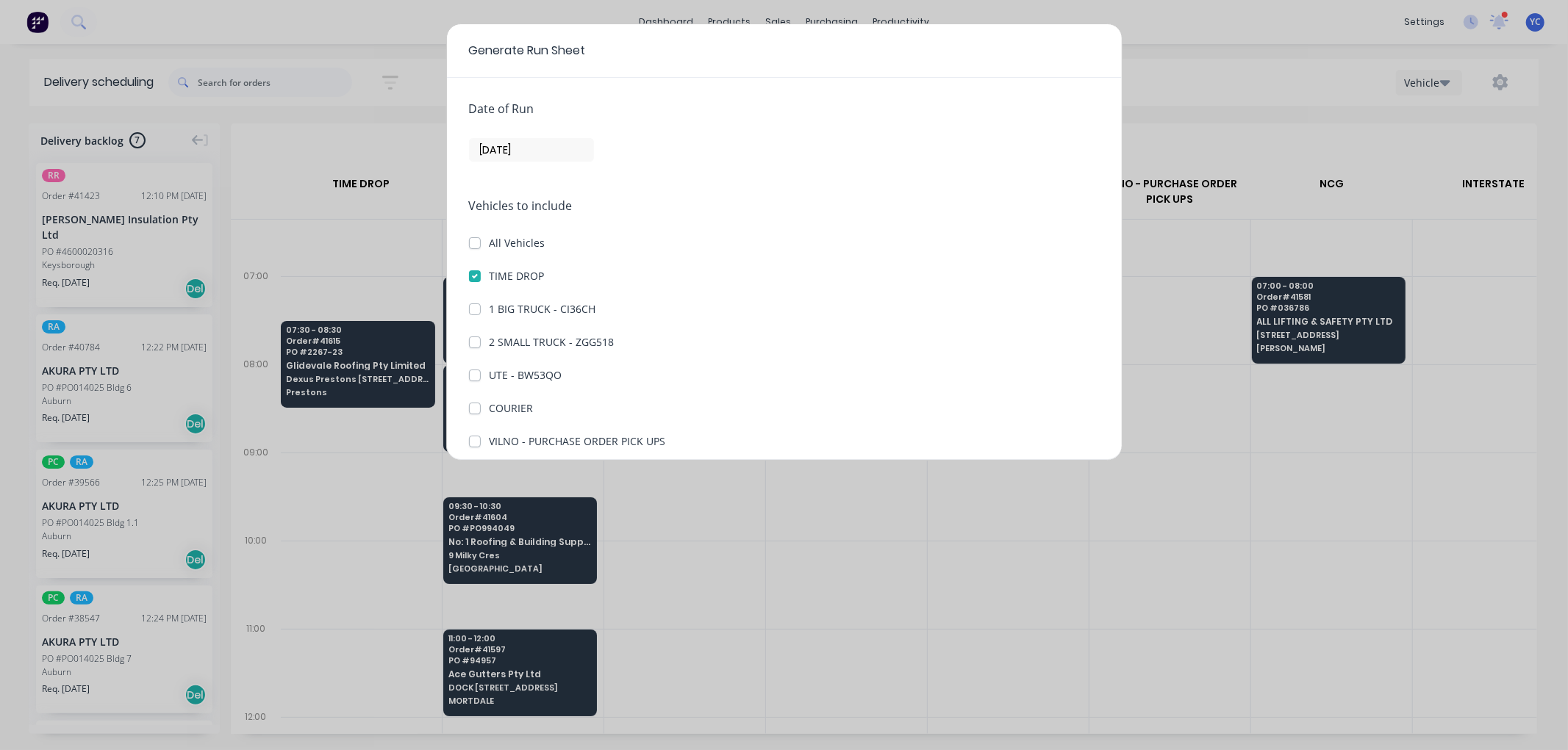
click at [474, 308] on CI36CH "1 BIG TRUCK - CI36CH" at bounding box center [475, 308] width 12 height 14
checkbox CI36CH "true"
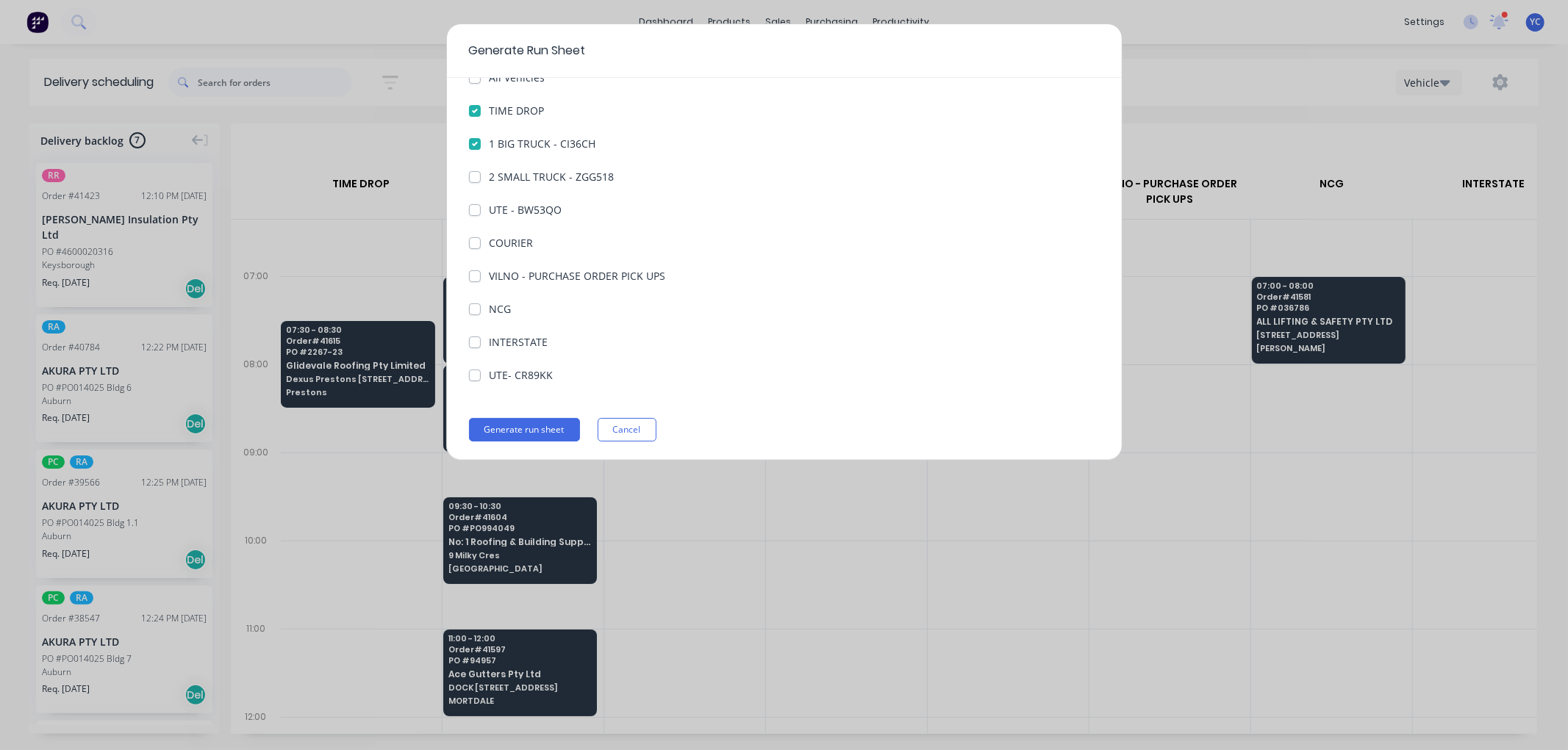
scroll to position [169, 0]
click at [553, 428] on button "Generate run sheet" at bounding box center [525, 426] width 111 height 23
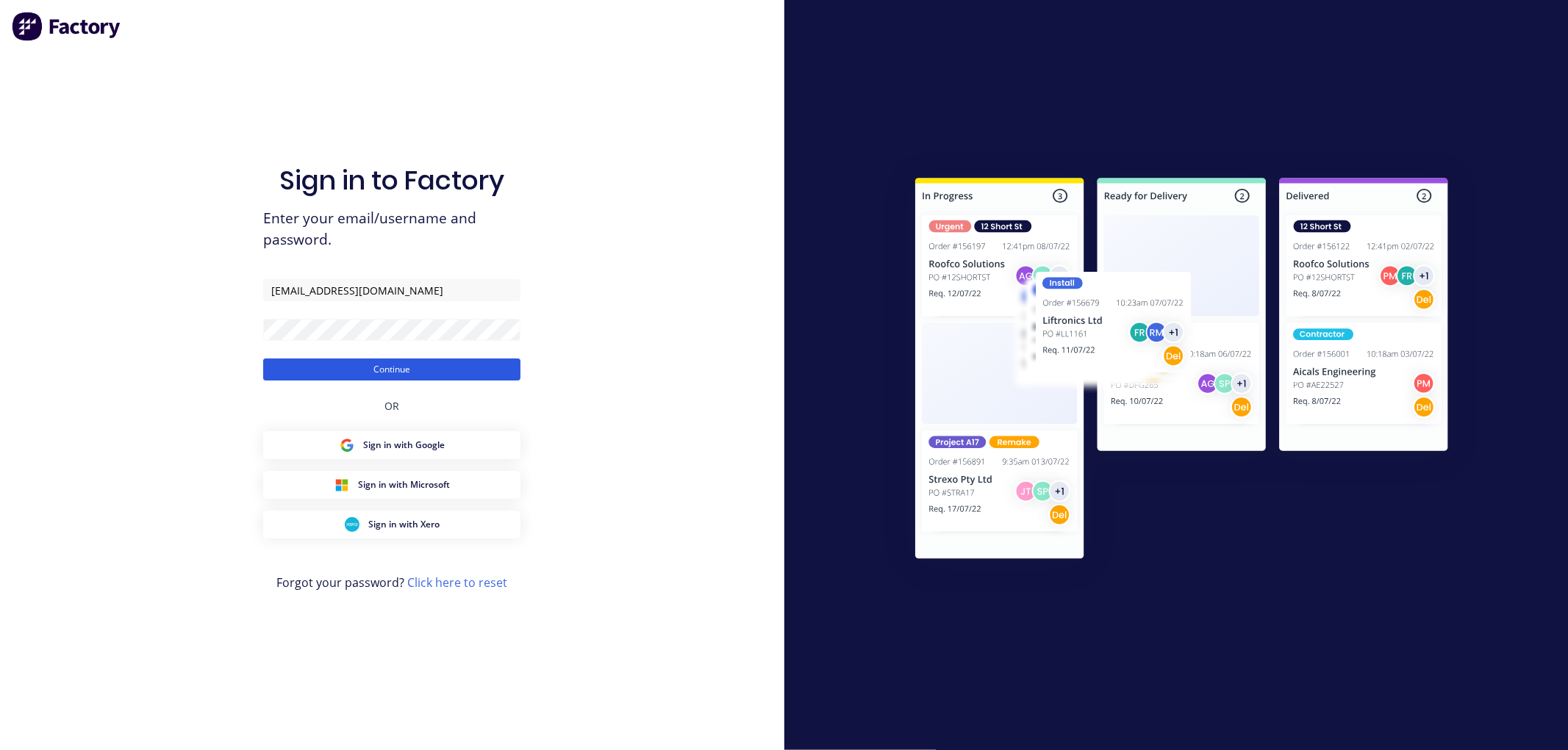
click at [461, 372] on button "Continue" at bounding box center [391, 370] width 257 height 22
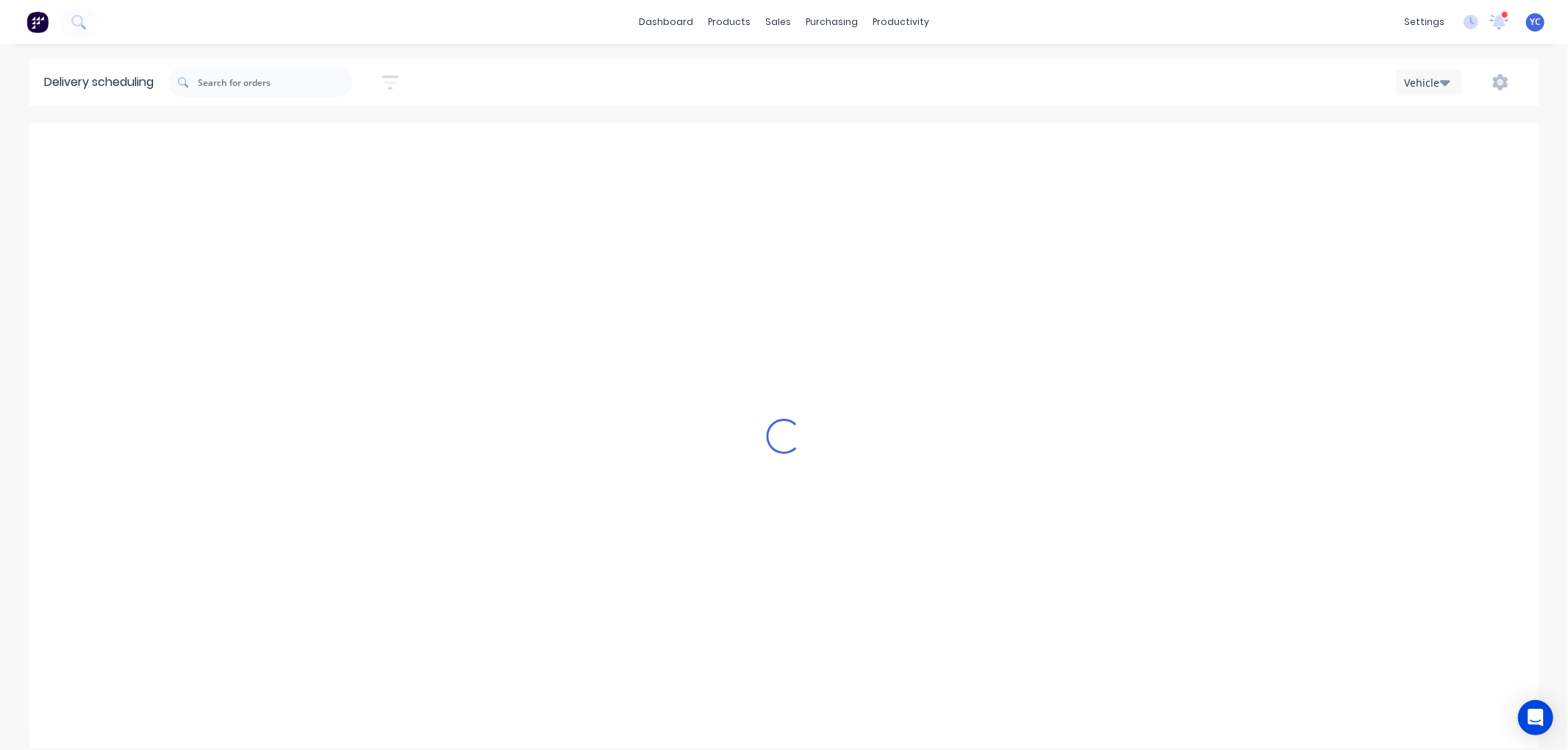
type input "[DATE] - [DATE]"
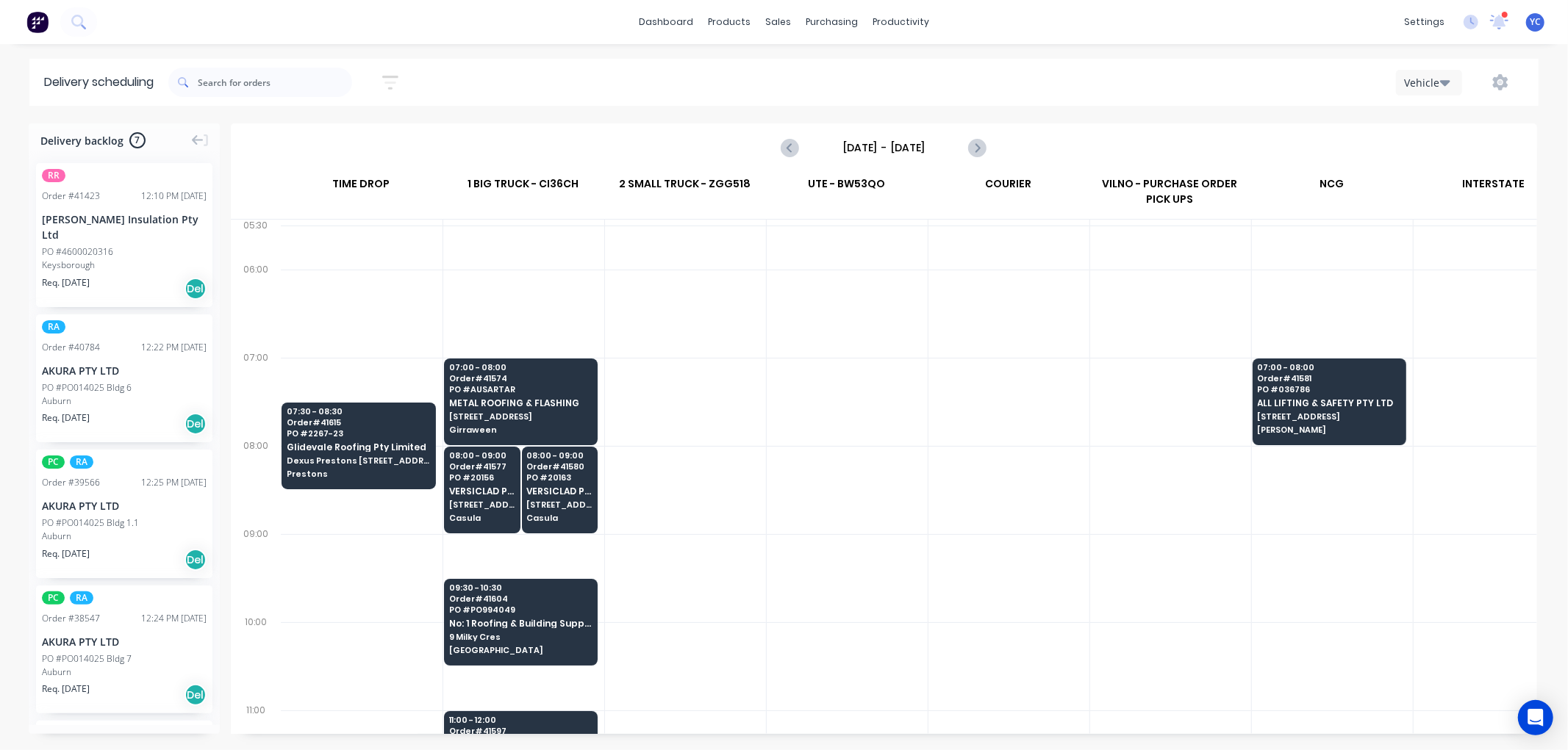
scroll to position [0, 1]
click at [1503, 82] on icon "button" at bounding box center [1500, 83] width 16 height 17
click at [1419, 126] on div "Run Sheet" at bounding box center [1454, 122] width 113 height 21
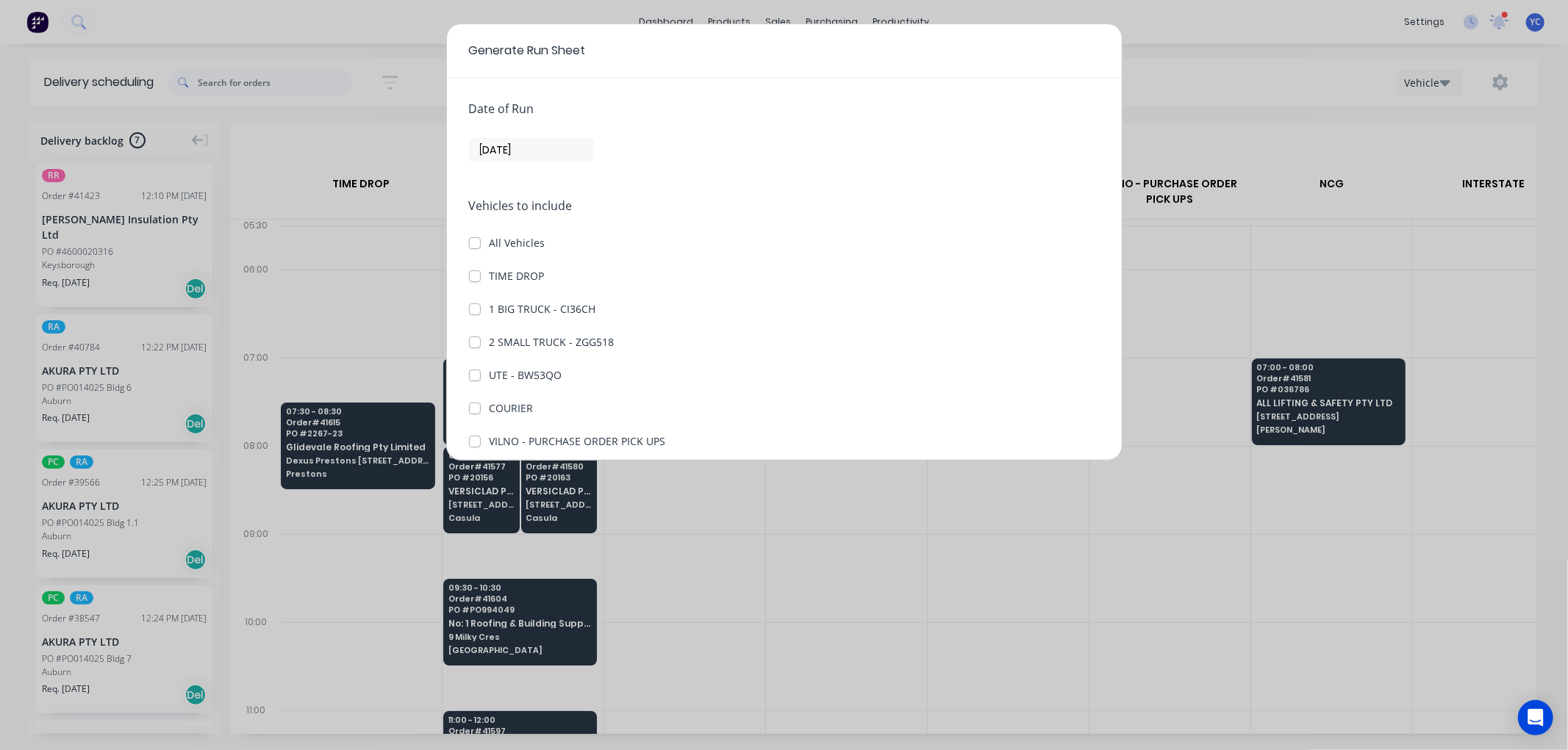
click at [464, 306] on div "Date of Run 10/09/25 Vehicles to include All Vehicles TIME DROP 1 BIG TRUCK - C…" at bounding box center [784, 269] width 675 height 382
click at [490, 307] on label "1 BIG TRUCK - CI36CH" at bounding box center [543, 308] width 107 height 16
click at [474, 307] on CI36CH "1 BIG TRUCK - CI36CH" at bounding box center [475, 308] width 12 height 14
checkbox CI36CH "true"
click at [490, 279] on label "TIME DROP" at bounding box center [517, 275] width 55 height 16
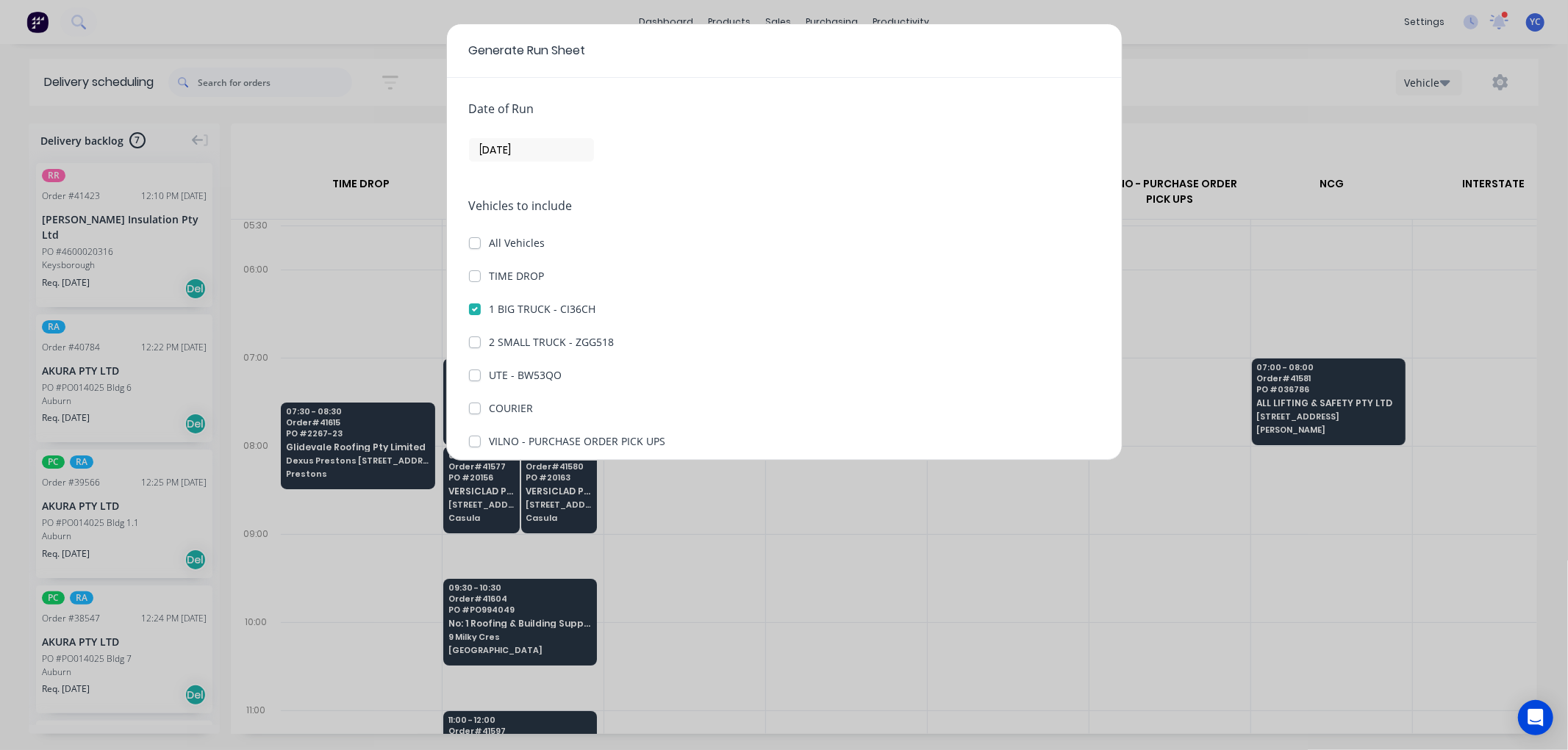
click at [469, 279] on DROP "TIME DROP" at bounding box center [475, 275] width 12 height 14
checkbox DROP "true"
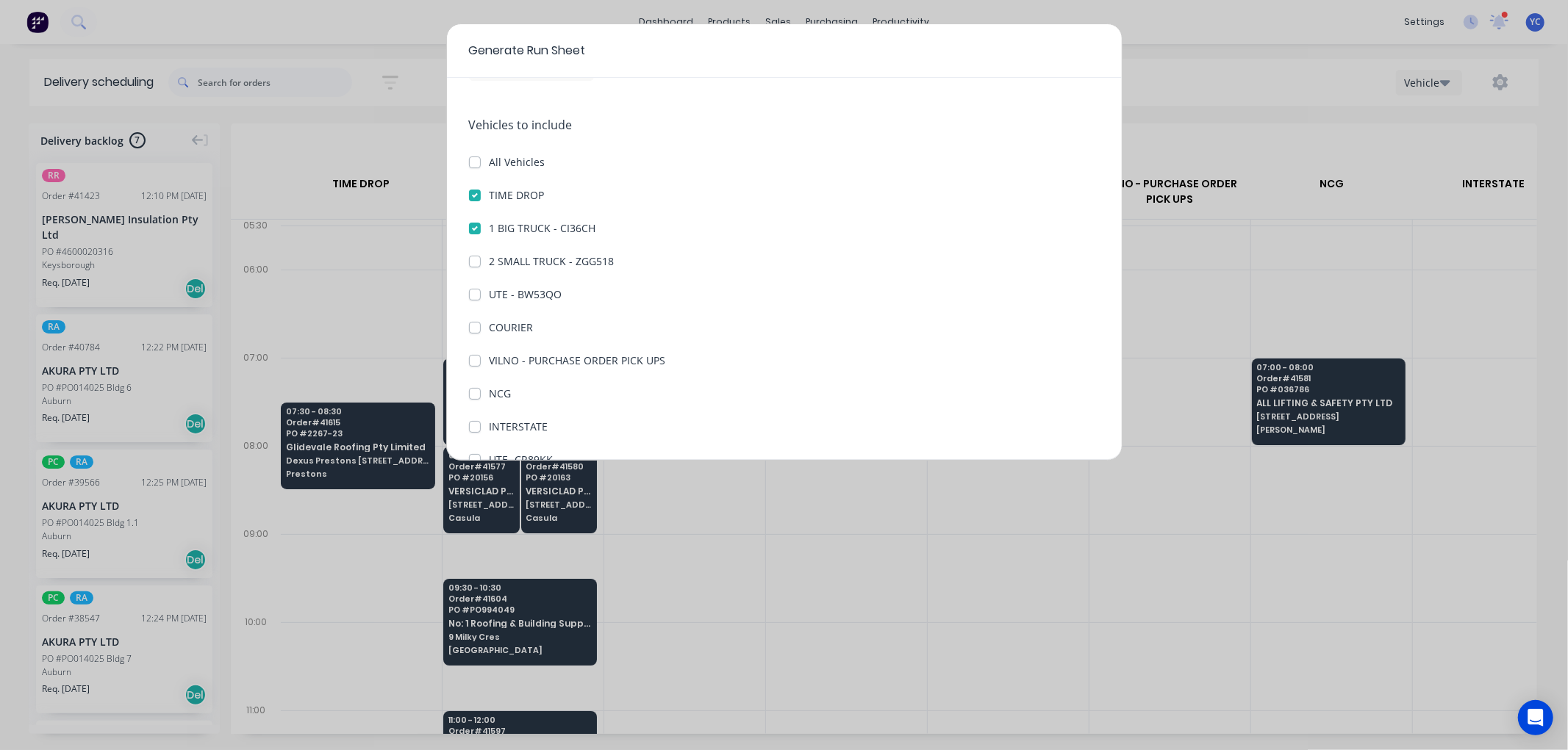
scroll to position [169, 0]
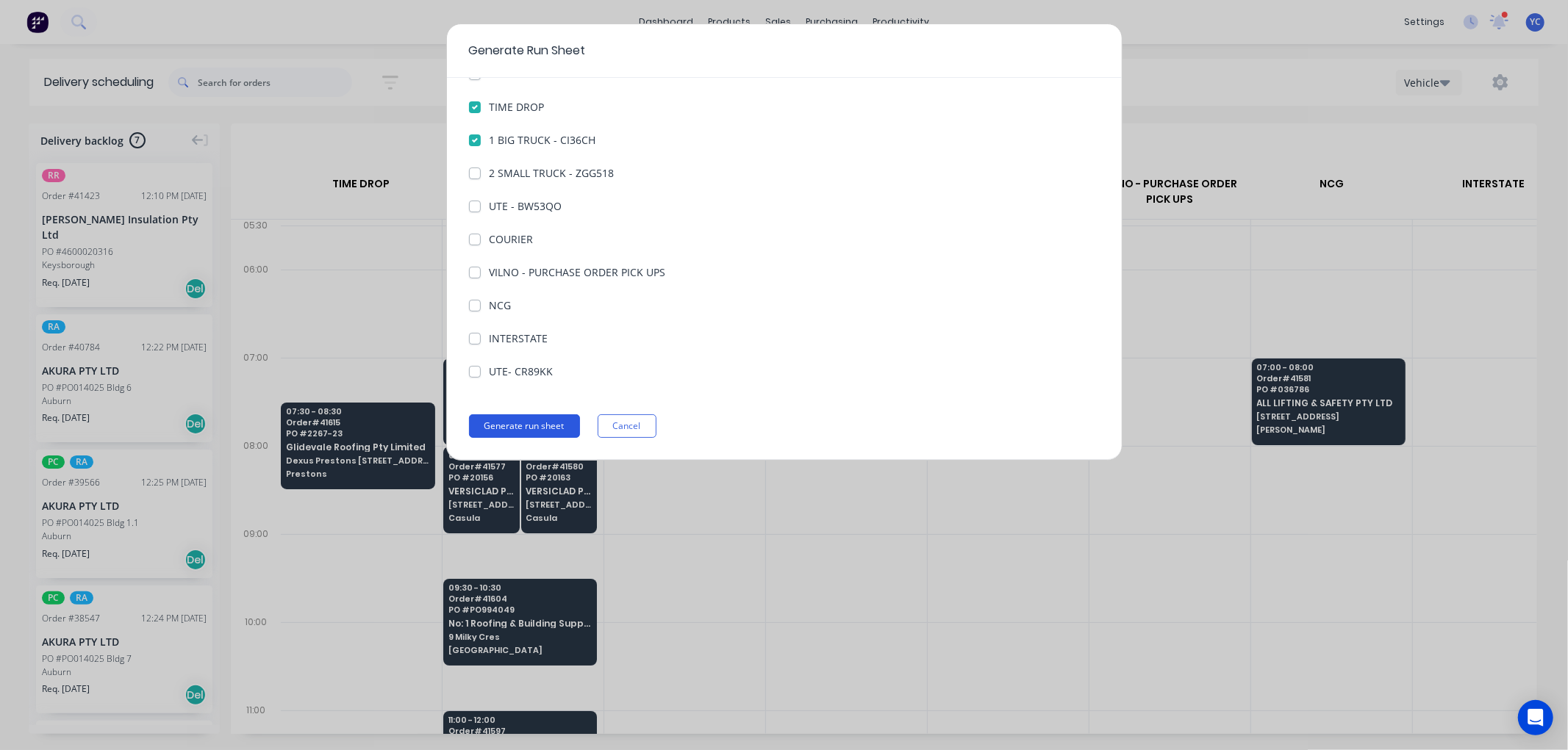
click at [526, 420] on button "Generate run sheet" at bounding box center [525, 426] width 111 height 23
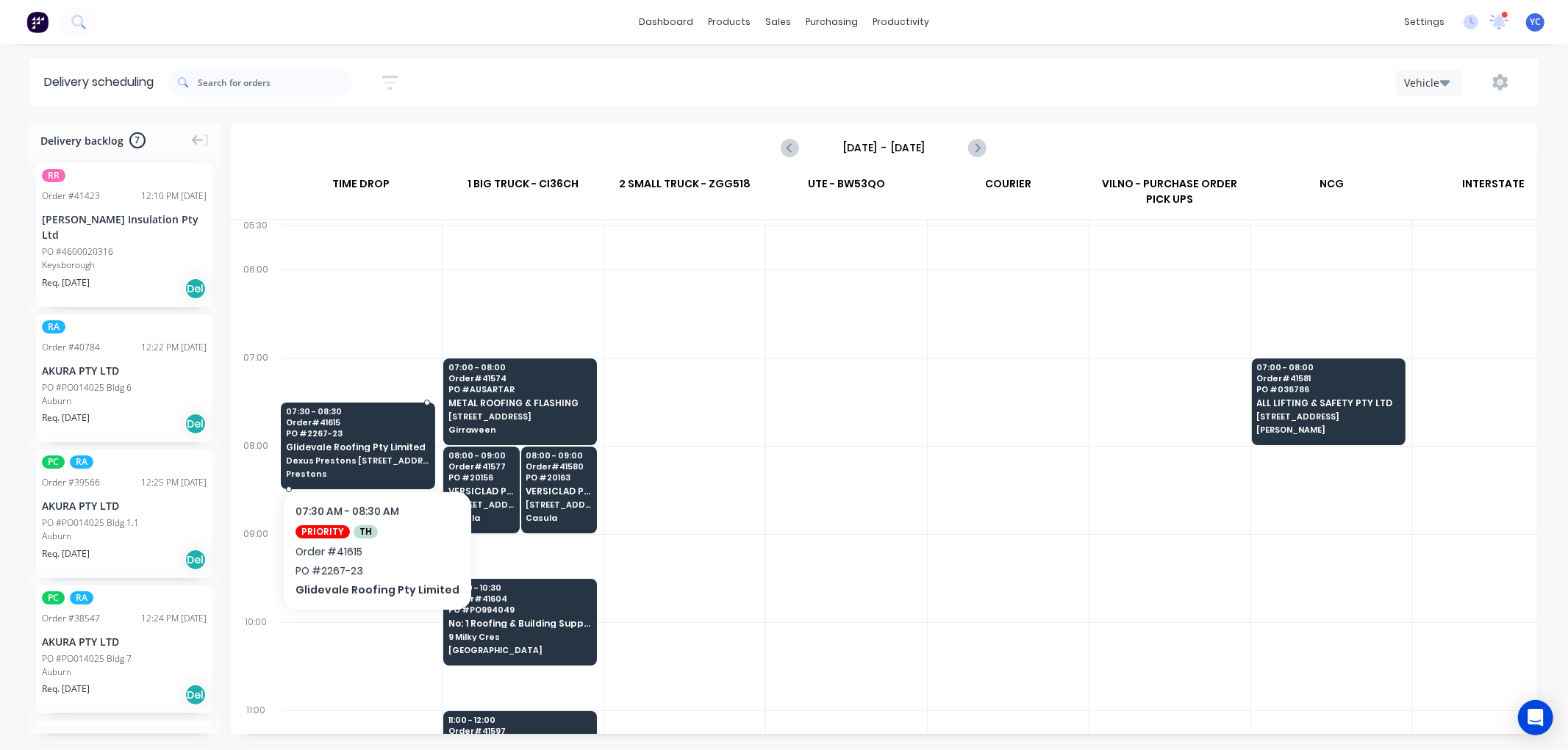
click at [354, 427] on div "07:30 - 08:30 Order # 41615 PO # 2267-23 Glidevale Roofing Pty Limited Dexus Pr…" at bounding box center [357, 444] width 153 height 83
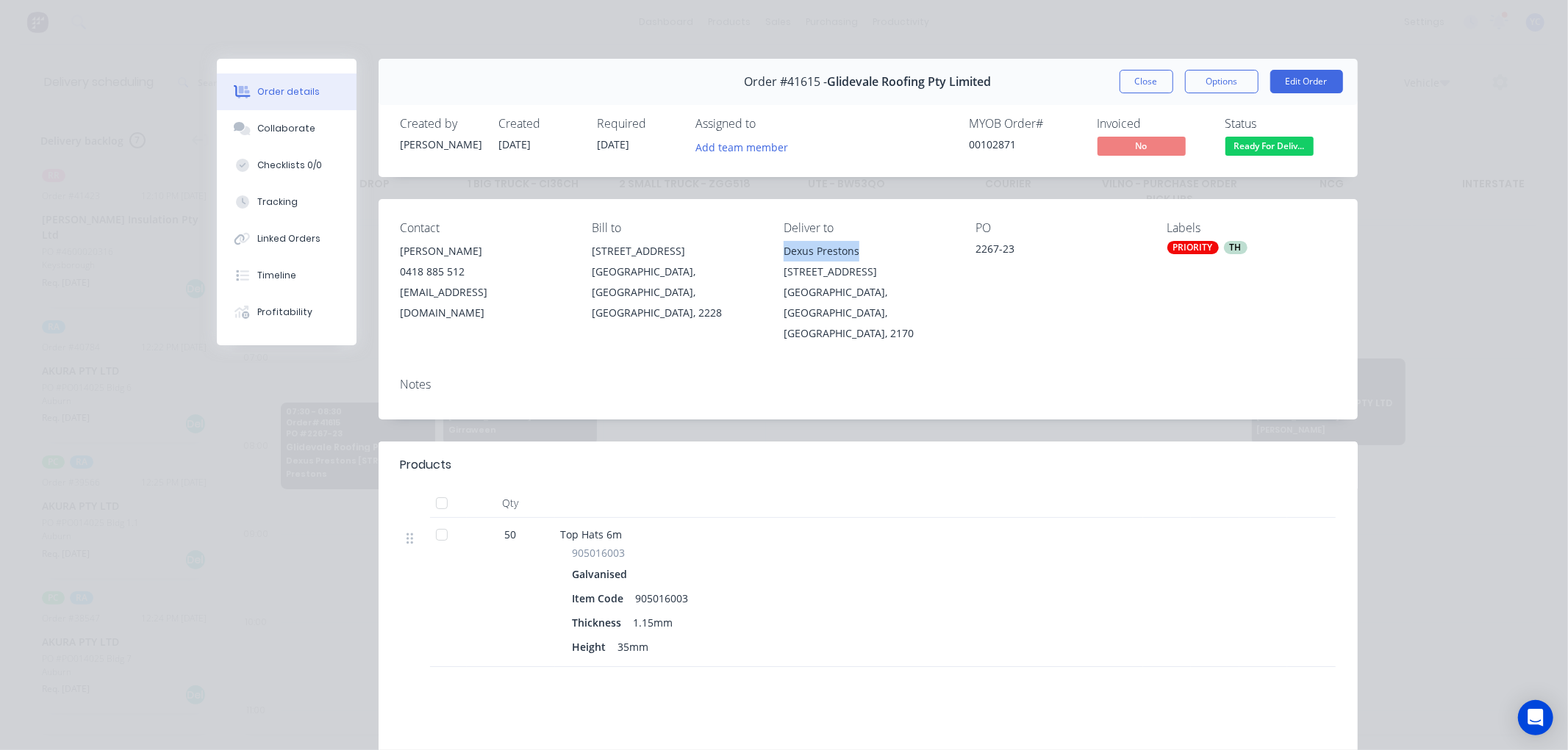
drag, startPoint x: 777, startPoint y: 250, endPoint x: 851, endPoint y: 252, distance: 74.0
click at [851, 252] on div "Dexus Prestons [STREET_ADDRESS]" at bounding box center [867, 261] width 168 height 41
copy div "Dexus Prestons"
click at [843, 282] on div "[GEOGRAPHIC_DATA], [GEOGRAPHIC_DATA], [GEOGRAPHIC_DATA], 2170" at bounding box center [867, 313] width 168 height 62
drag, startPoint x: 860, startPoint y: 252, endPoint x: 819, endPoint y: 275, distance: 47.0
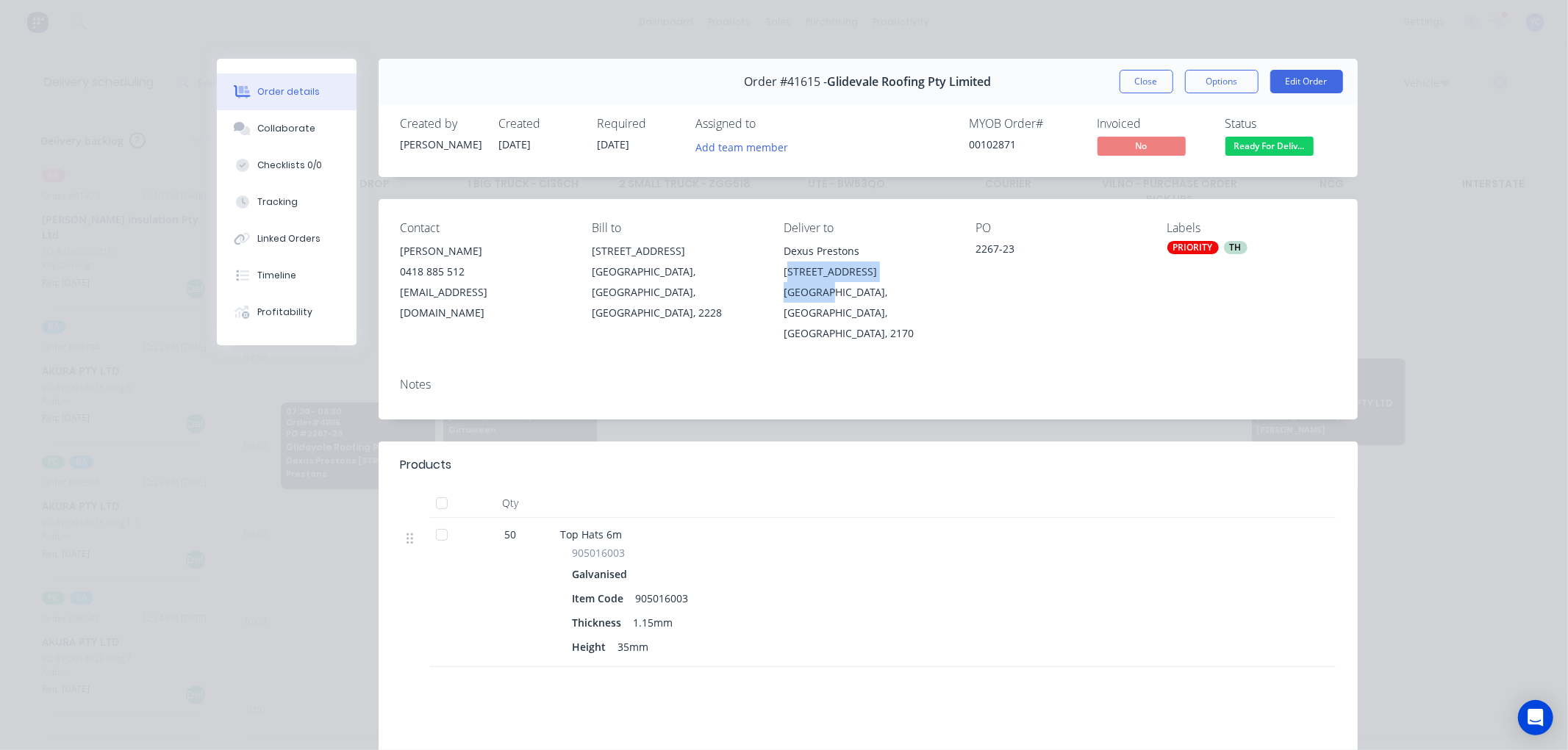
click at [819, 275] on div "Dexus Prestons 28 Yarrunga st Prestons, New South Wales, Australia, 2170" at bounding box center [867, 292] width 168 height 103
copy div "8 Yarrunga st Prestons"
click at [923, 309] on div "Contact Henry Zhang 0418 885 512 estimator@glidevaleroofing.com Bill to 7/181 T…" at bounding box center [868, 283] width 979 height 167
drag, startPoint x: 612, startPoint y: 606, endPoint x: 645, endPoint y: 606, distance: 33.0
click at [649, 636] on div "Height 35mm" at bounding box center [849, 647] width 553 height 21
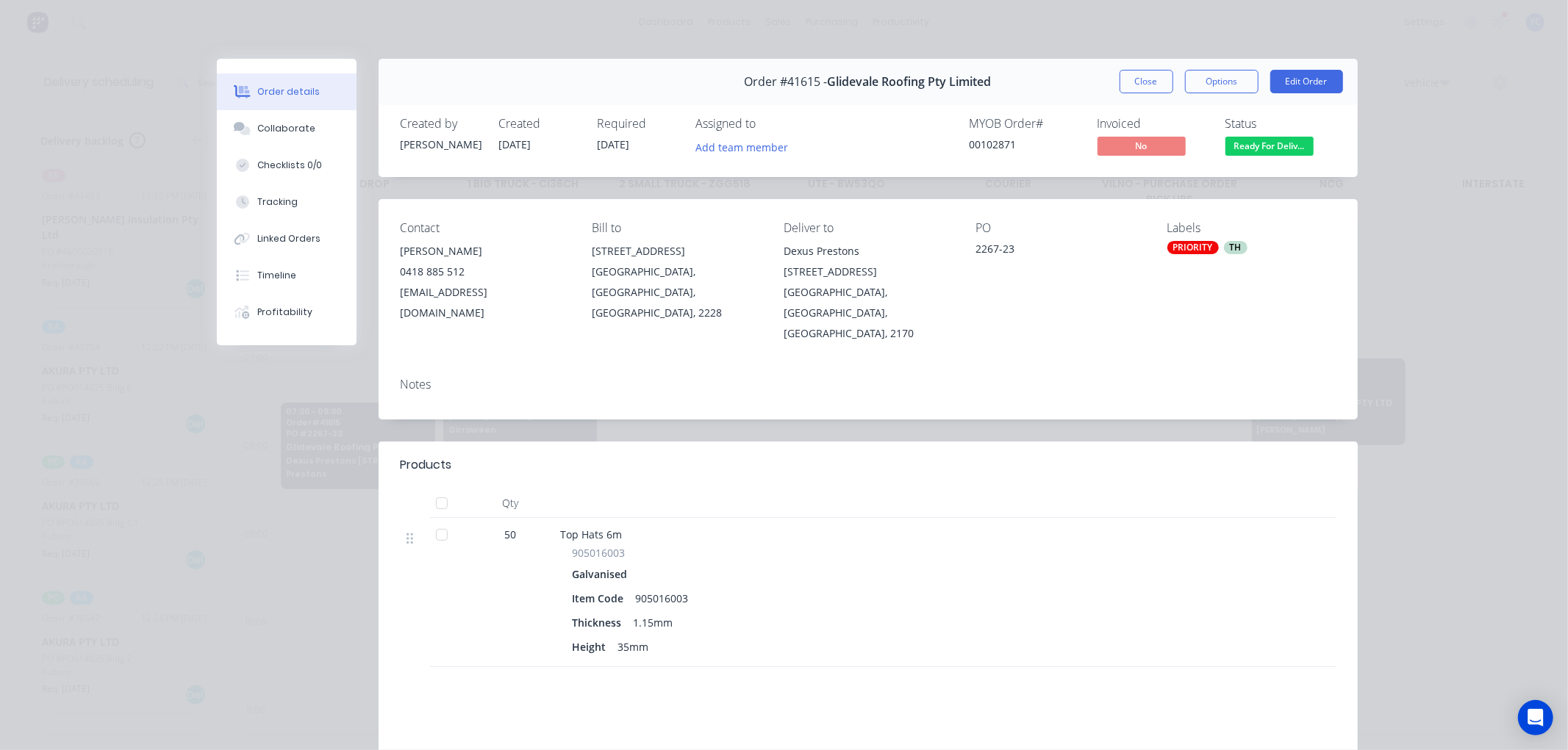
click at [602, 612] on div "Thickness" at bounding box center [600, 623] width 55 height 21
click at [292, 128] on div "Collaborate" at bounding box center [286, 128] width 58 height 13
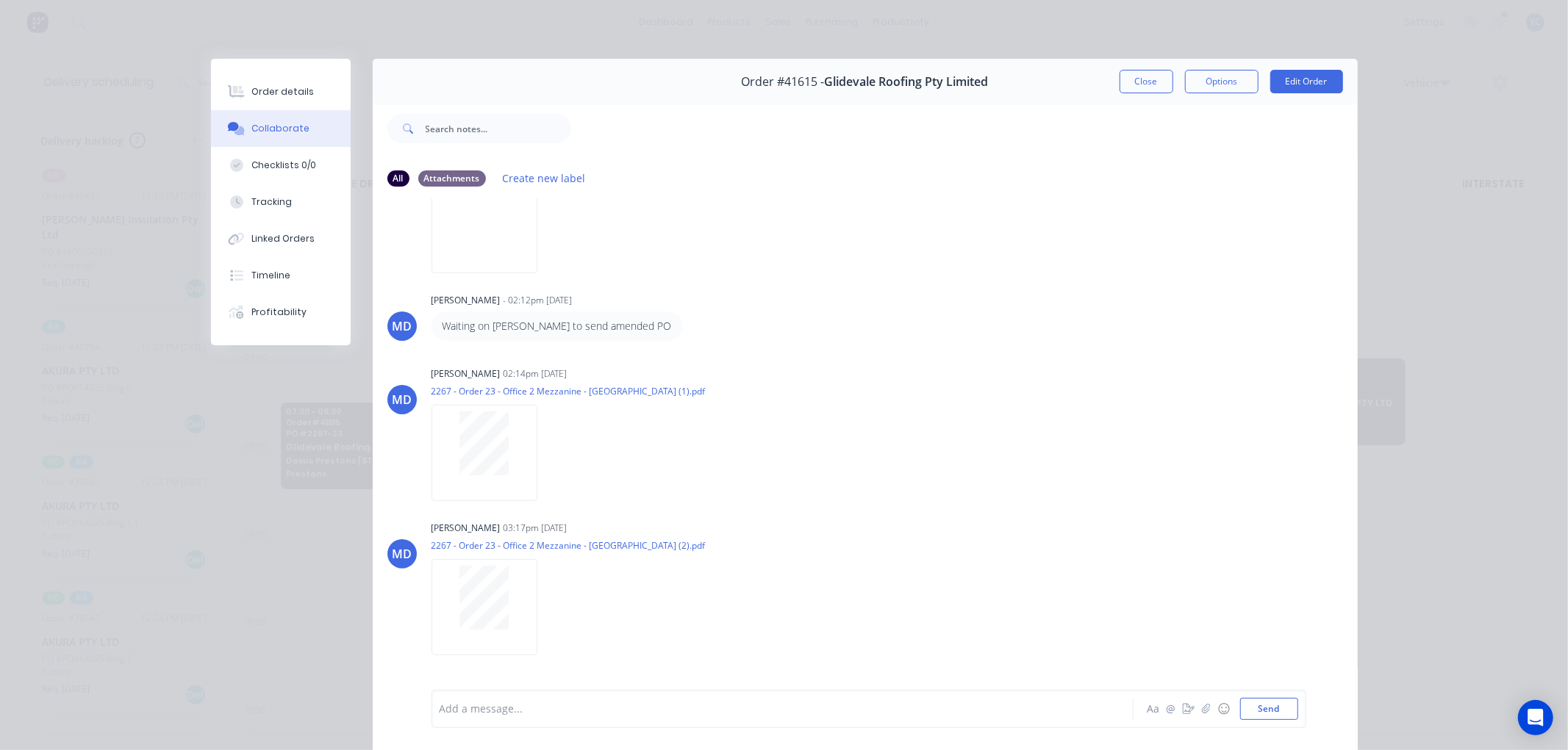
scroll to position [274, 0]
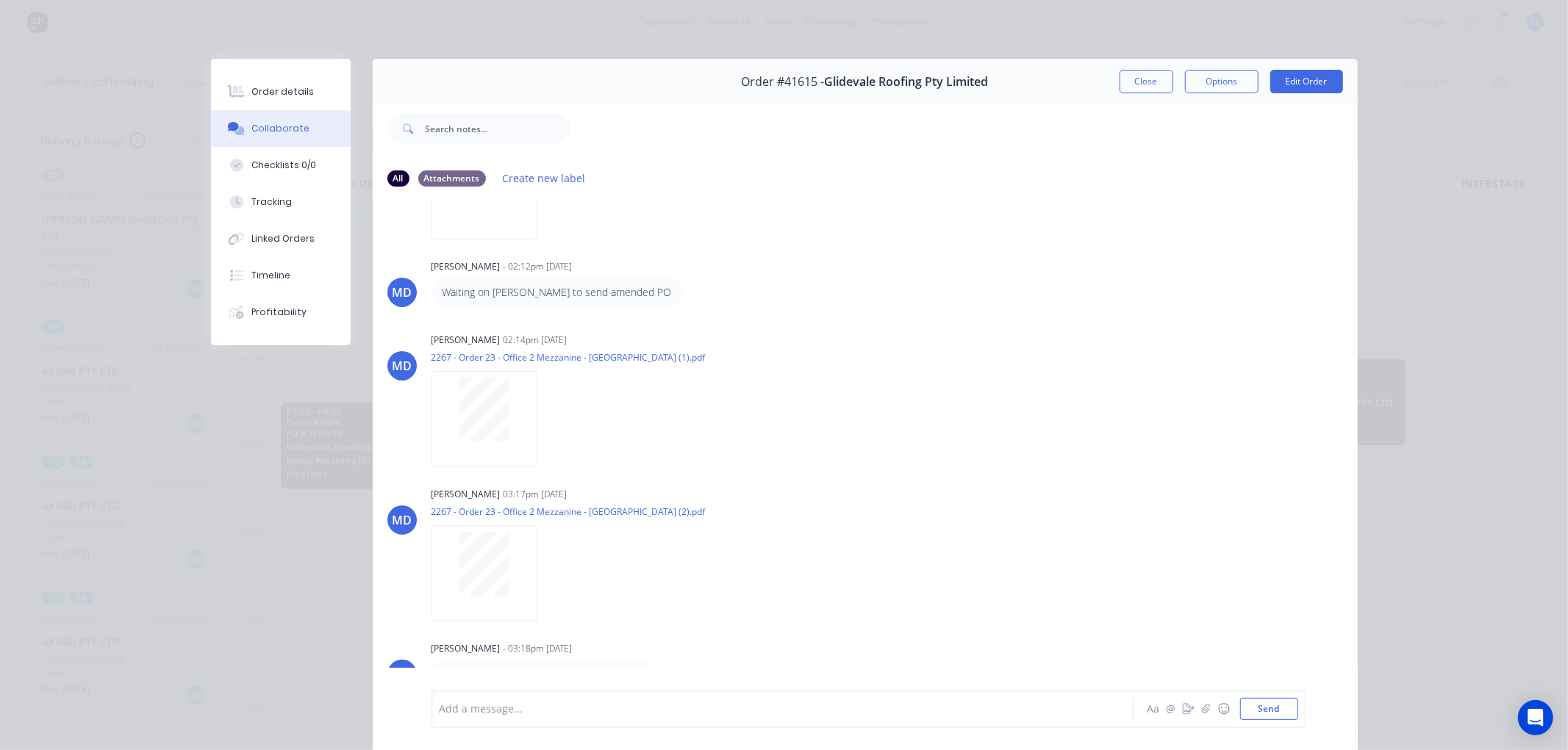
click at [378, 663] on div "MD Maria Dawkins - 03:18pm 09/09/25 Order has now been changed to 35mm TH" at bounding box center [865, 663] width 985 height 51
click at [399, 666] on div "MD" at bounding box center [402, 674] width 20 height 17
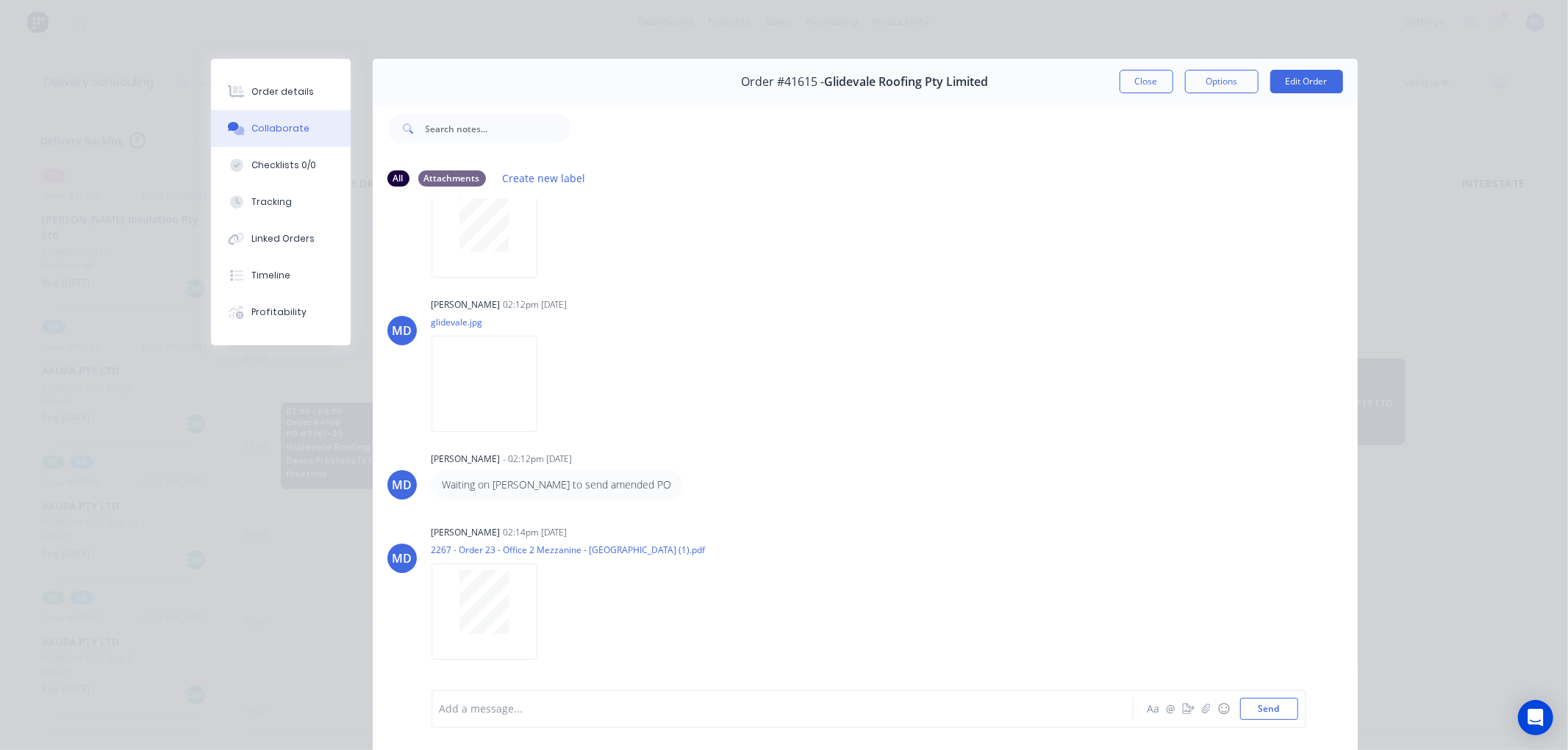
scroll to position [0, 0]
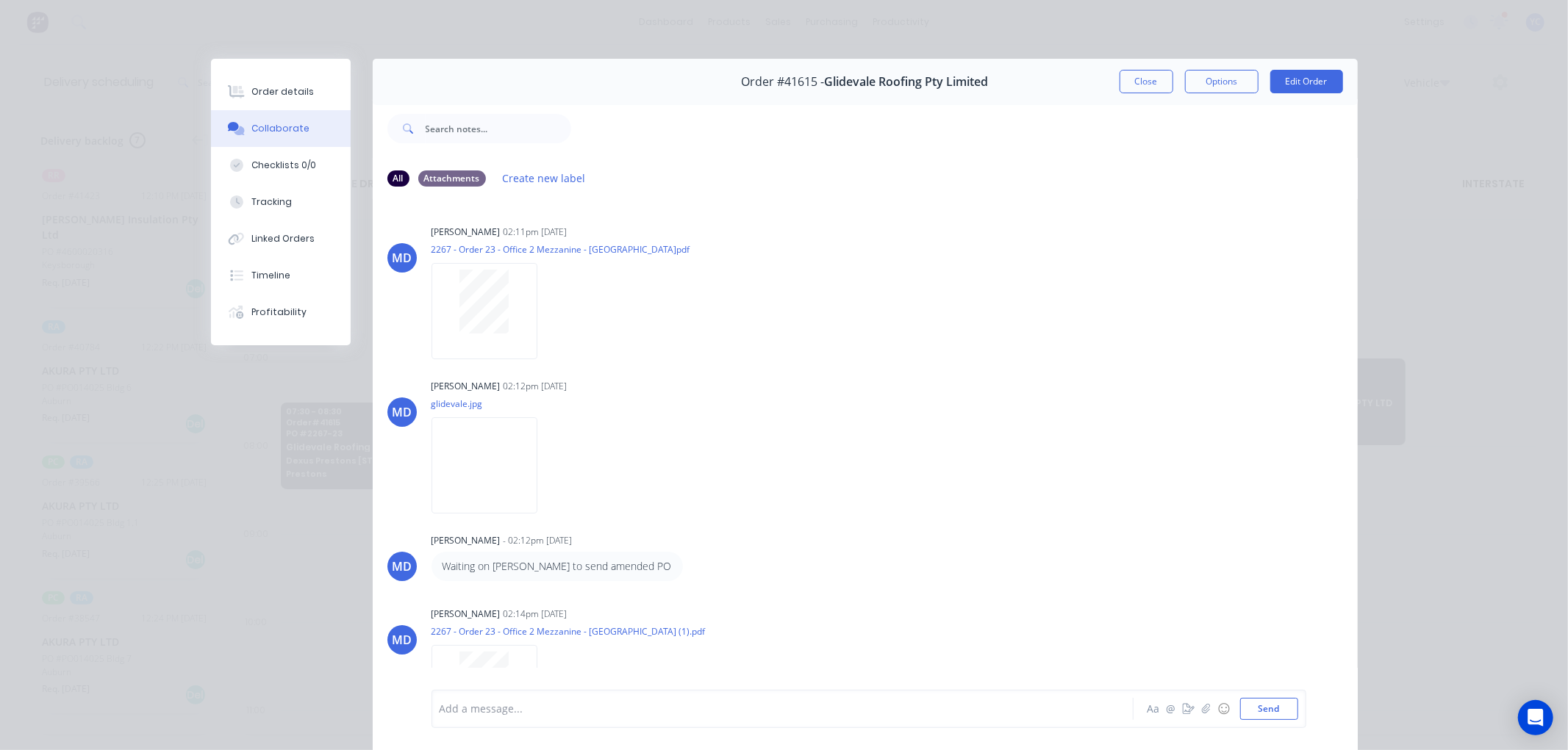
click at [1139, 74] on button "Close" at bounding box center [1146, 81] width 54 height 23
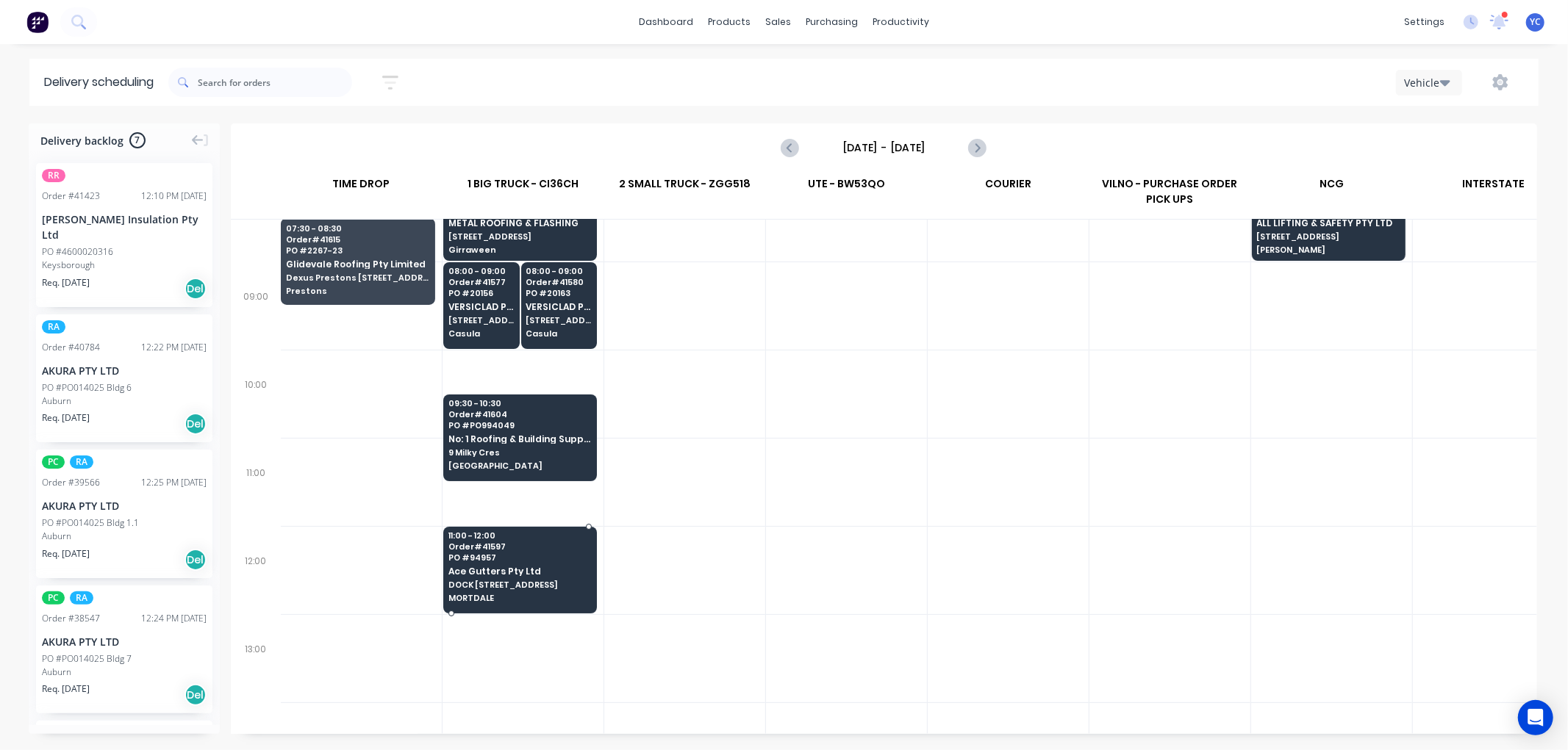
scroll to position [245, 1]
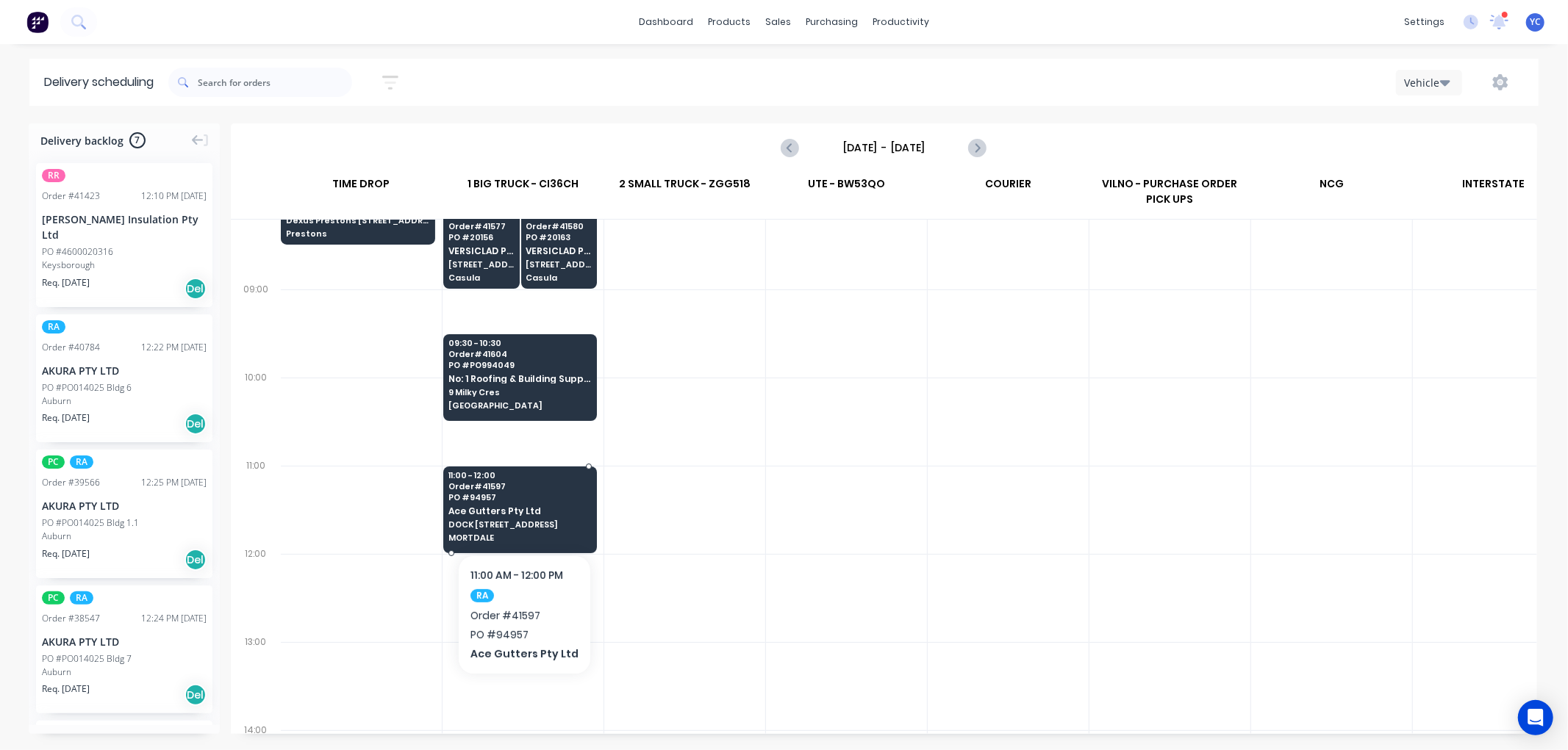
click at [520, 523] on span "DOCK [STREET_ADDRESS]" at bounding box center [520, 524] width 142 height 9
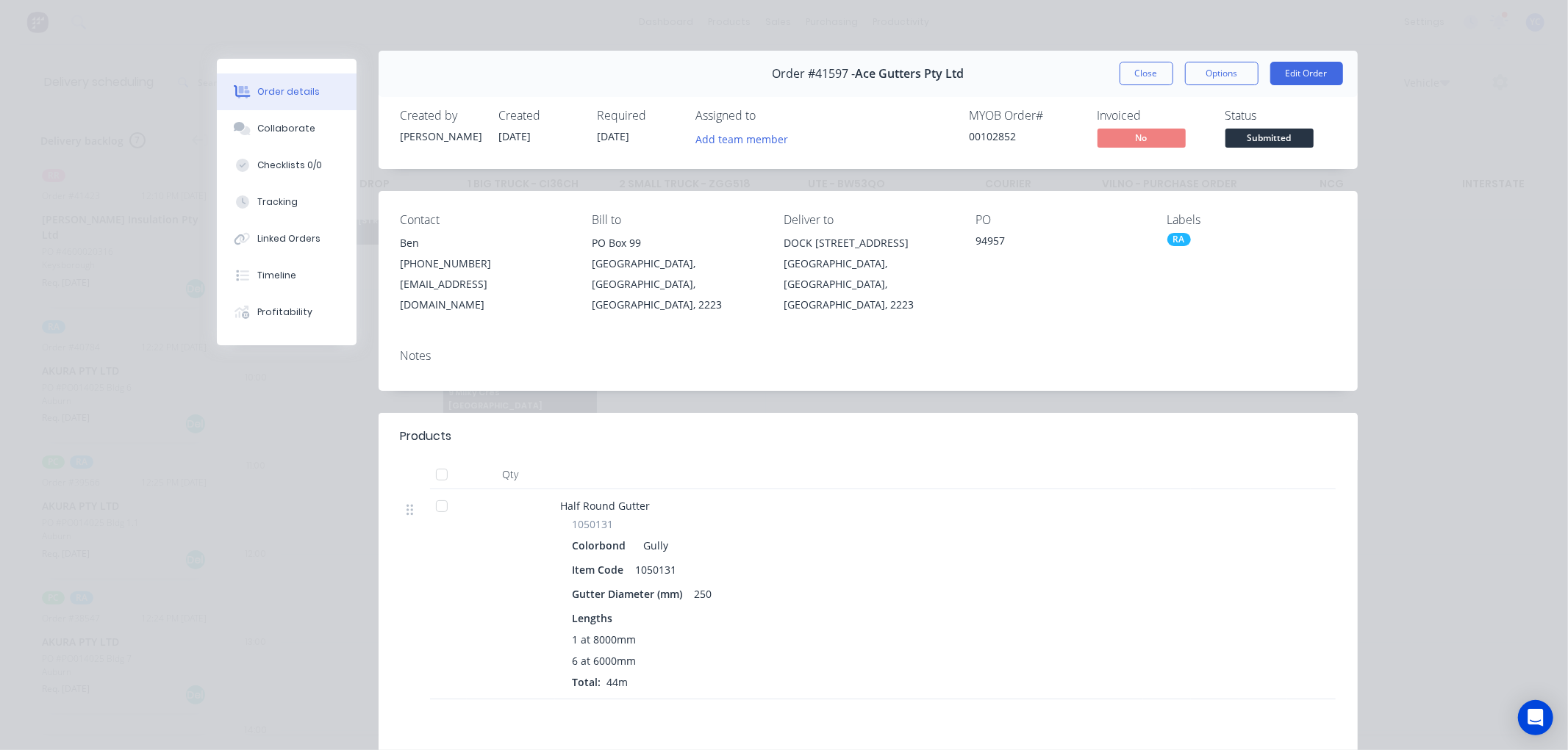
scroll to position [0, 0]
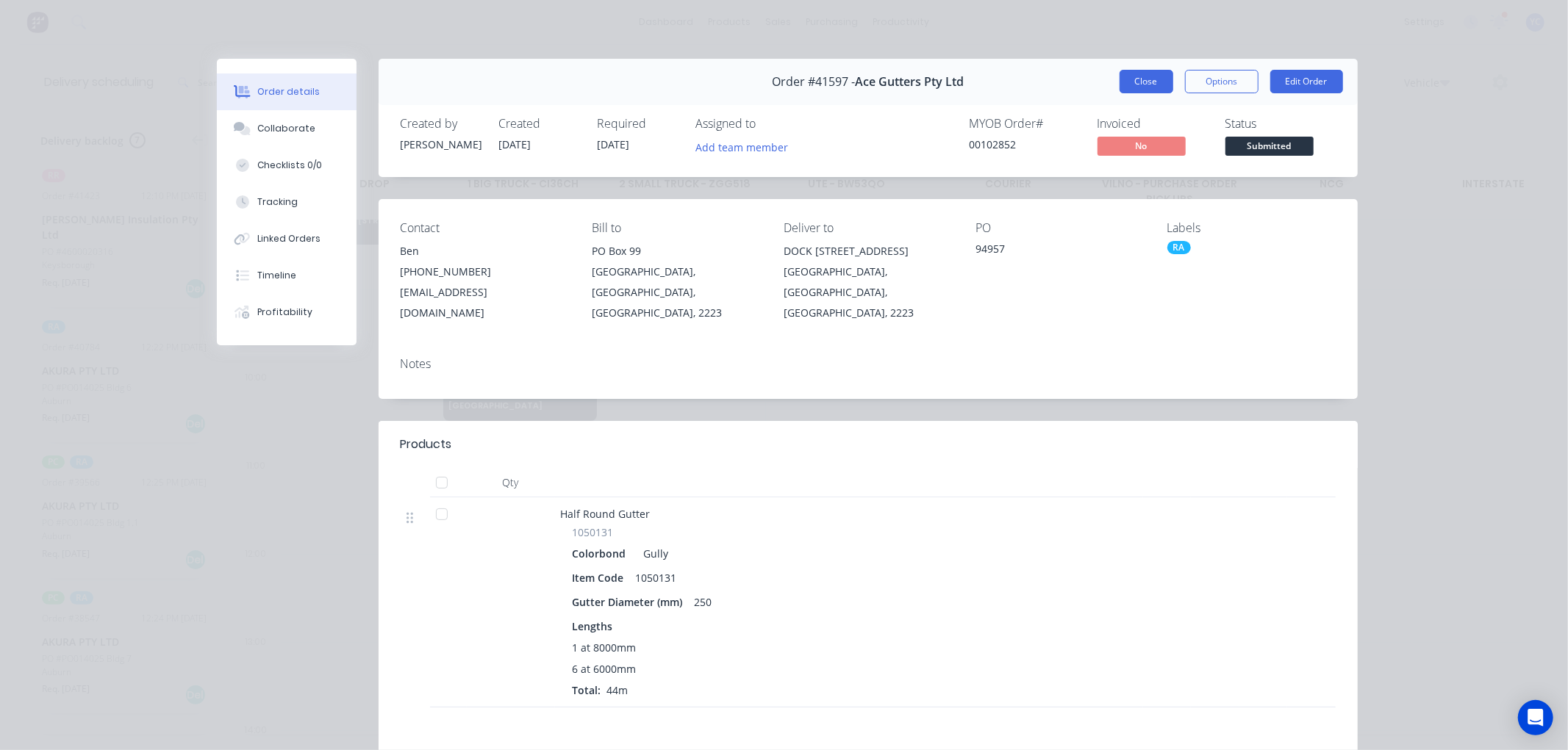
click at [1144, 81] on button "Close" at bounding box center [1146, 81] width 54 height 23
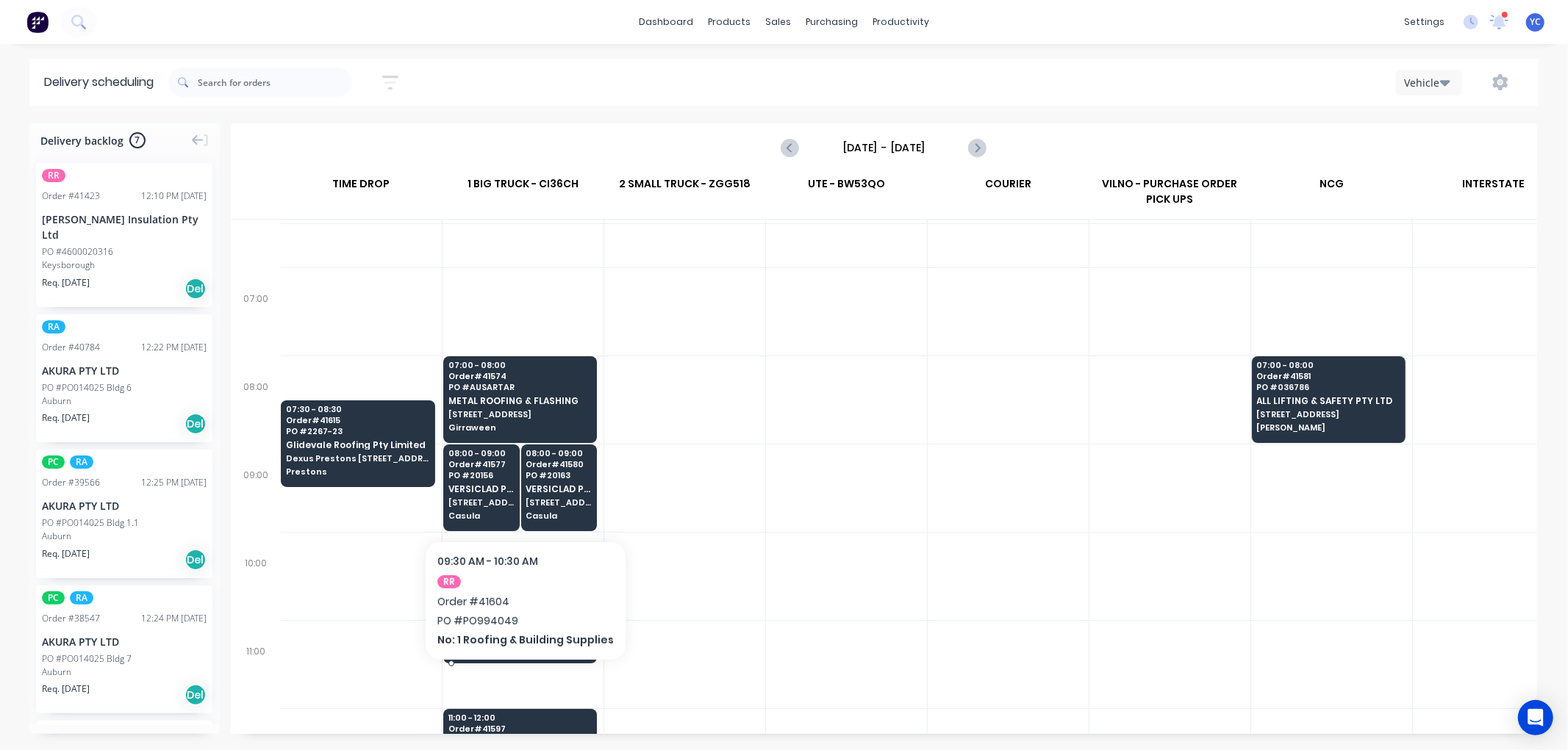
scroll to position [0, 1]
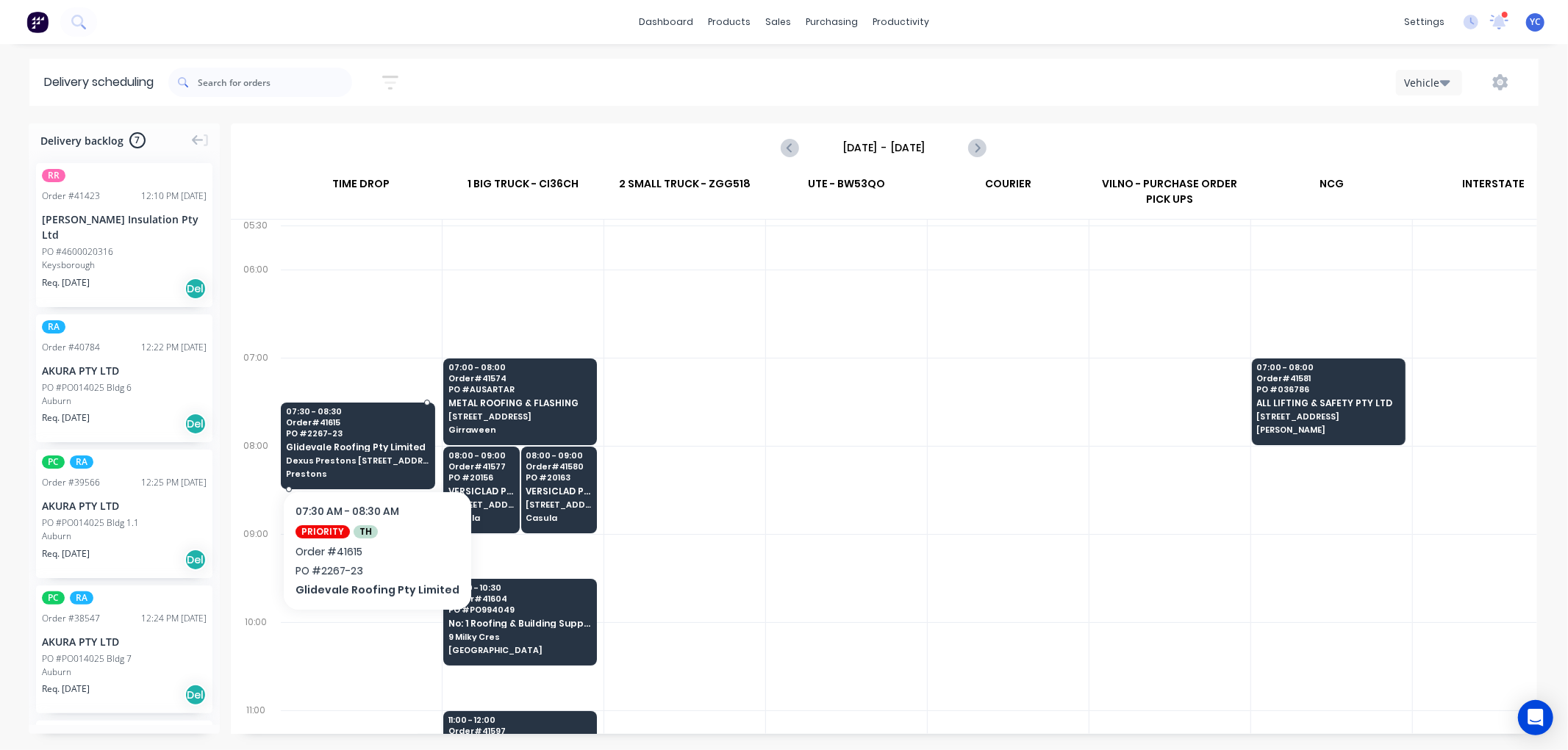
click at [398, 457] on span "Dexus Prestons [STREET_ADDRESS]" at bounding box center [357, 461] width 143 height 9
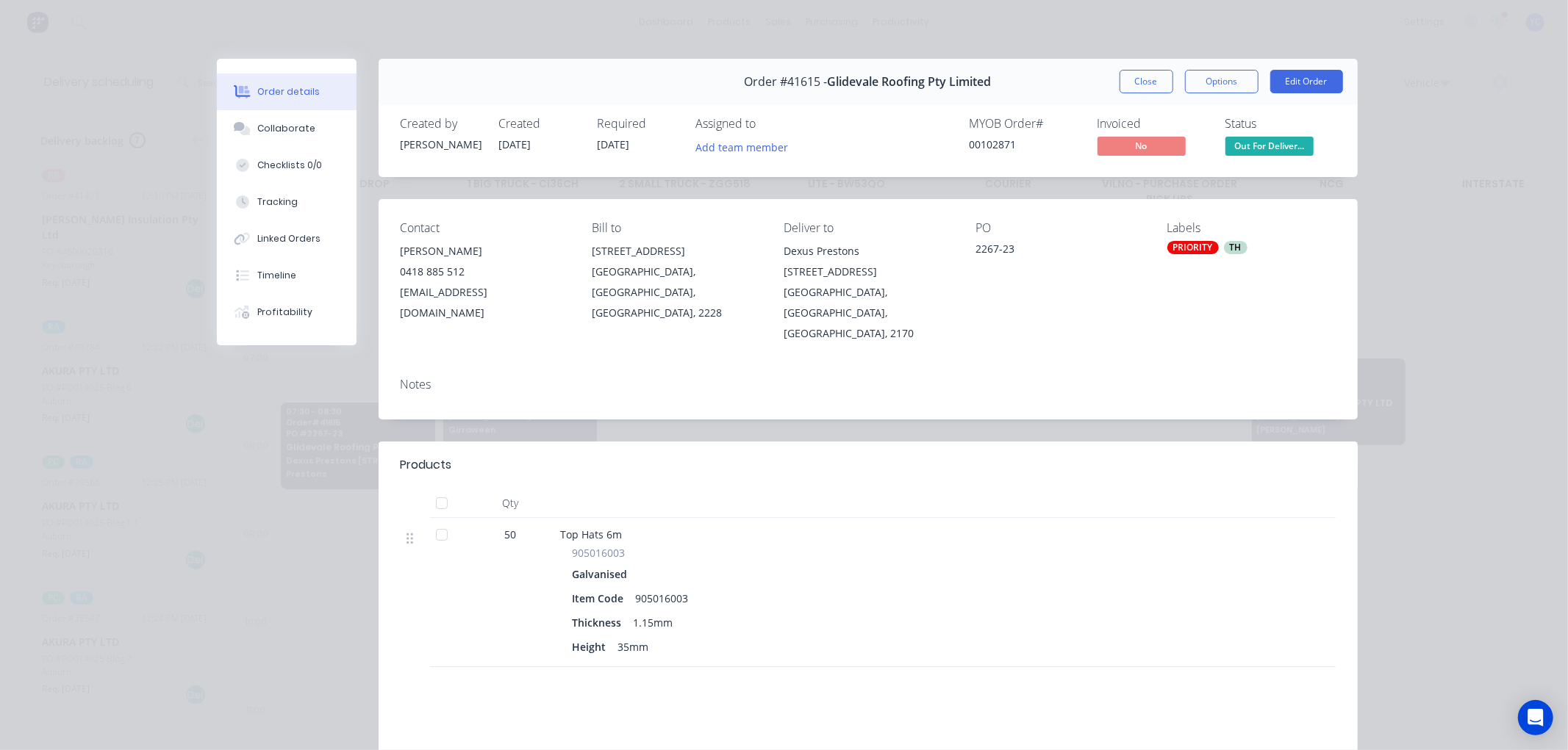
click at [797, 84] on span "Order #41615 -" at bounding box center [786, 82] width 83 height 14
click at [1147, 88] on button "Close" at bounding box center [1146, 81] width 54 height 23
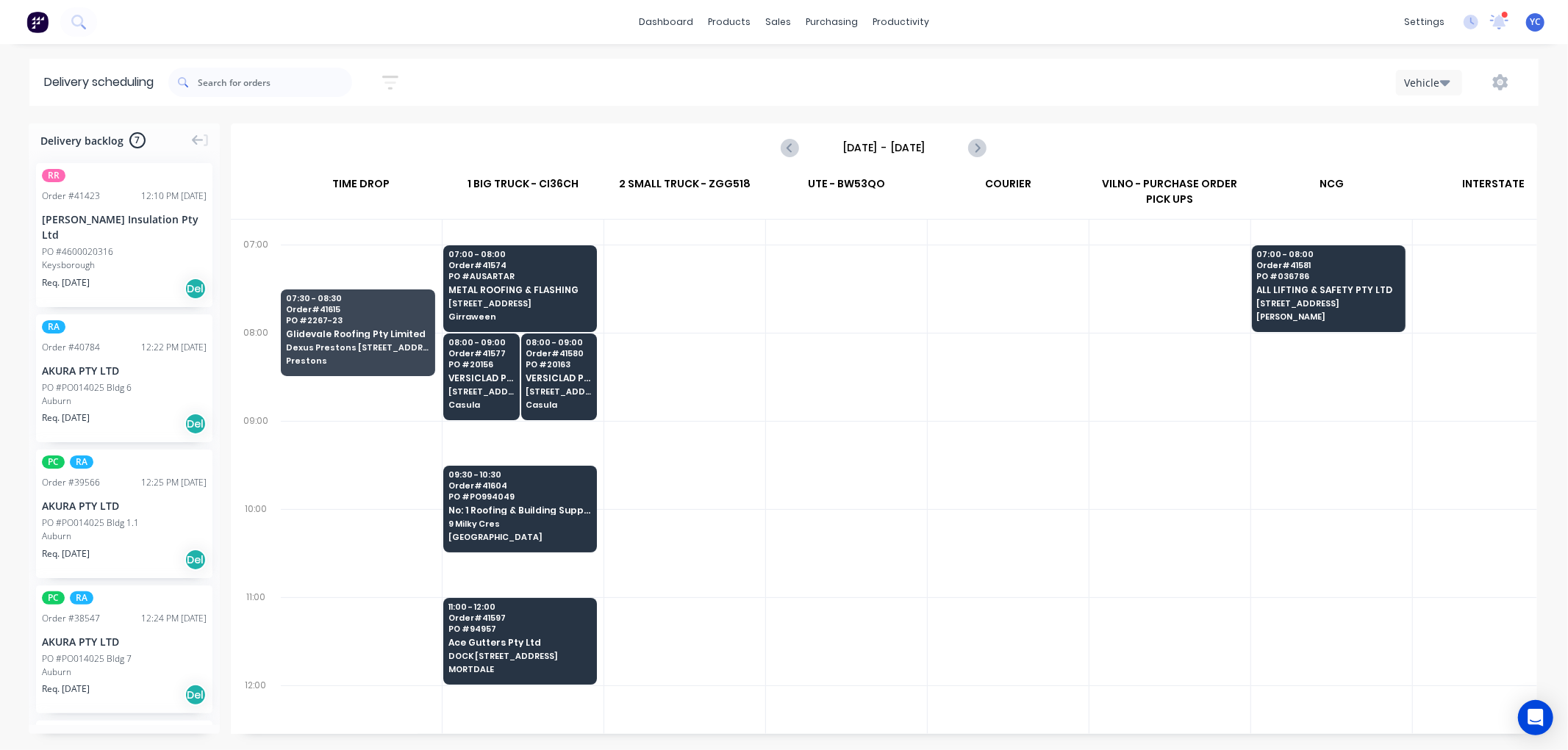
scroll to position [111, 1]
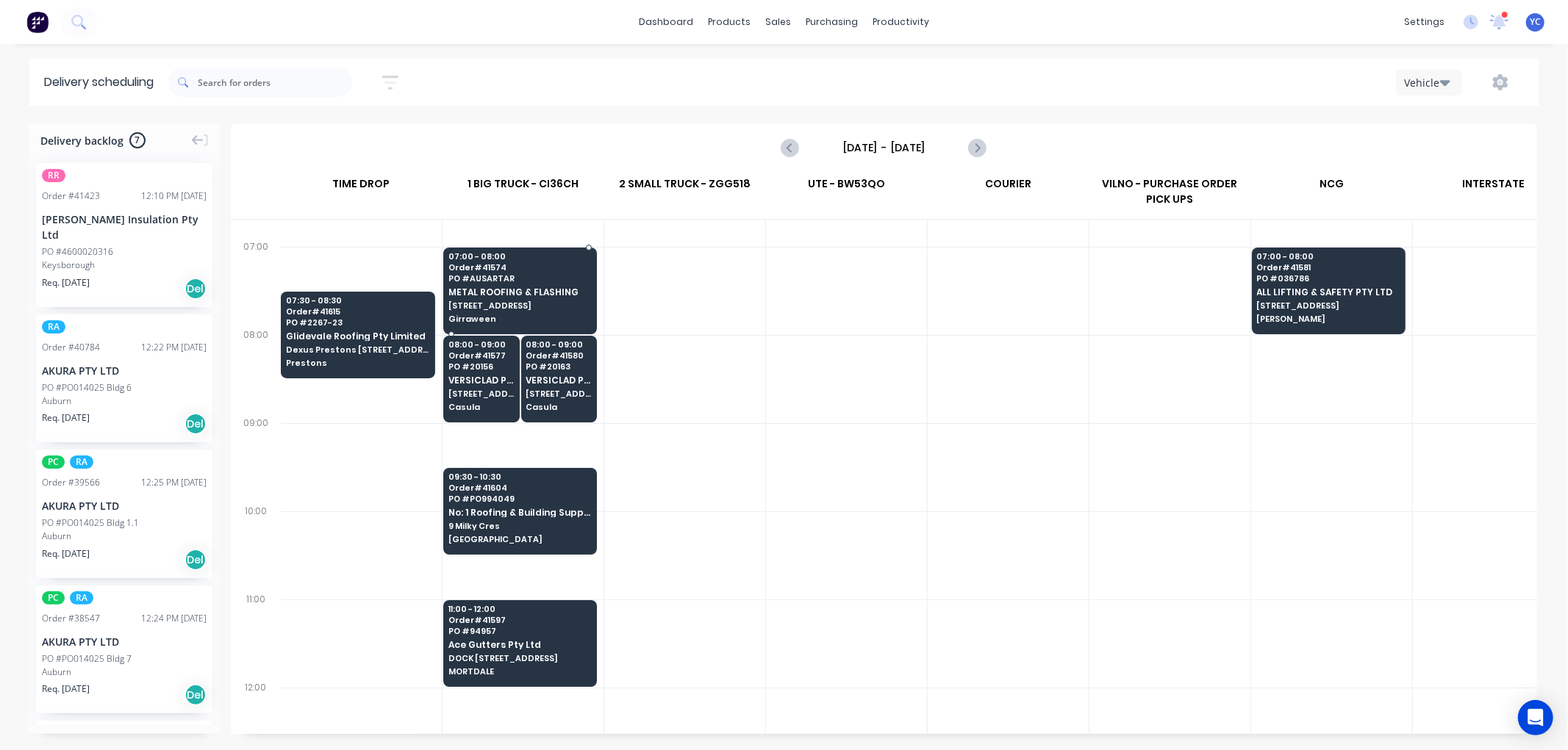
click at [539, 313] on div "07:00 - 08:00 Order # 41574 PO # AUSARTAR METAL ROOFING & FLASHING [STREET_ADDR…" at bounding box center [520, 289] width 152 height 83
click at [539, 313] on body "dashboard products sales purchasing productivity dashboard products Product Cat…" at bounding box center [784, 375] width 1568 height 750
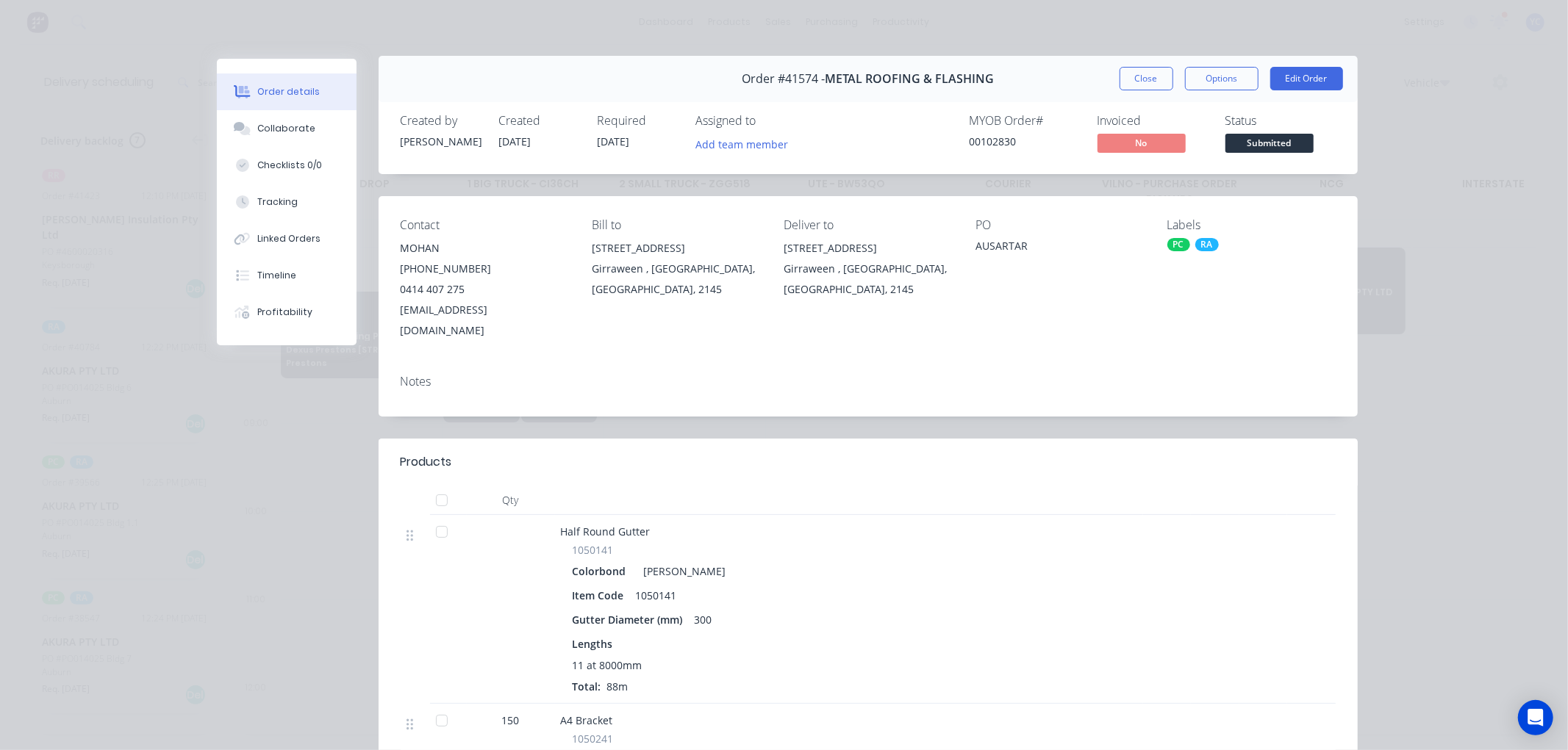
scroll to position [0, 0]
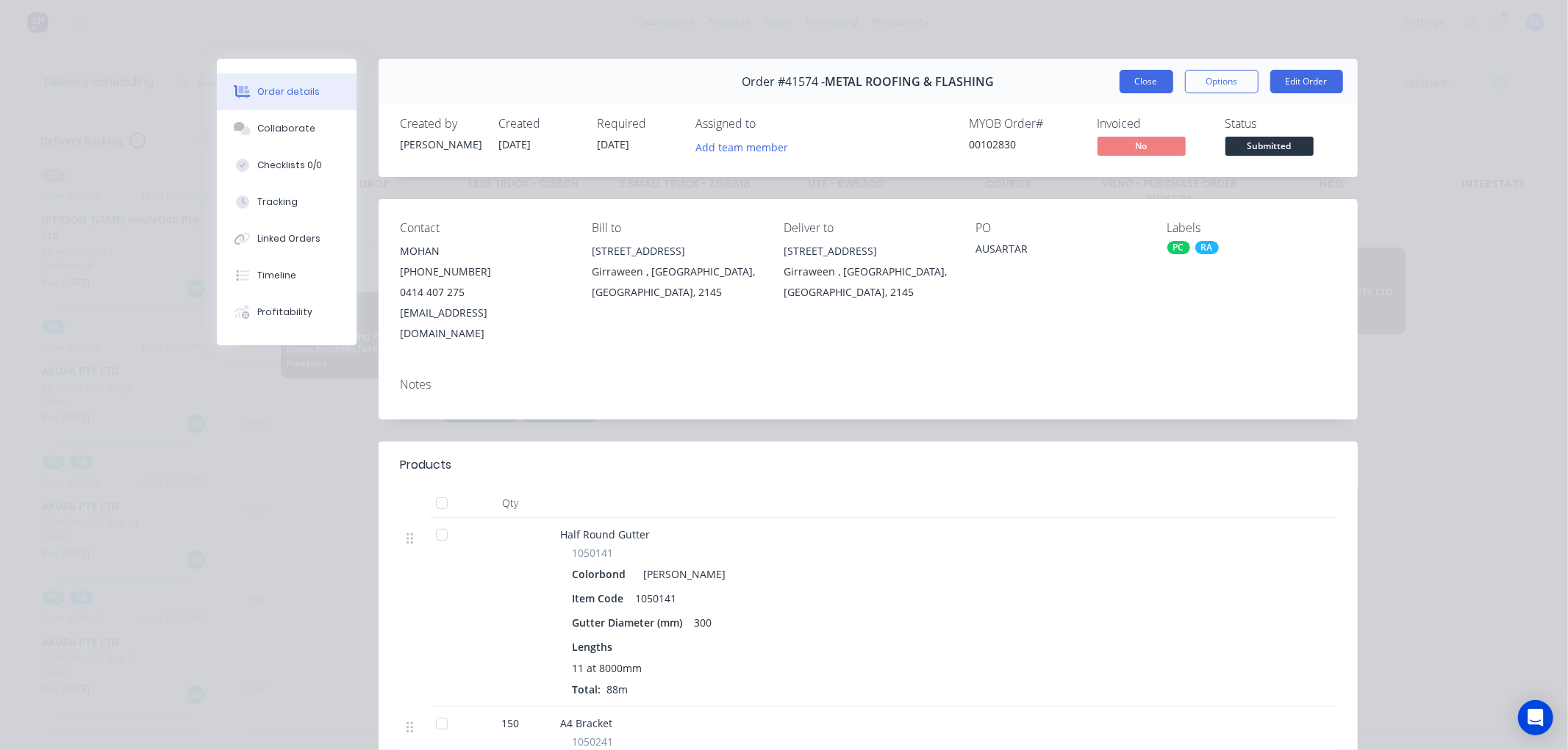
click at [1120, 75] on button "Close" at bounding box center [1146, 81] width 54 height 23
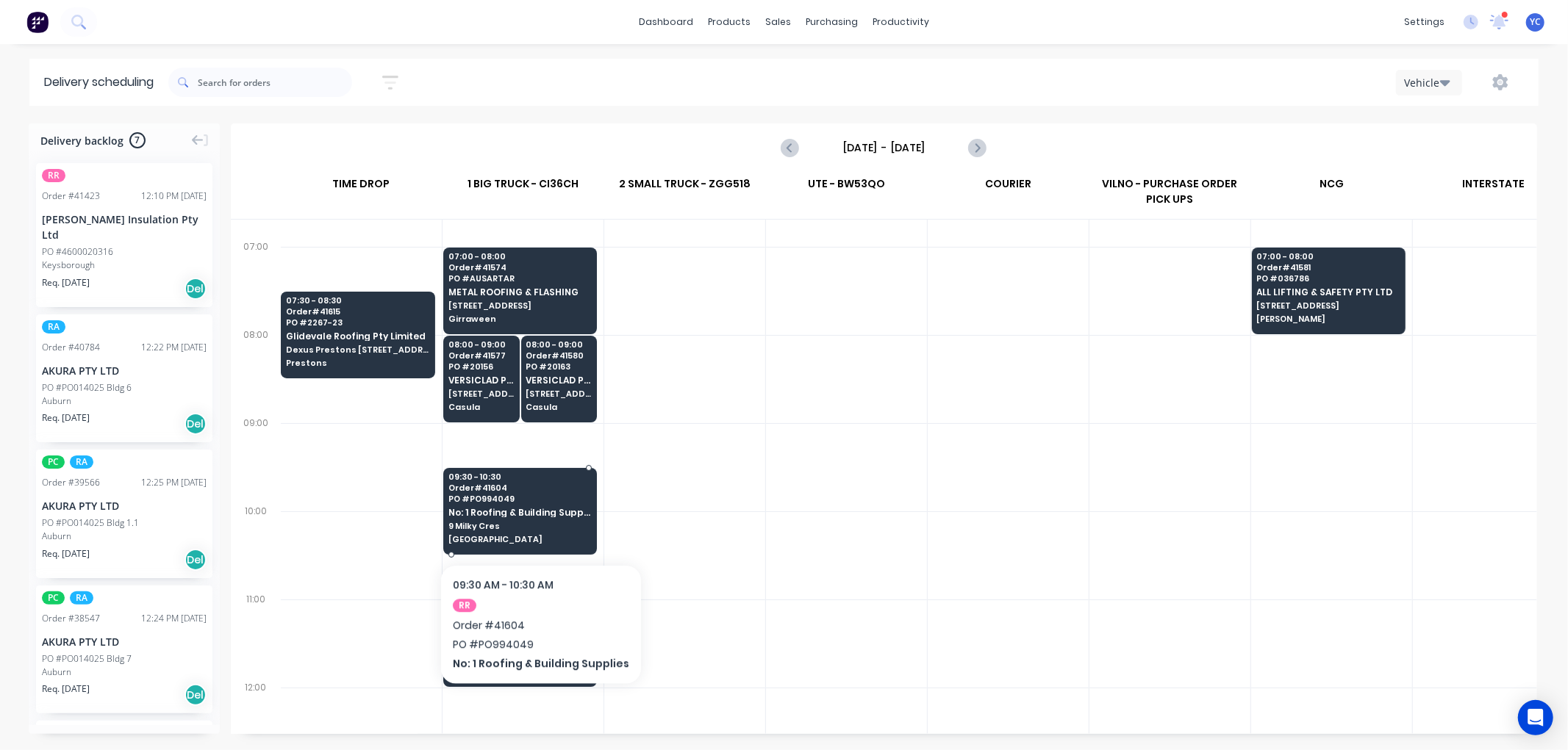
click at [535, 519] on div "09:30 - 10:30 Order # 41604 PO # PO994049 No: 1 Roofing & Building Supplies 9 M…" at bounding box center [520, 509] width 152 height 83
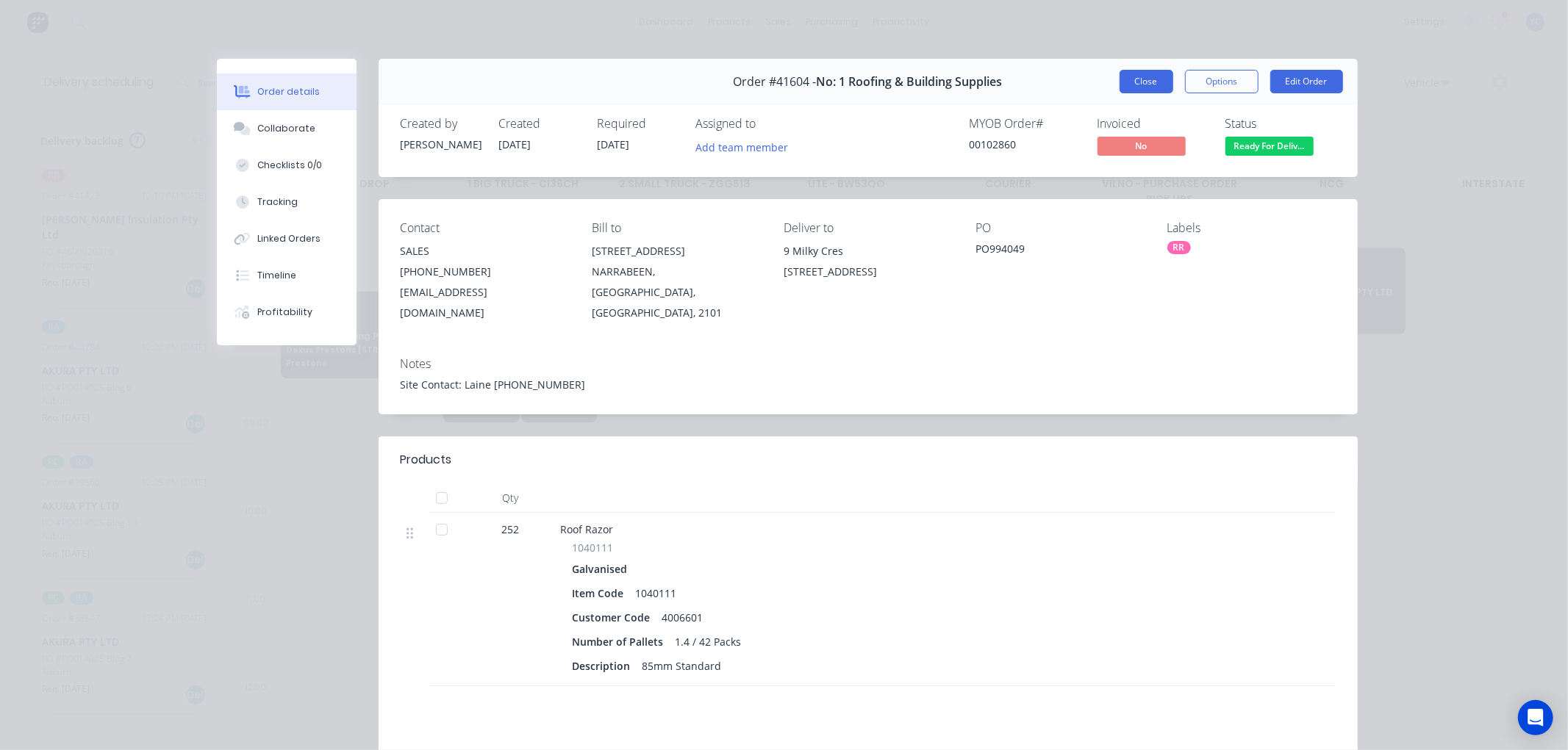
click at [1123, 79] on button "Close" at bounding box center [1146, 81] width 54 height 23
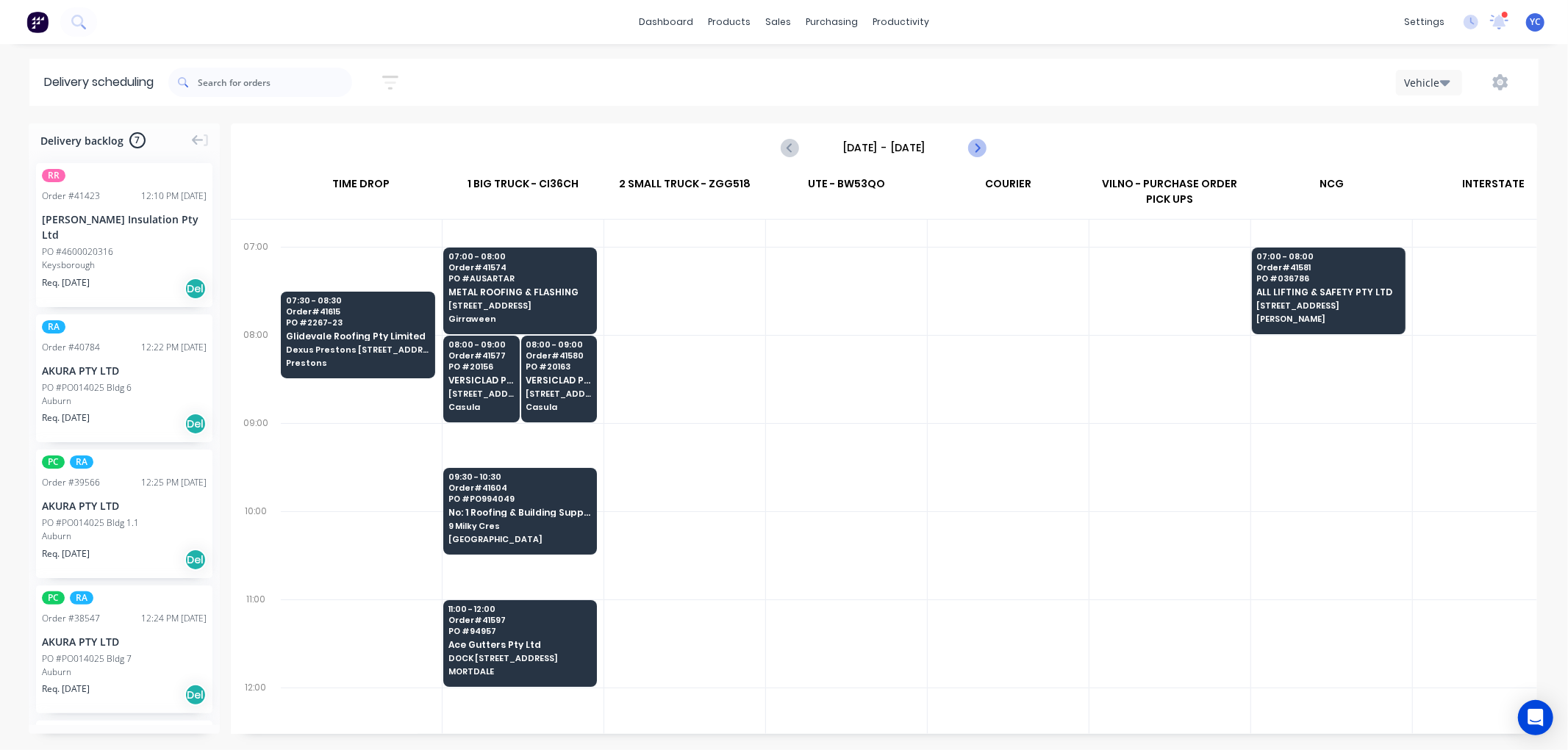
click at [972, 155] on icon "Next page" at bounding box center [976, 147] width 17 height 17
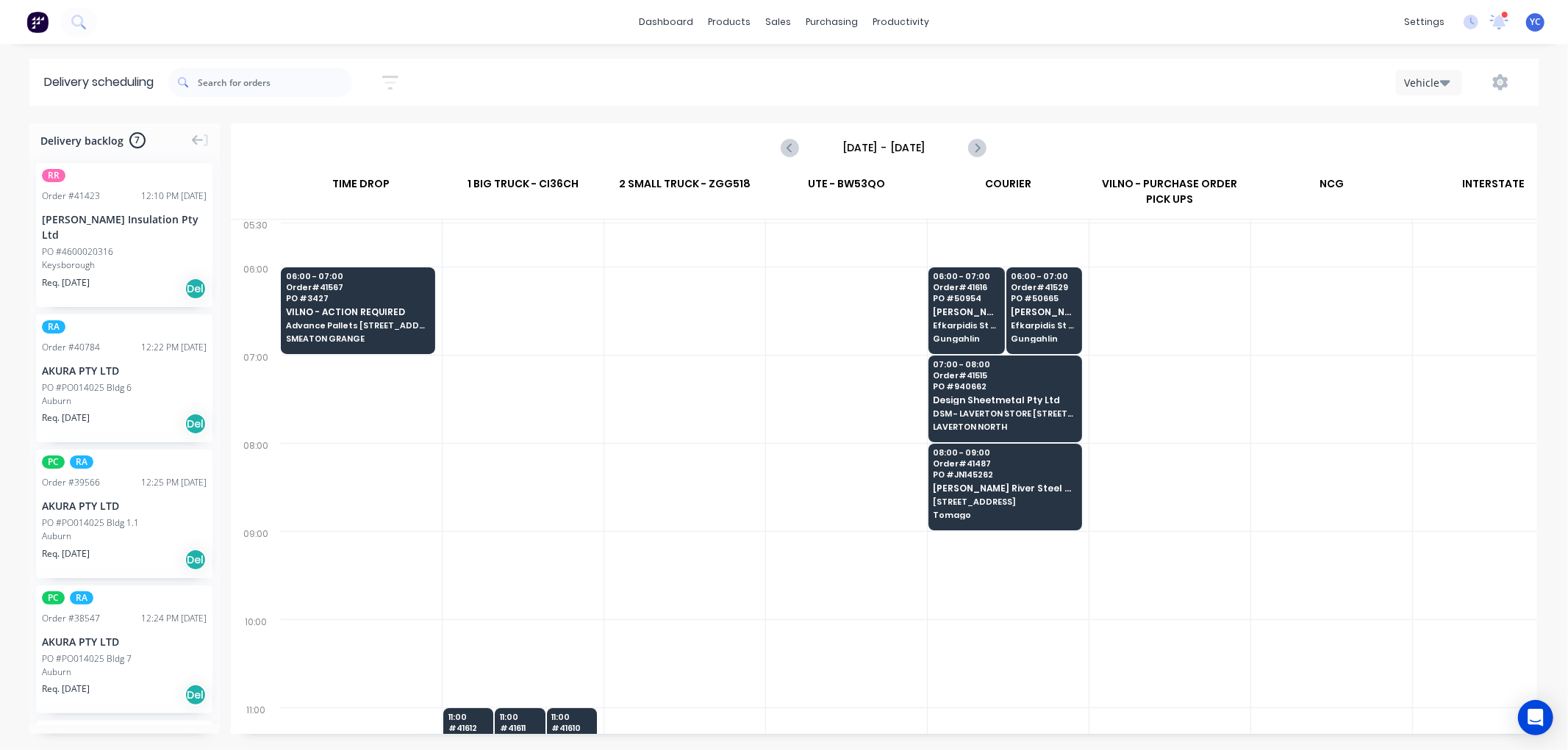
scroll to position [0, 1]
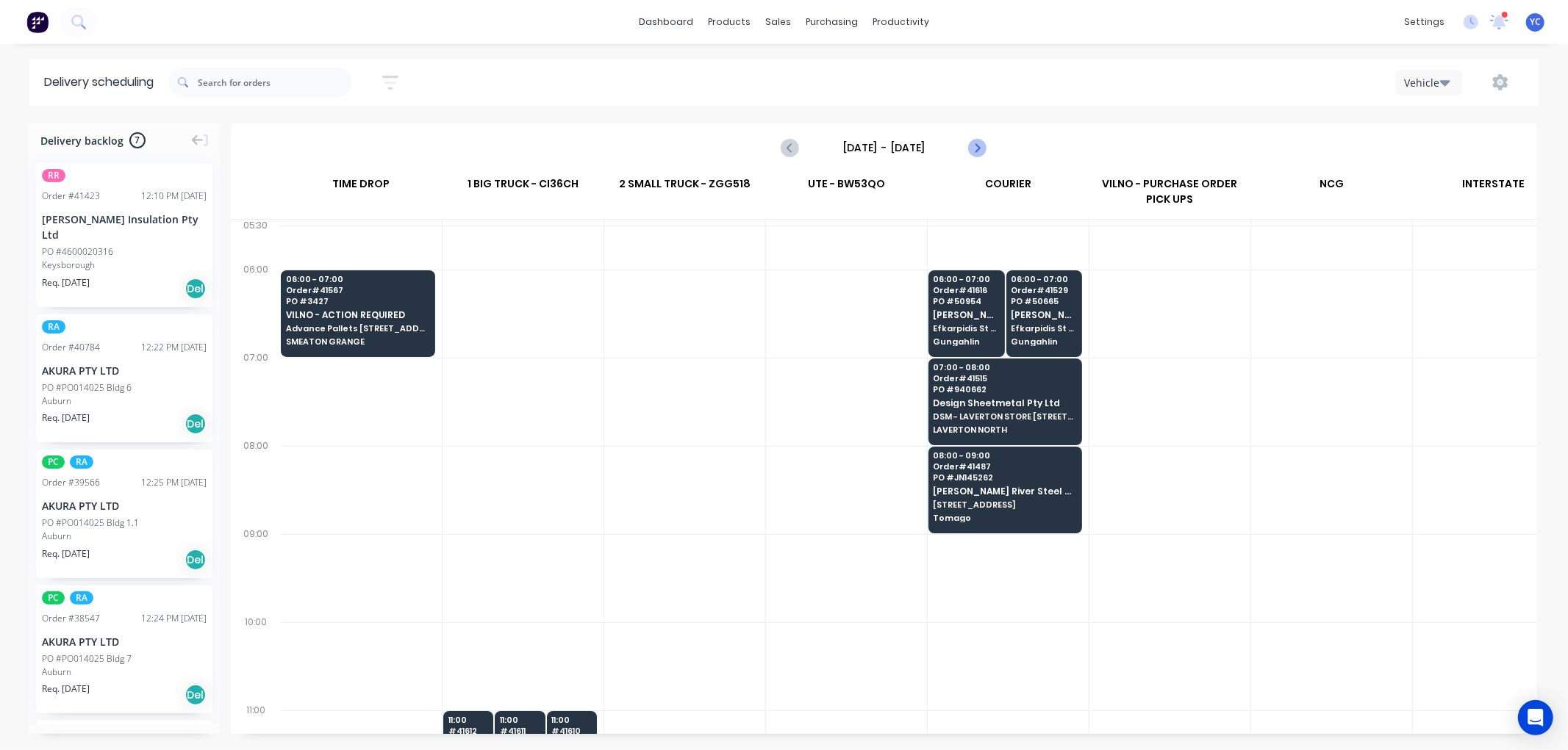
click at [981, 146] on icon "Next page" at bounding box center [976, 147] width 17 height 17
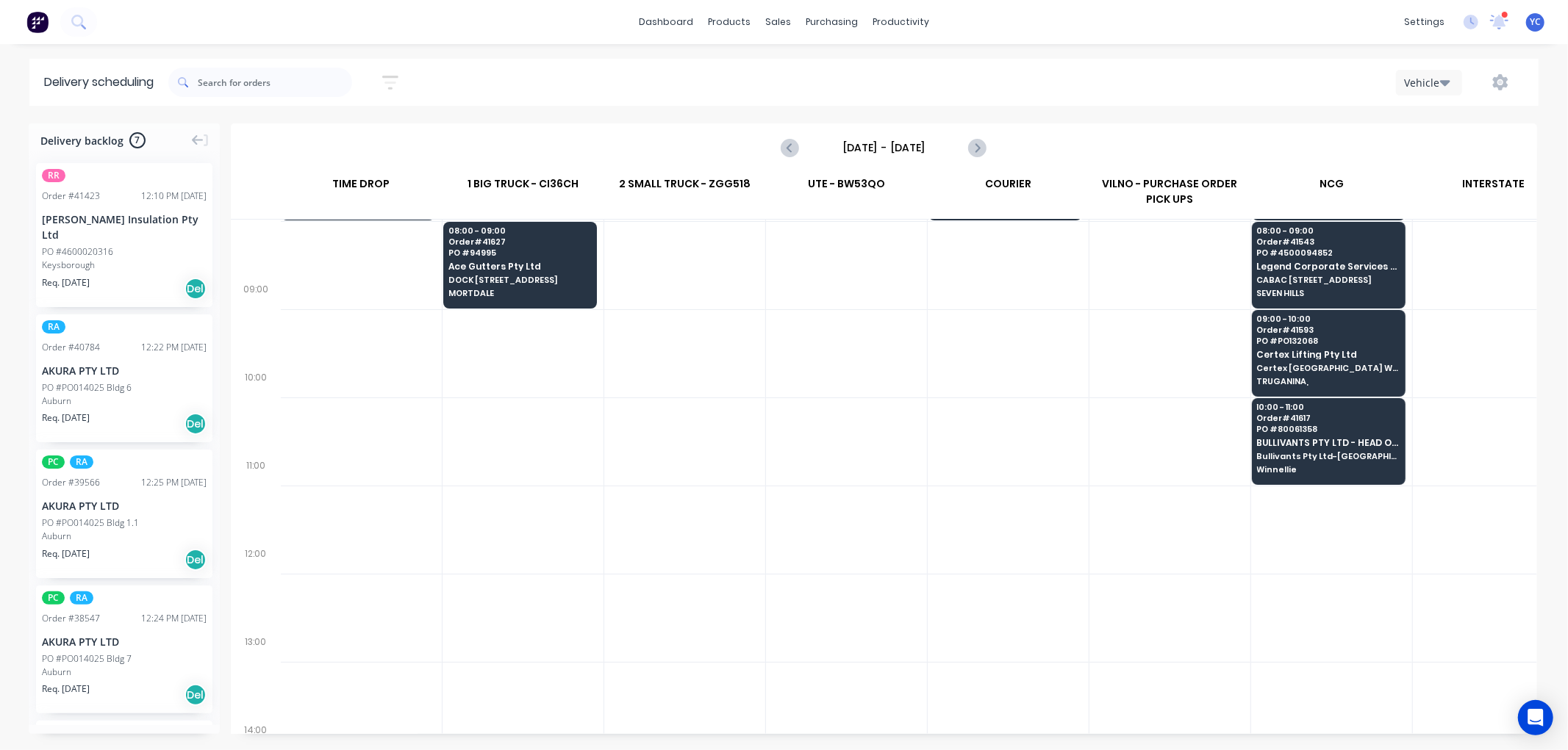
scroll to position [82, 1]
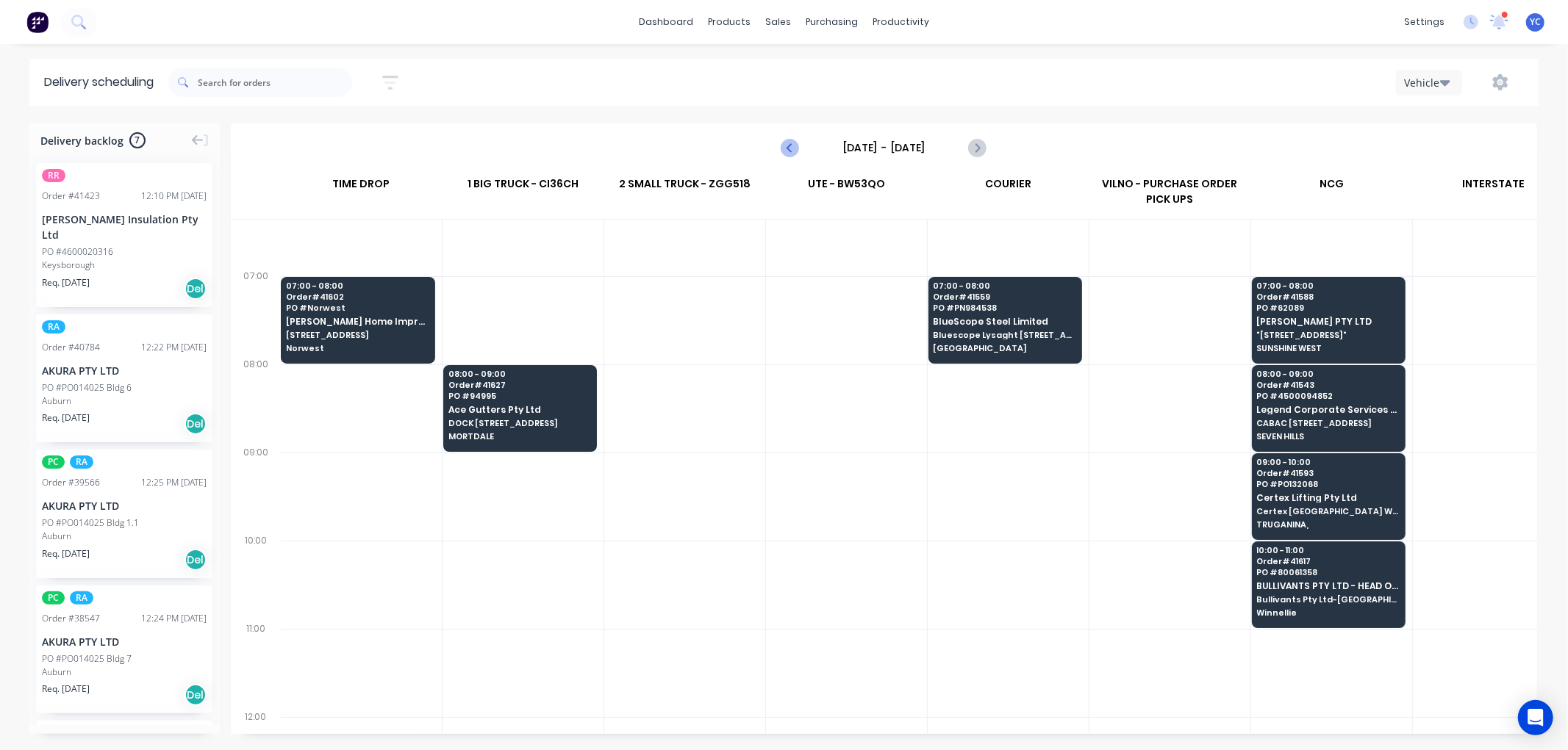
click at [784, 155] on icon "Previous page" at bounding box center [790, 147] width 17 height 17
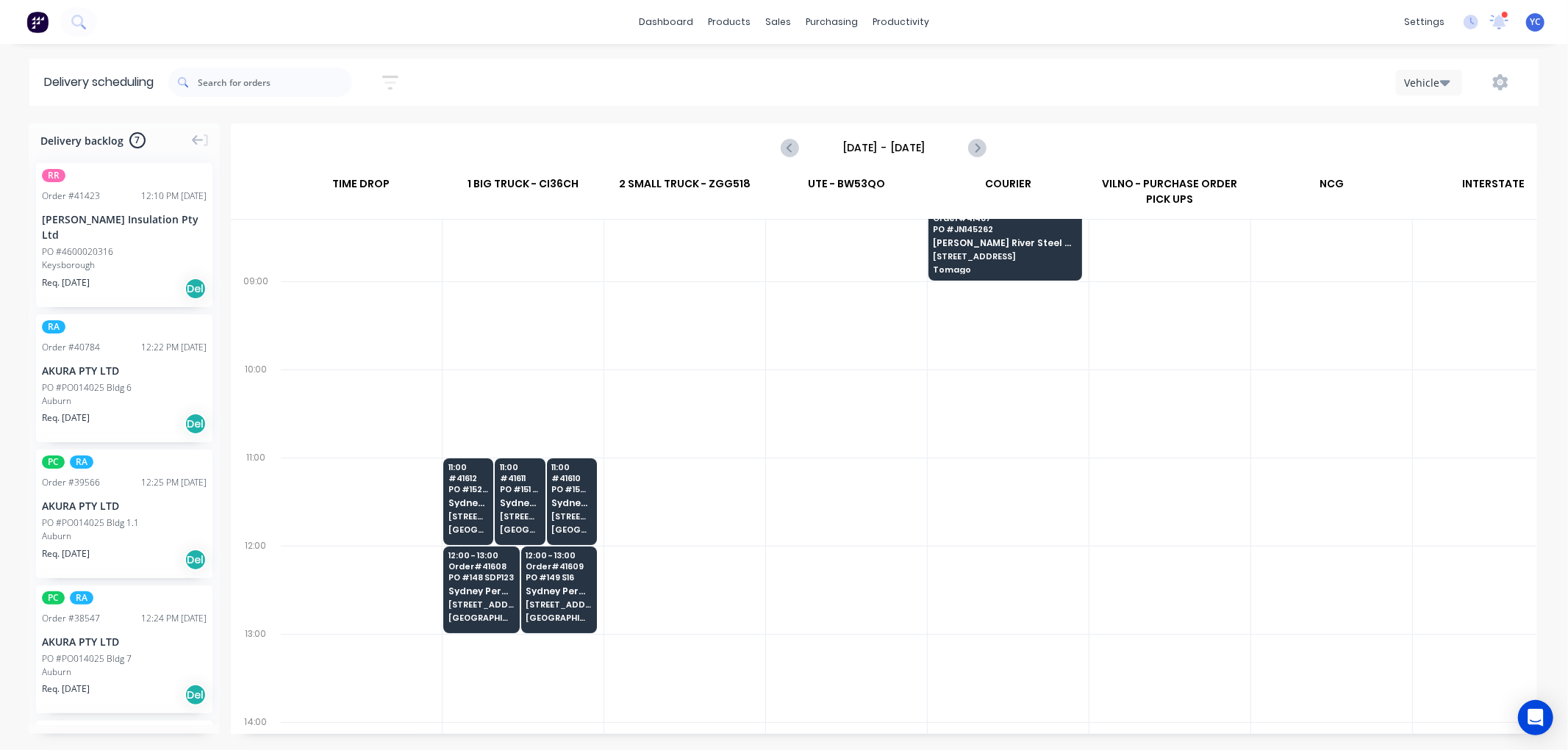
scroll to position [245, 1]
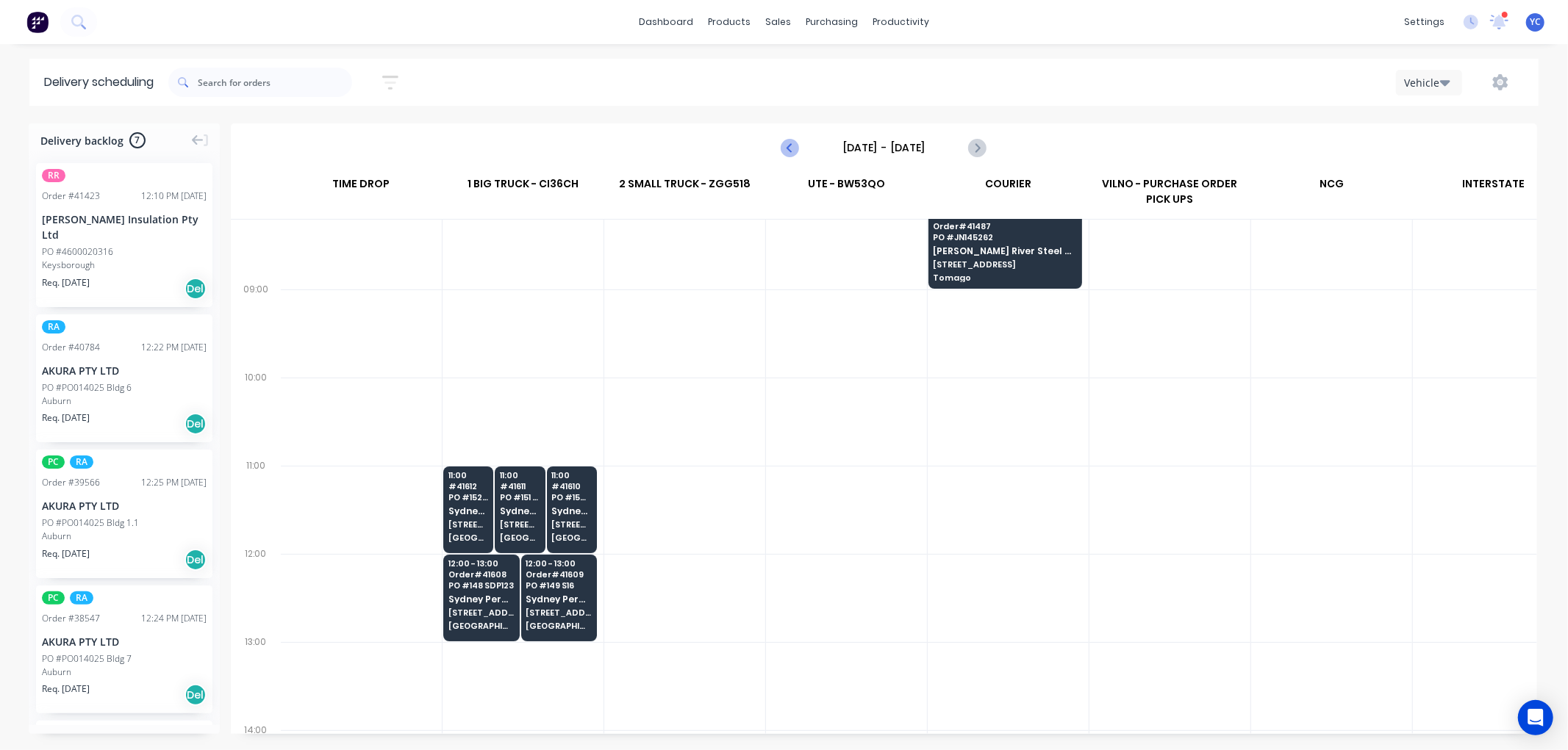
click at [787, 155] on icon "Previous page" at bounding box center [790, 147] width 17 height 17
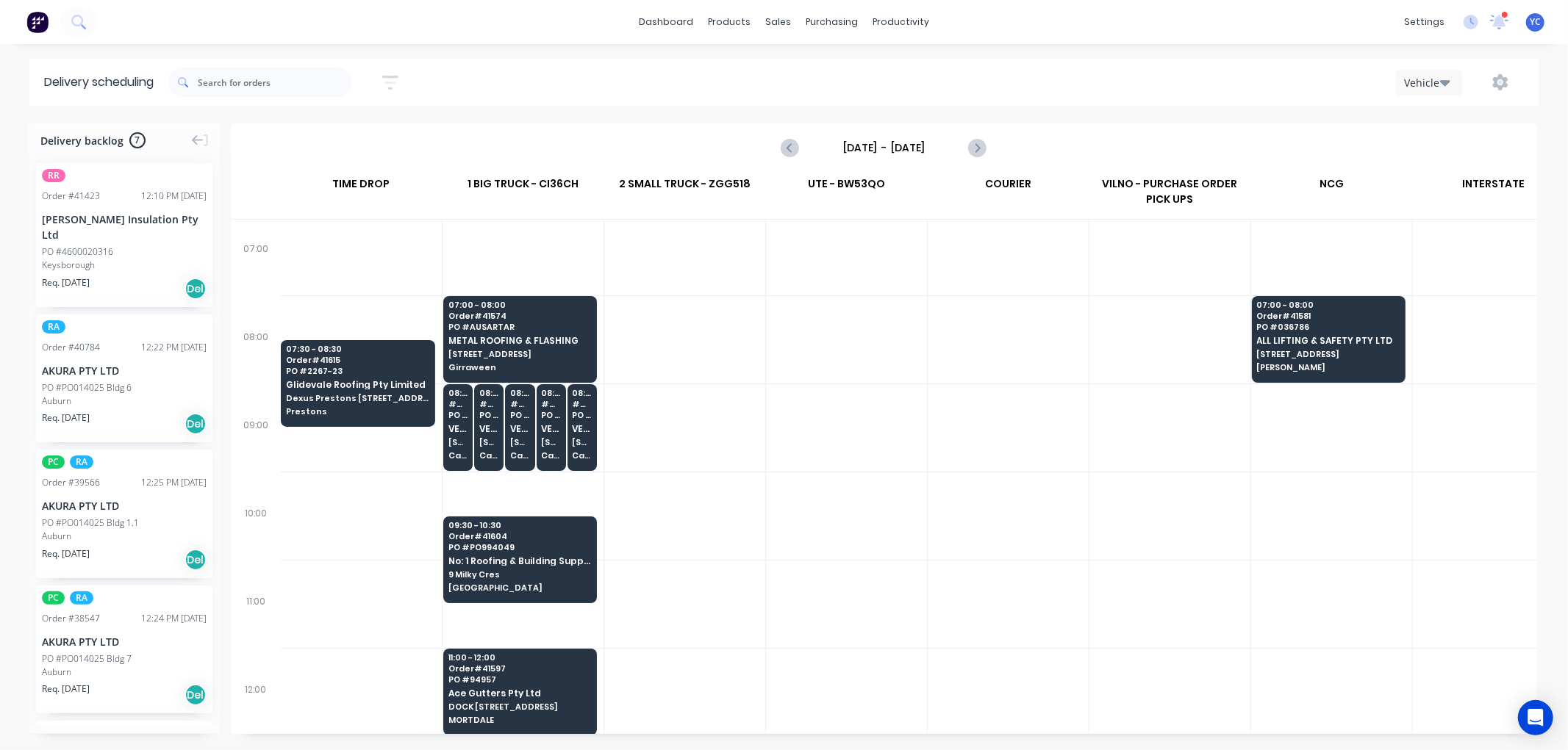
scroll to position [163, 1]
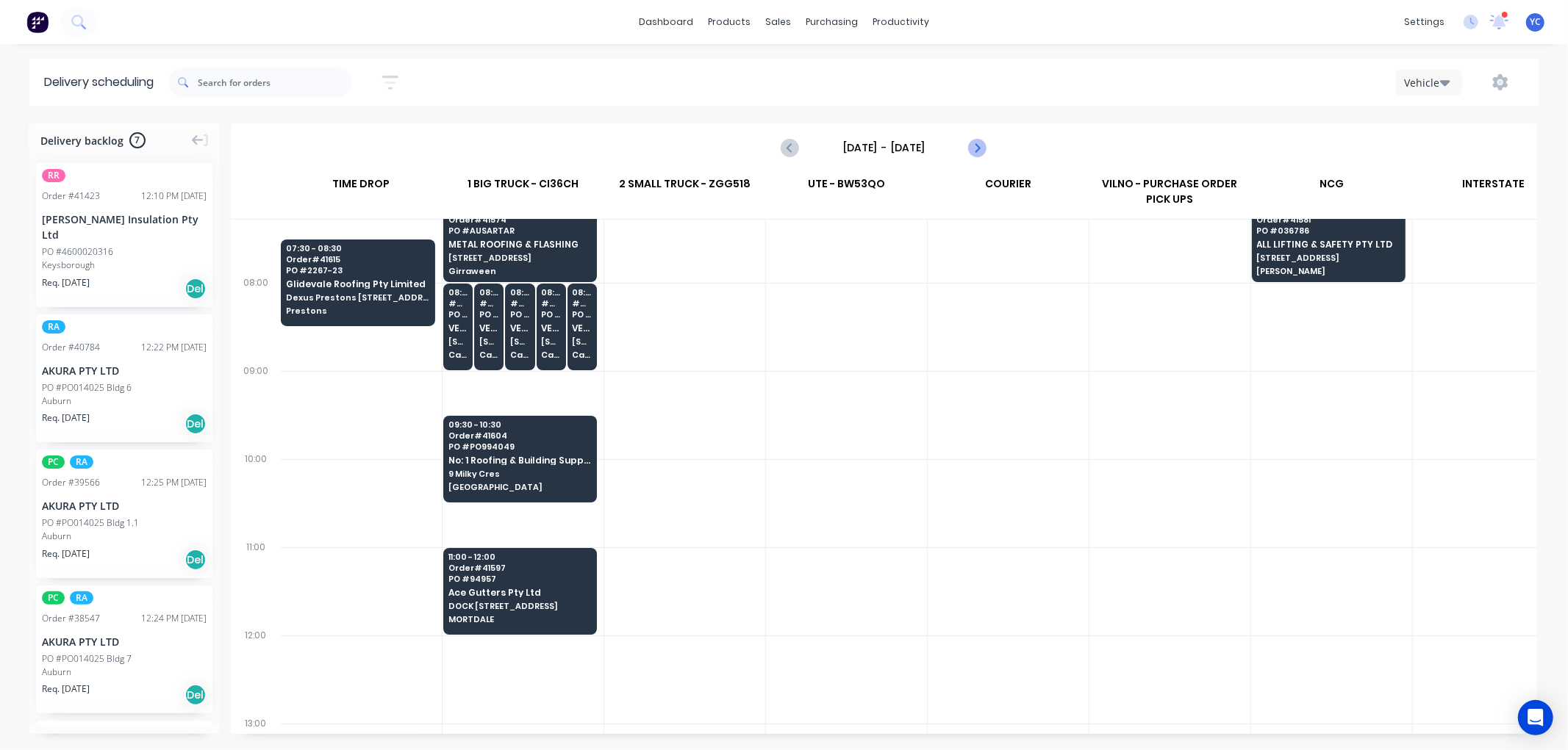
click at [980, 149] on icon "Next page" at bounding box center [976, 147] width 17 height 17
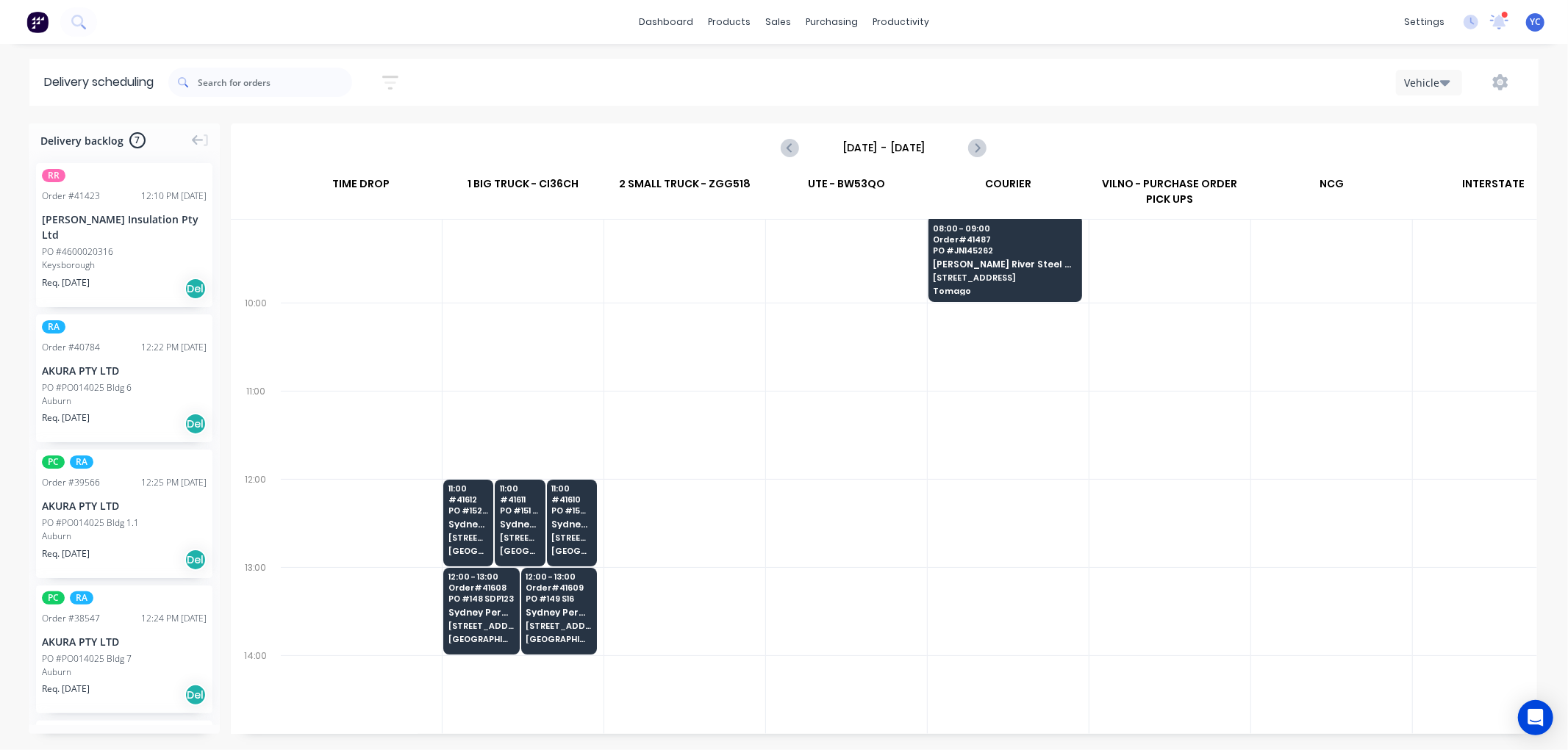
scroll to position [326, 1]
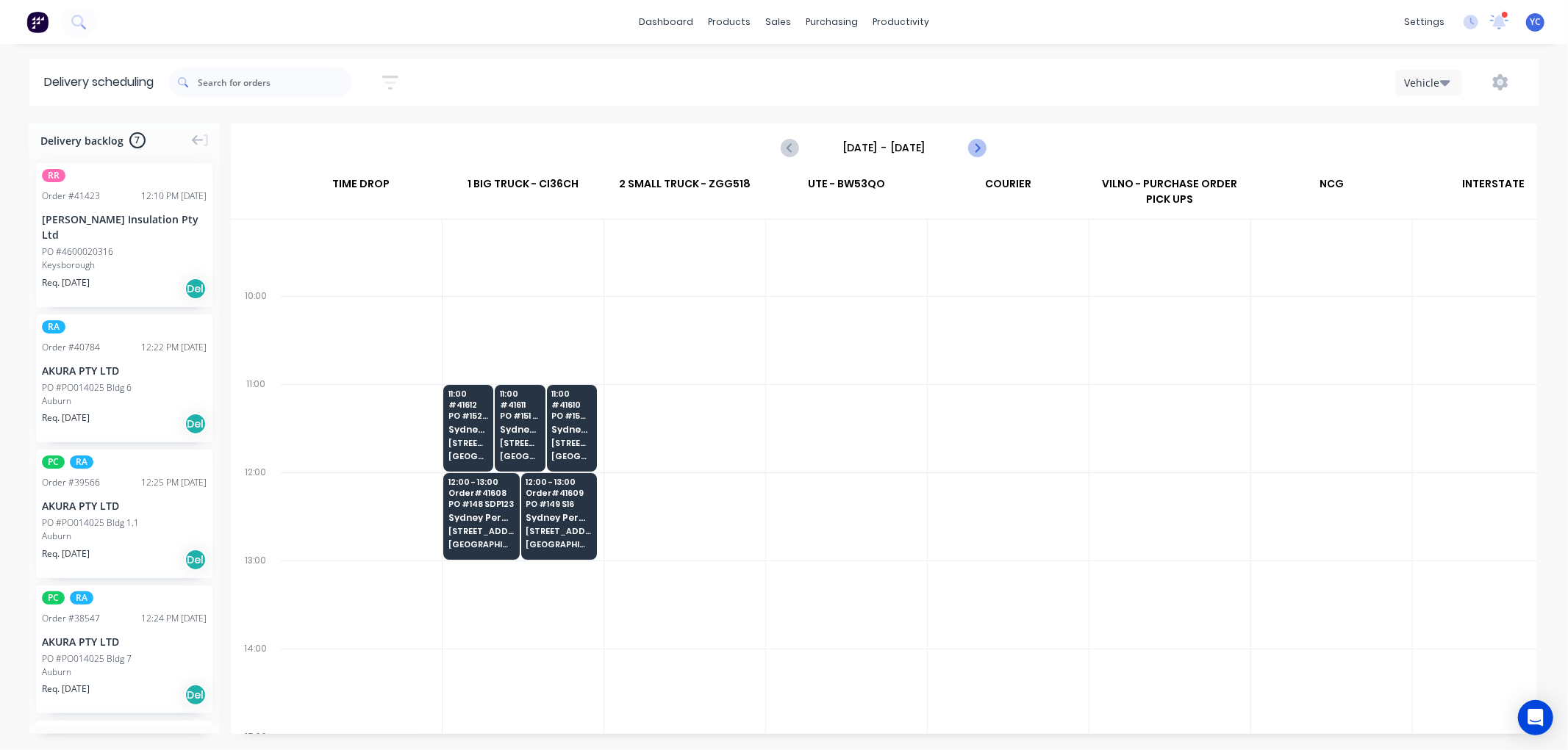
click at [976, 155] on icon "Next page" at bounding box center [976, 147] width 17 height 17
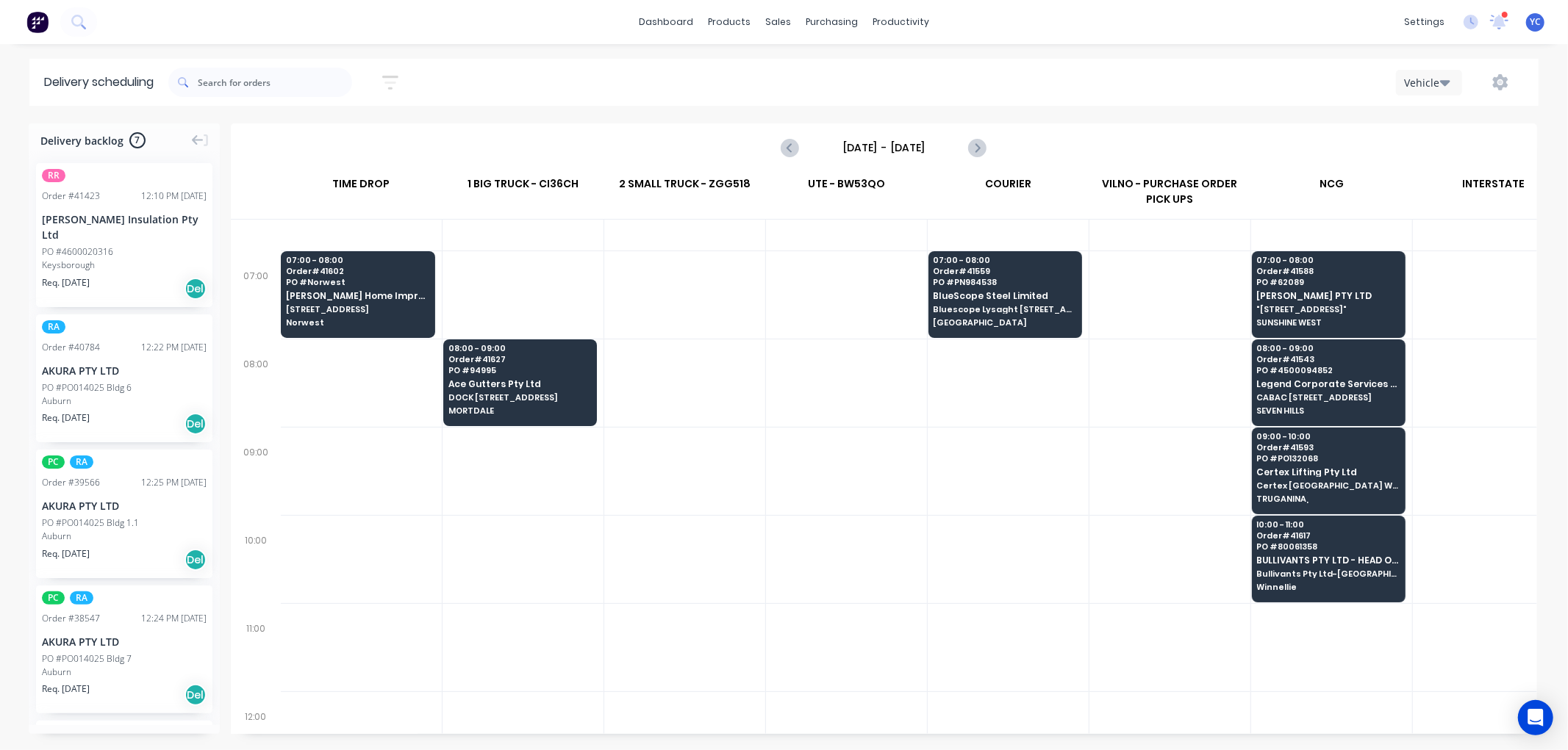
scroll to position [82, 1]
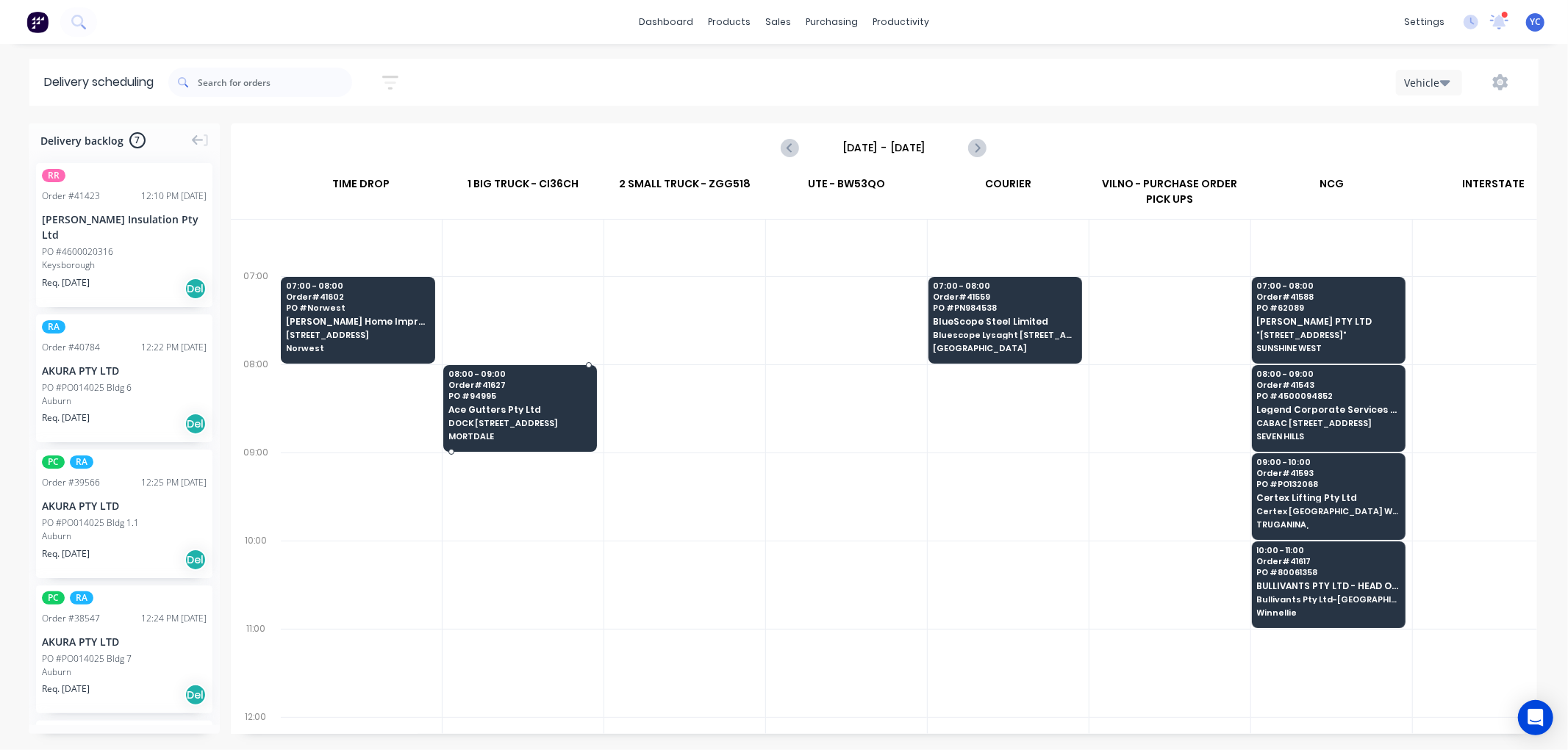
click at [549, 408] on span "Ace Gutters Pty Ltd" at bounding box center [520, 410] width 142 height 10
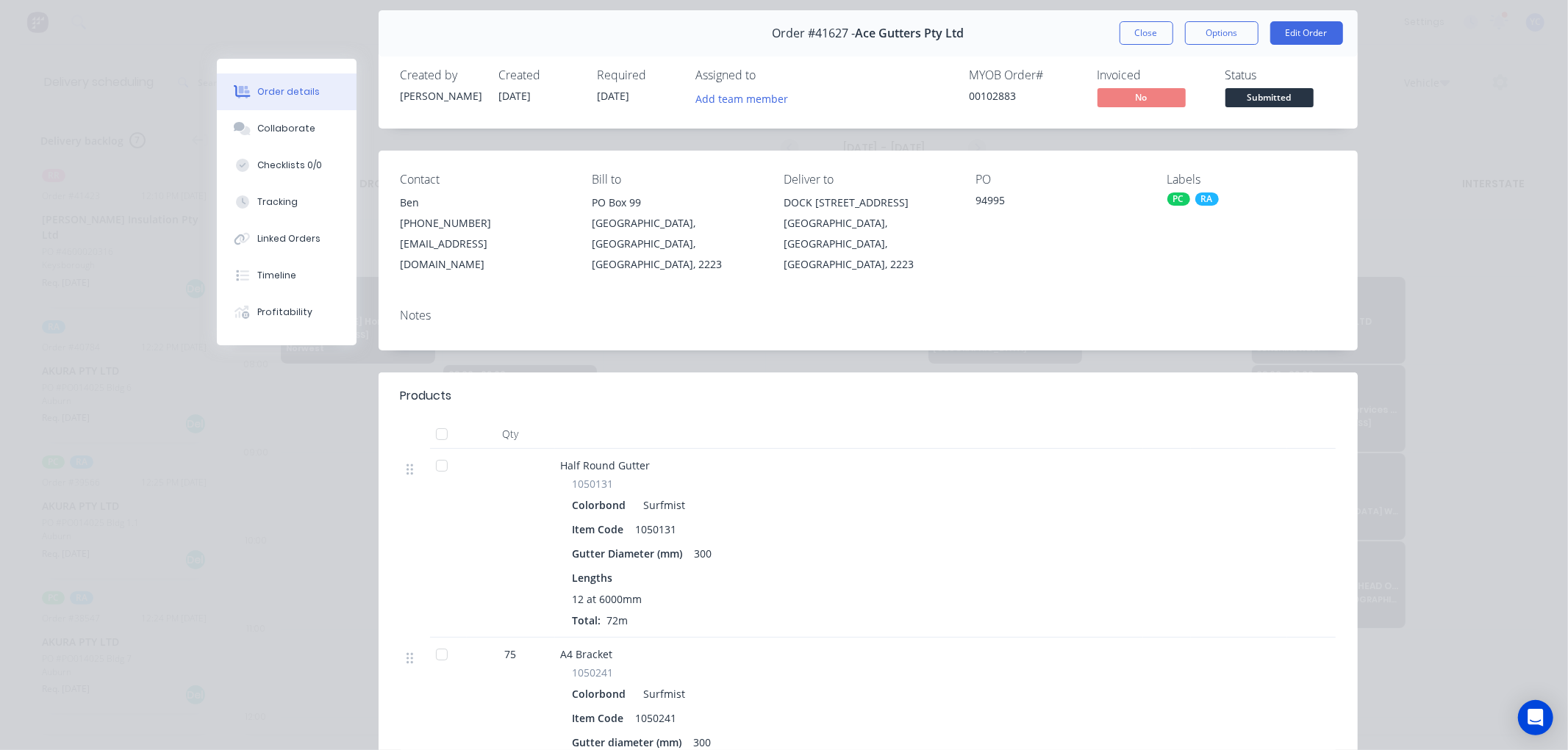
scroll to position [0, 0]
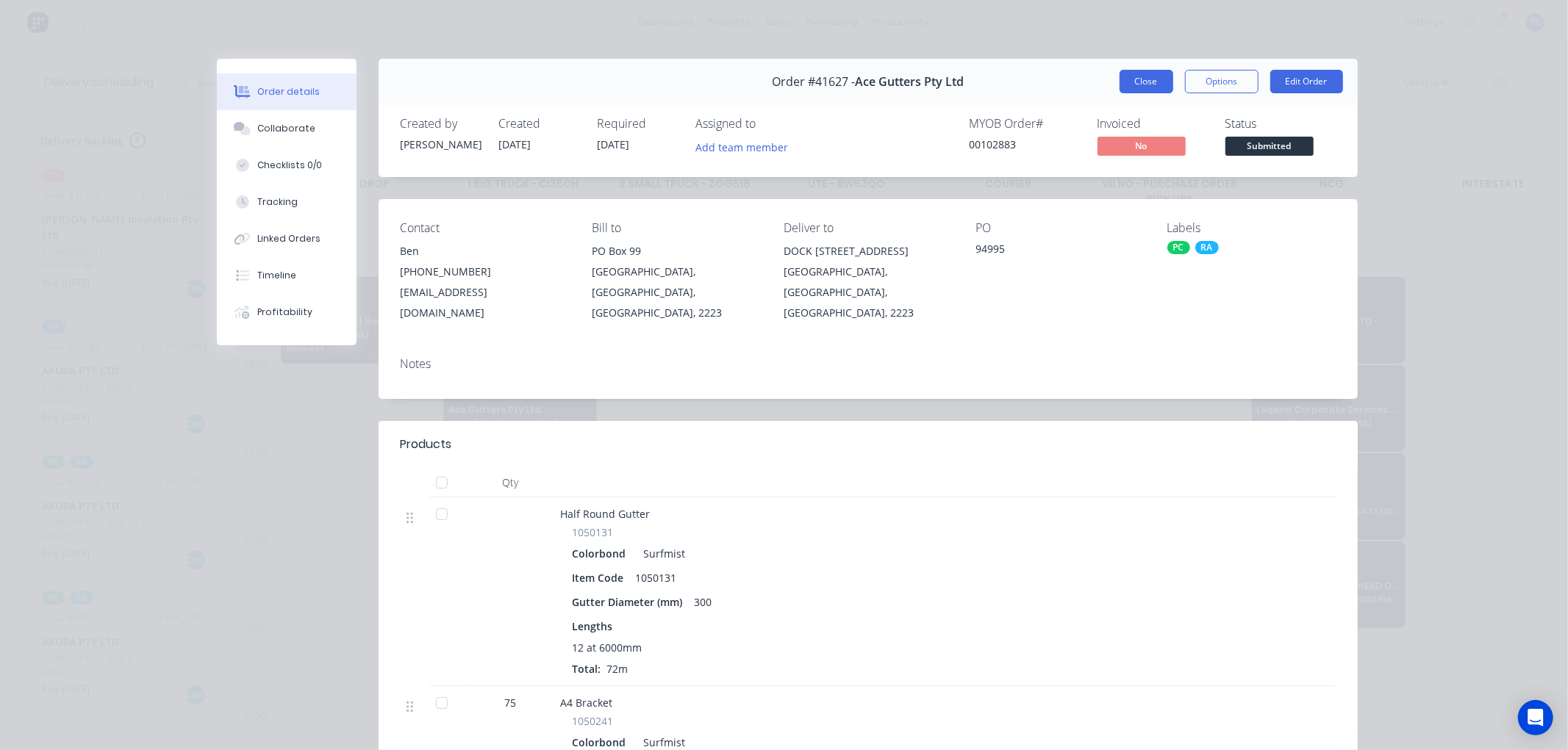
click at [1137, 83] on button "Close" at bounding box center [1146, 81] width 54 height 23
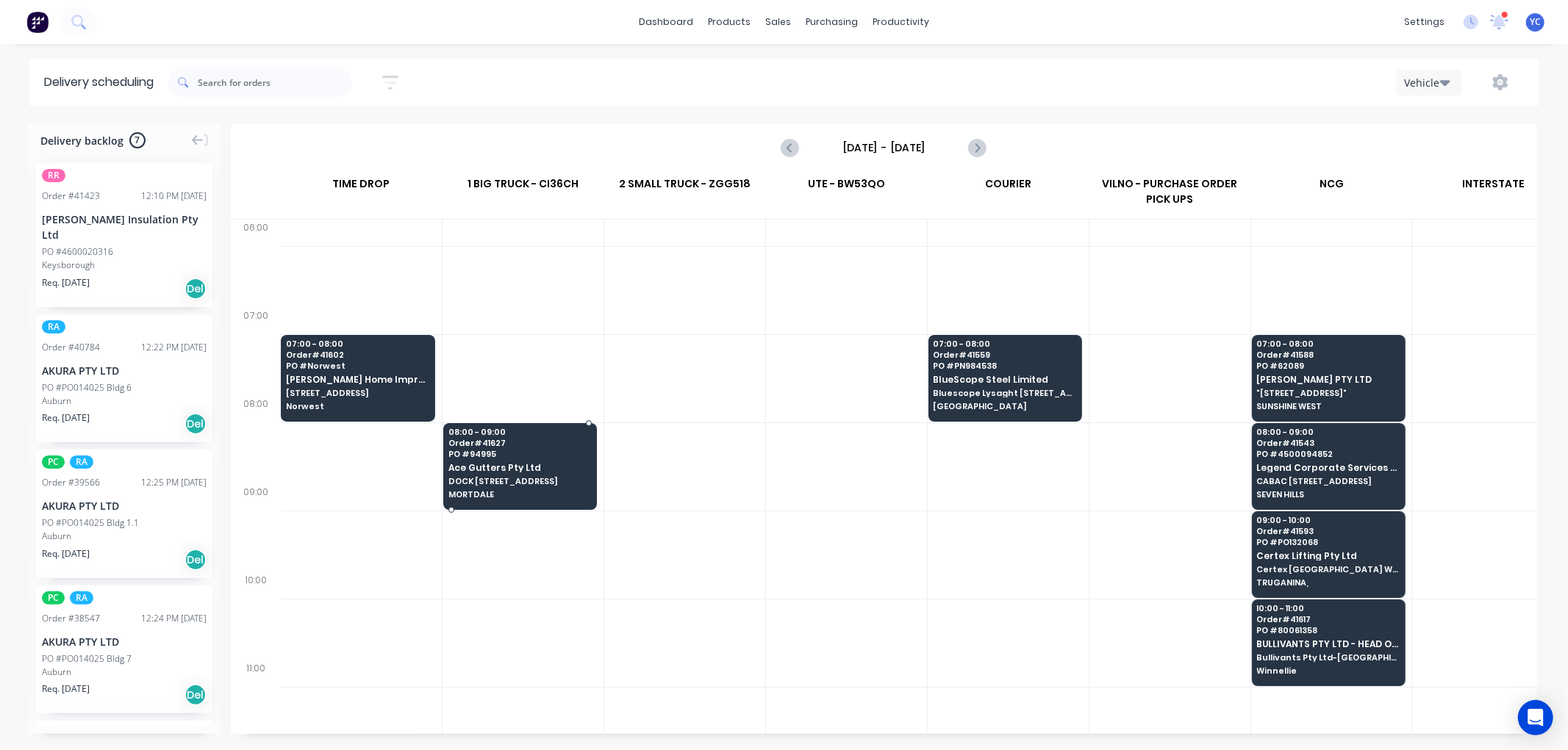
scroll to position [0, 1]
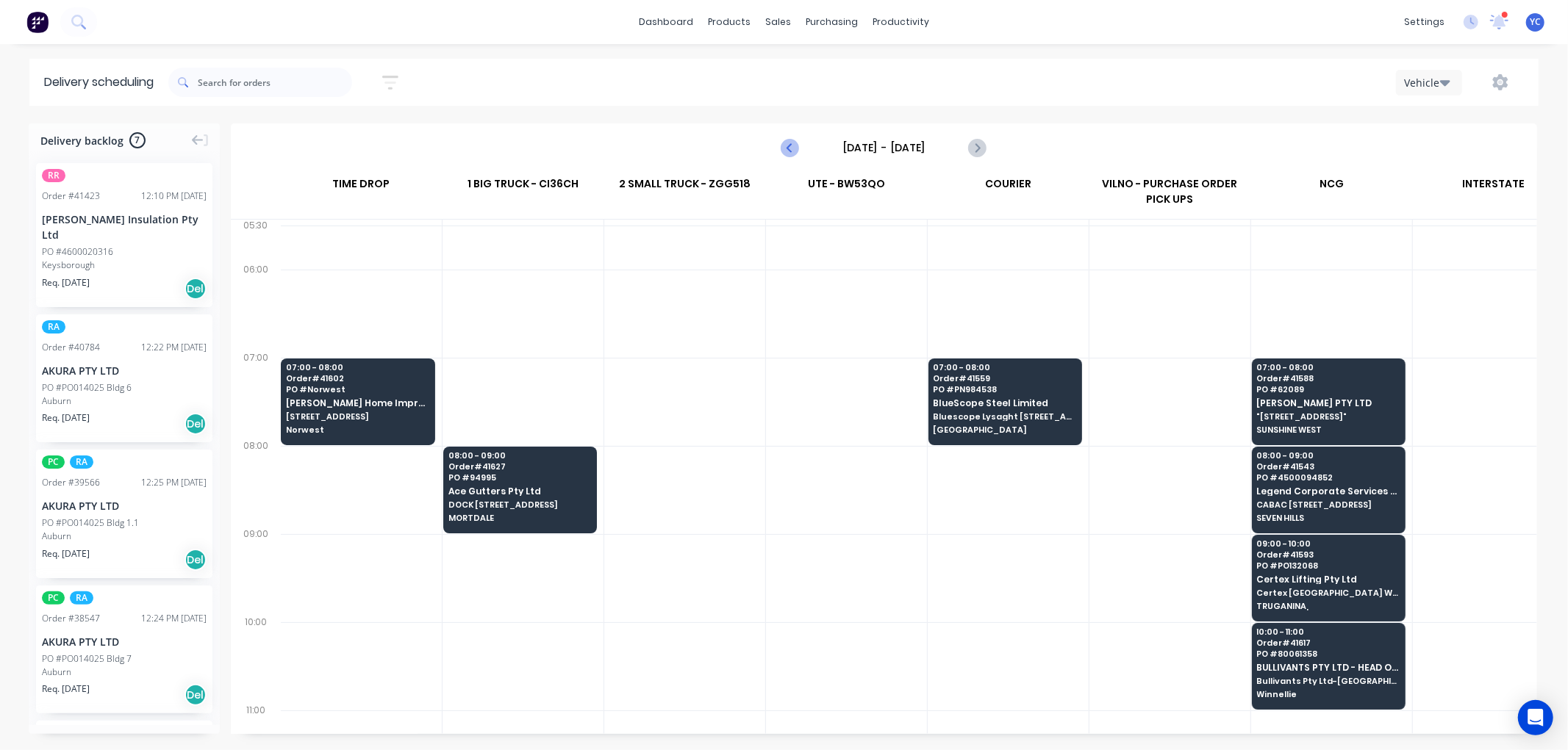
click at [783, 147] on icon "Previous page" at bounding box center [790, 147] width 17 height 17
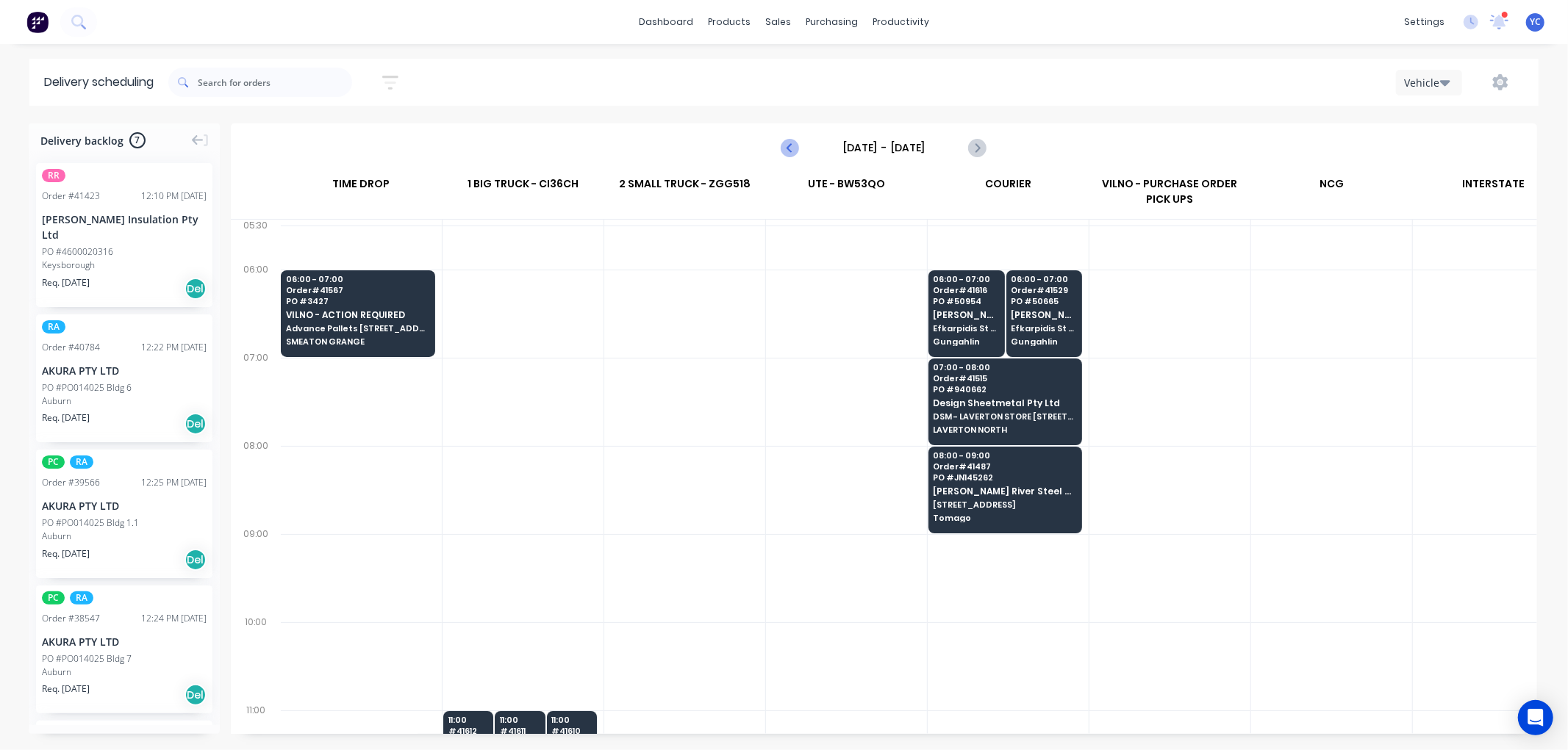
click at [783, 147] on icon "Previous page" at bounding box center [790, 147] width 17 height 17
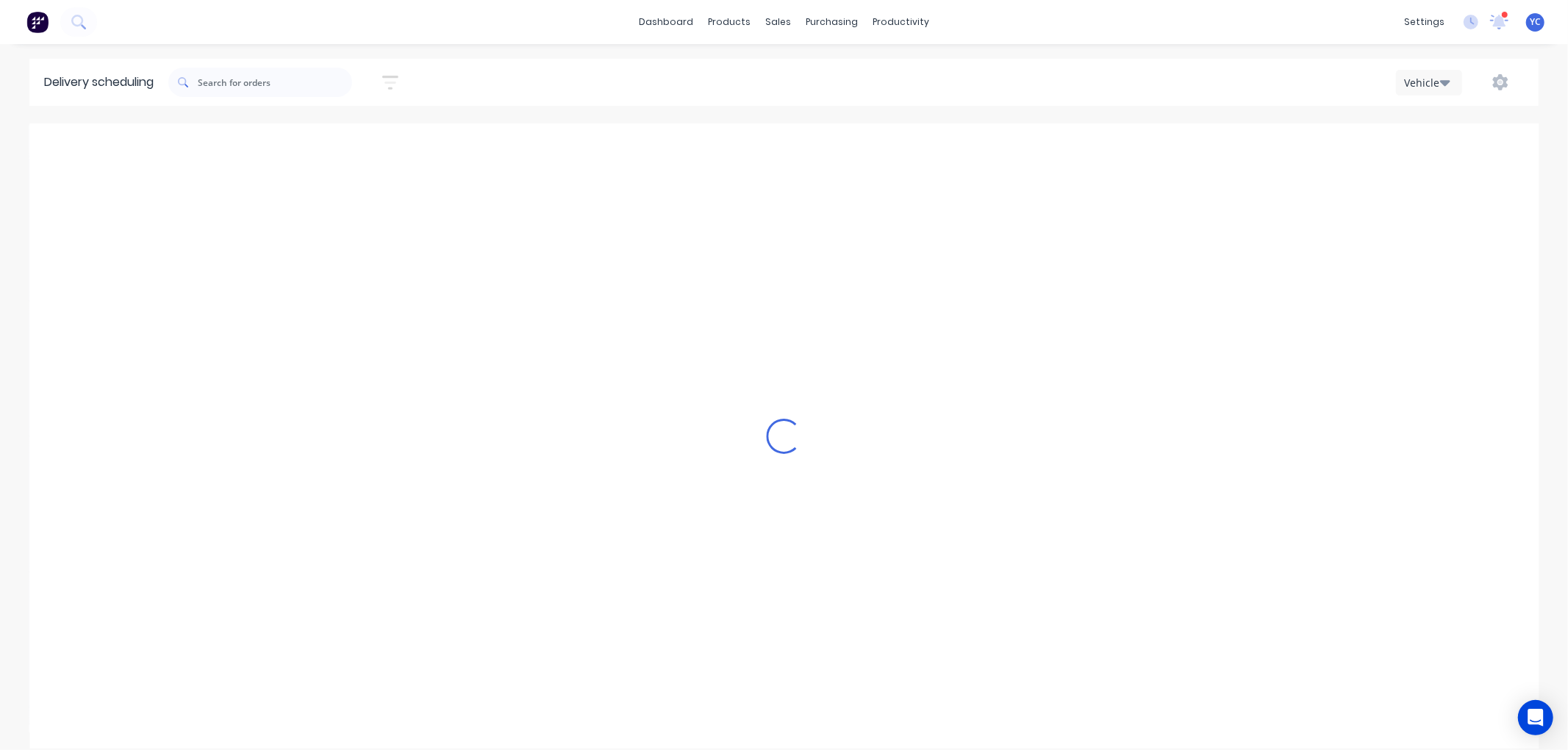
type input "[DATE] - [DATE]"
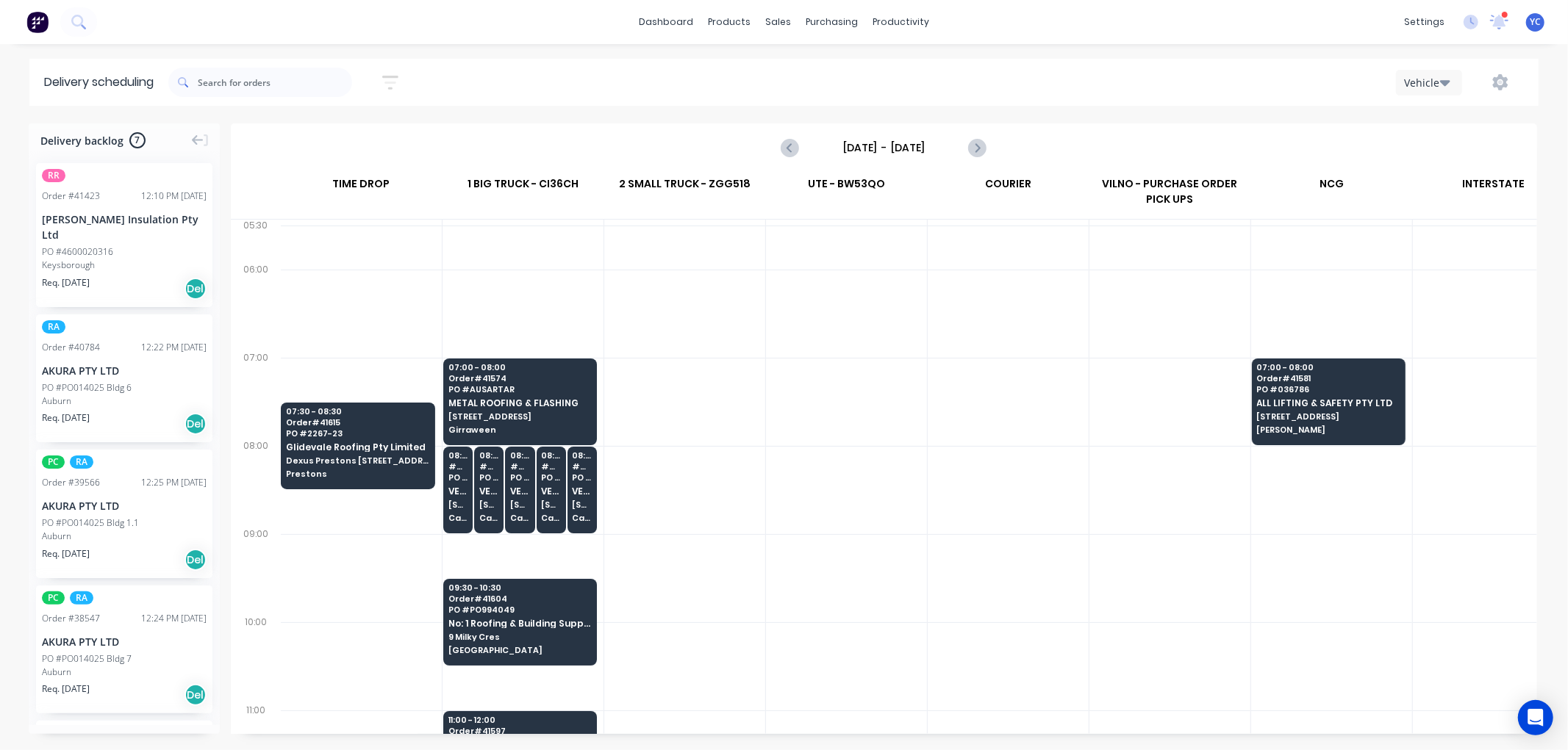
scroll to position [163, 1]
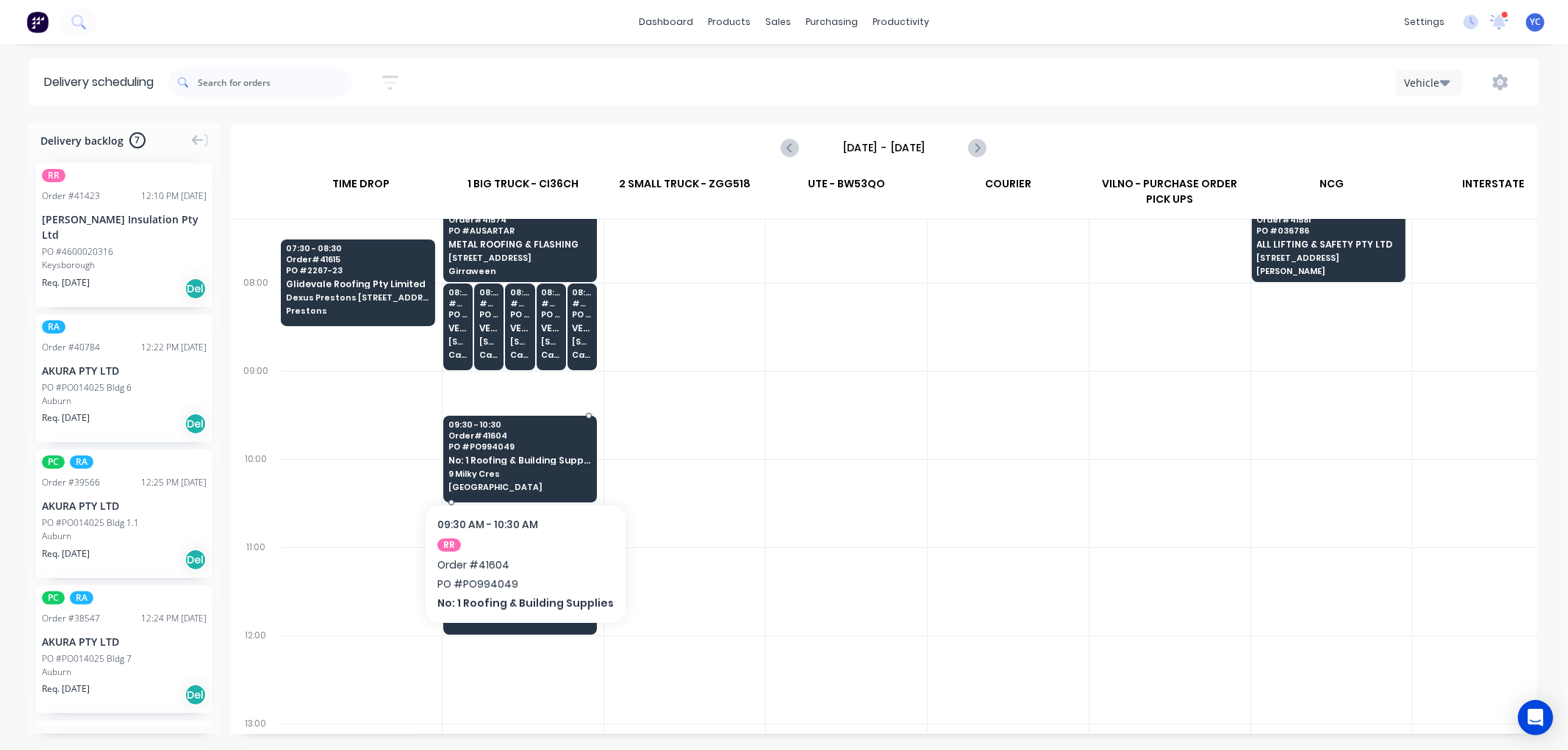
click at [551, 470] on span "9 Milky Cres" at bounding box center [520, 474] width 142 height 9
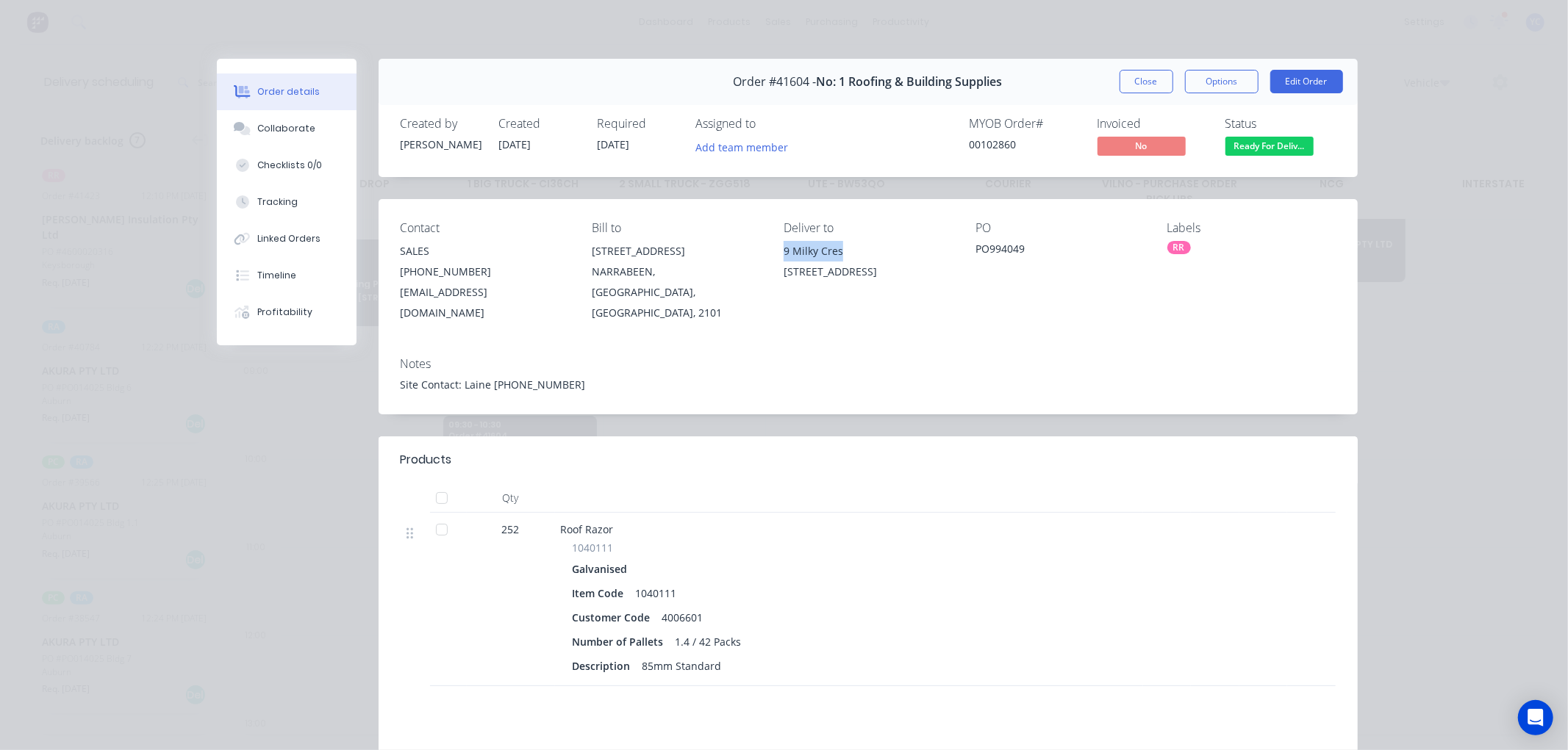
drag, startPoint x: 772, startPoint y: 254, endPoint x: 838, endPoint y: 252, distance: 66.0
click at [838, 252] on div "Contact SALES [PHONE_NUMBER] [EMAIL_ADDRESS][DOMAIN_NAME] Bill to [STREET_ADDRE…" at bounding box center [868, 272] width 979 height 146
drag, startPoint x: 813, startPoint y: 83, endPoint x: 835, endPoint y: 79, distance: 22.4
click at [835, 79] on span "No: 1 Roofing & Building Supplies" at bounding box center [909, 82] width 186 height 14
drag, startPoint x: 782, startPoint y: 250, endPoint x: 826, endPoint y: 255, distance: 44.3
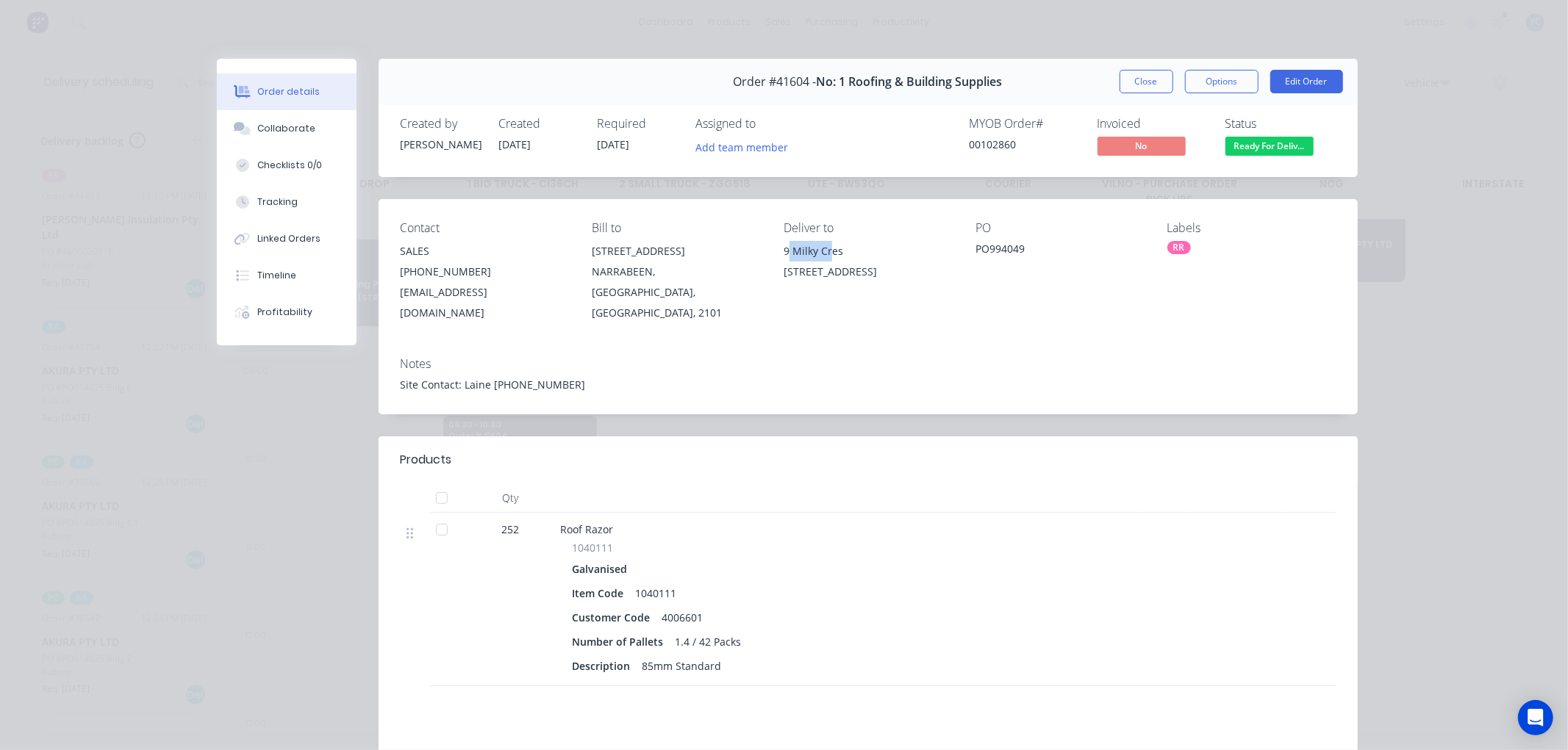
click at [828, 253] on div "9 Milky Cres" at bounding box center [867, 251] width 168 height 21
click at [787, 248] on div "9 Milky Cres" at bounding box center [867, 251] width 168 height 21
click at [754, 255] on div "[STREET_ADDRESS]" at bounding box center [675, 251] width 168 height 21
drag, startPoint x: 767, startPoint y: 248, endPoint x: 836, endPoint y: 247, distance: 69.0
click at [836, 247] on div "Contact SALES [PHONE_NUMBER] [EMAIL_ADDRESS][DOMAIN_NAME] Bill to [STREET_ADDRE…" at bounding box center [868, 272] width 979 height 146
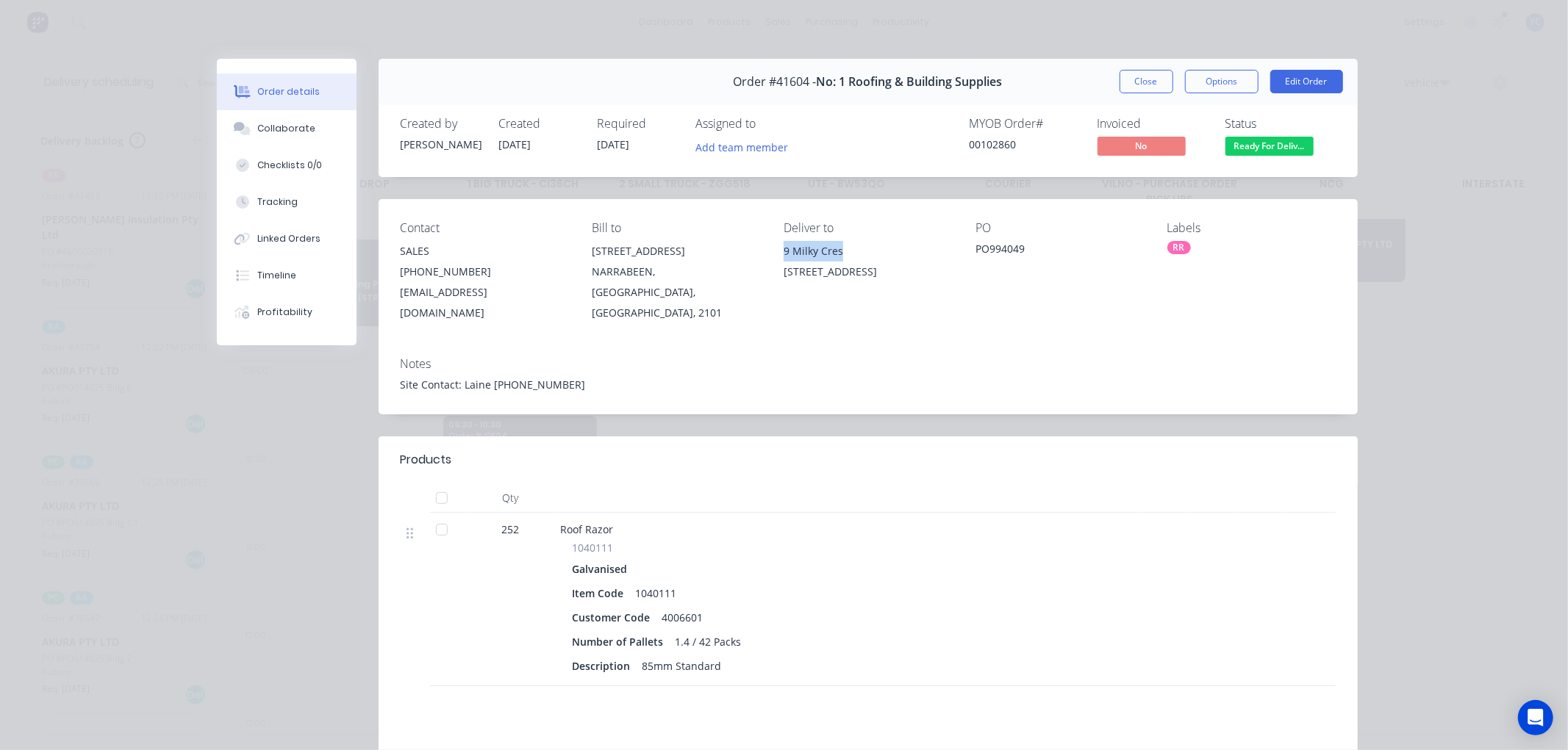
copy div "9 Milky Cres"
click at [784, 275] on div "[STREET_ADDRESS]" at bounding box center [867, 271] width 168 height 21
drag, startPoint x: 775, startPoint y: 269, endPoint x: 818, endPoint y: 273, distance: 43.2
click at [818, 273] on div "Contact SALES [PHONE_NUMBER] [EMAIL_ADDRESS][DOMAIN_NAME] Bill to [STREET_ADDRE…" at bounding box center [868, 272] width 979 height 146
drag, startPoint x: 1001, startPoint y: 81, endPoint x: 811, endPoint y: 99, distance: 190.9
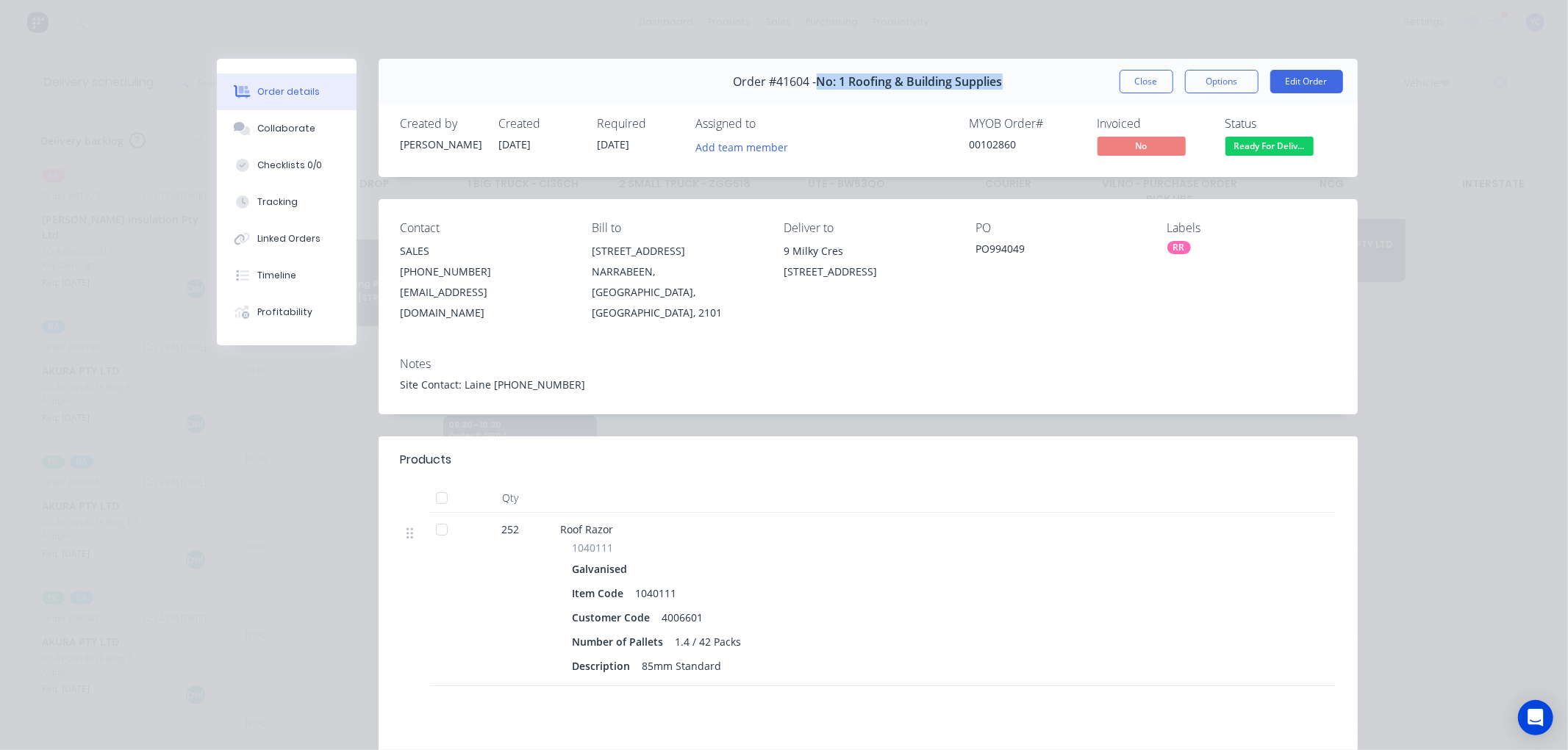
click at [811, 99] on div "Order #41604 - No: 1 Roofing & Building Supplies Close Options Edit Order" at bounding box center [868, 82] width 979 height 46
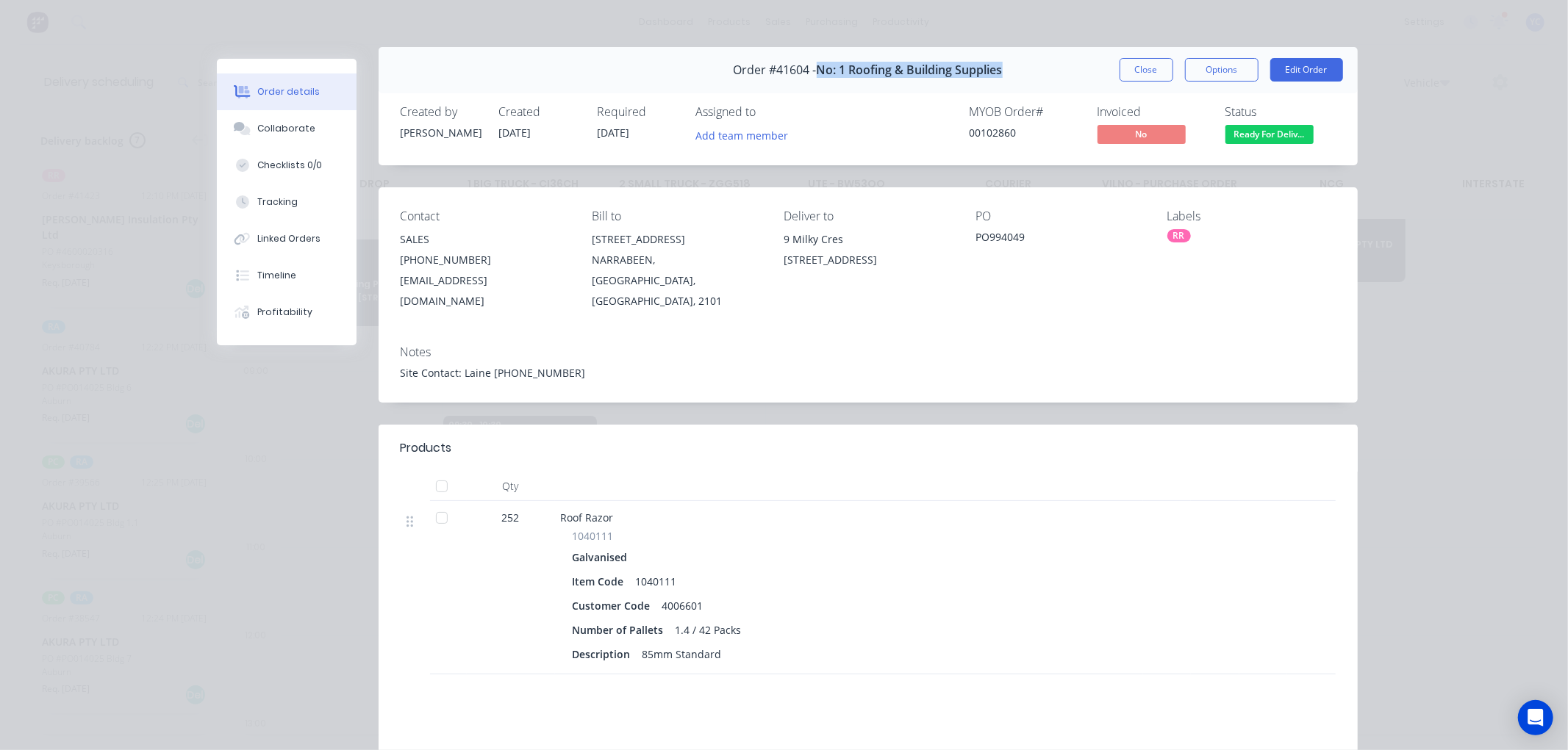
scroll to position [0, 0]
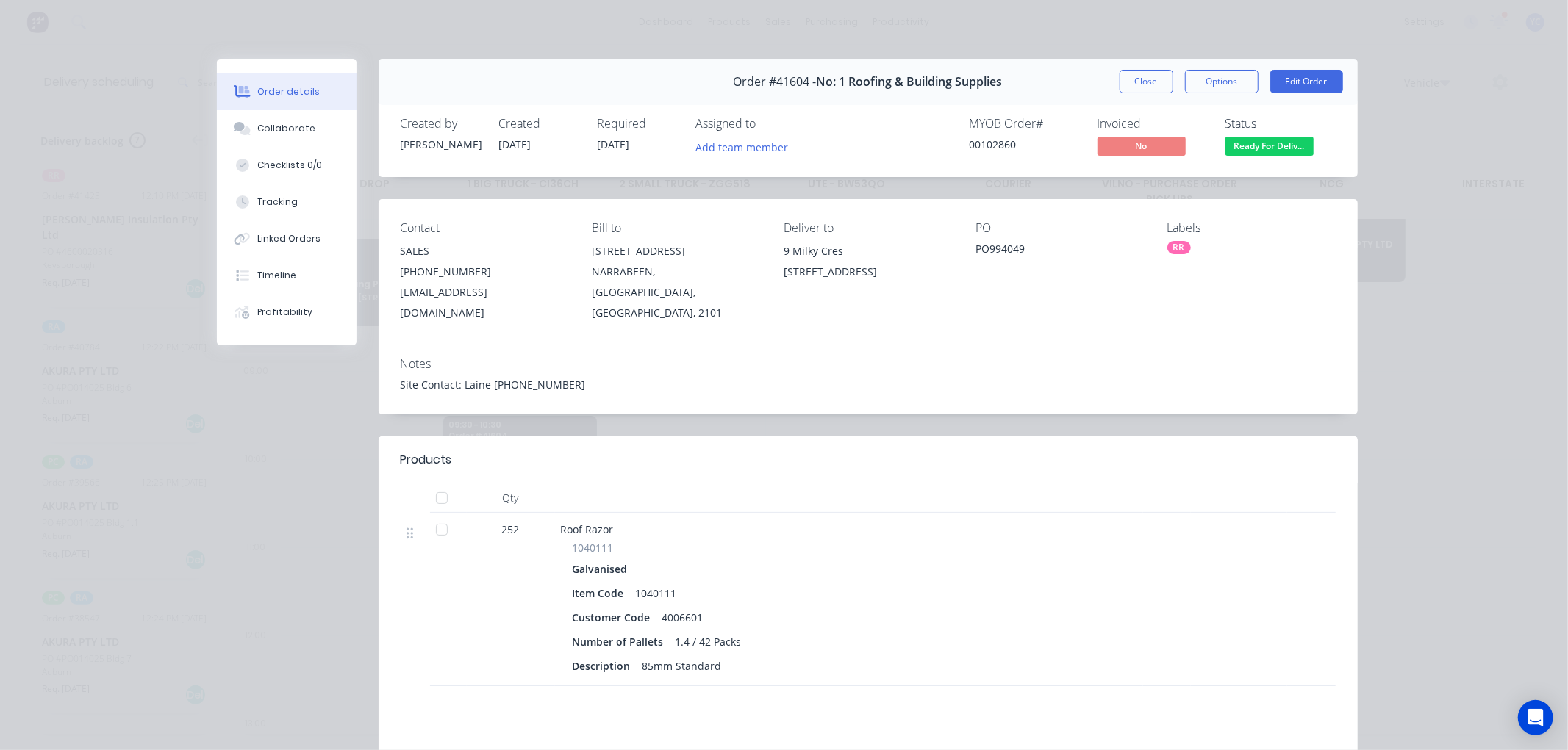
click at [887, 108] on div "Created by [PERSON_NAME] Created [DATE] Required [DATE] Assigned to Add team me…" at bounding box center [868, 138] width 979 height 78
